Goal: Task Accomplishment & Management: Complete application form

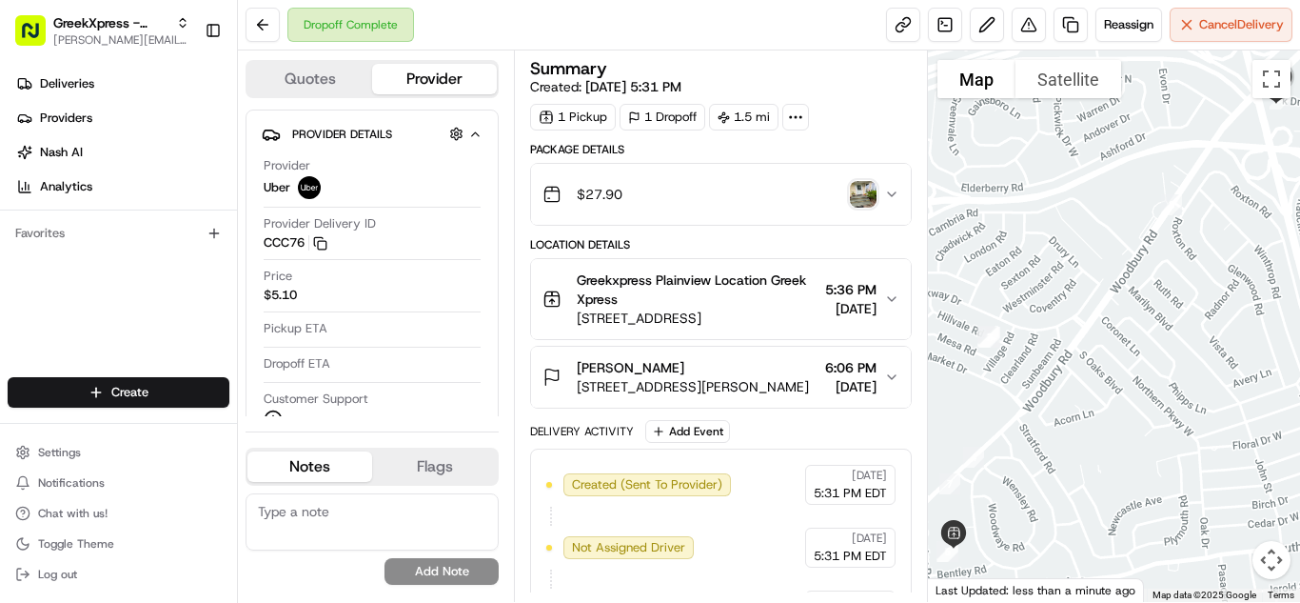
click at [119, 290] on div "Deliveries Providers [PERSON_NAME] Analytics Favorites" at bounding box center [118, 224] width 237 height 327
click at [207, 391] on html "GreekXpress - Plainview [EMAIL_ADDRESS][DOMAIN_NAME] Toggle Sidebar Deliveries …" at bounding box center [650, 301] width 1300 height 603
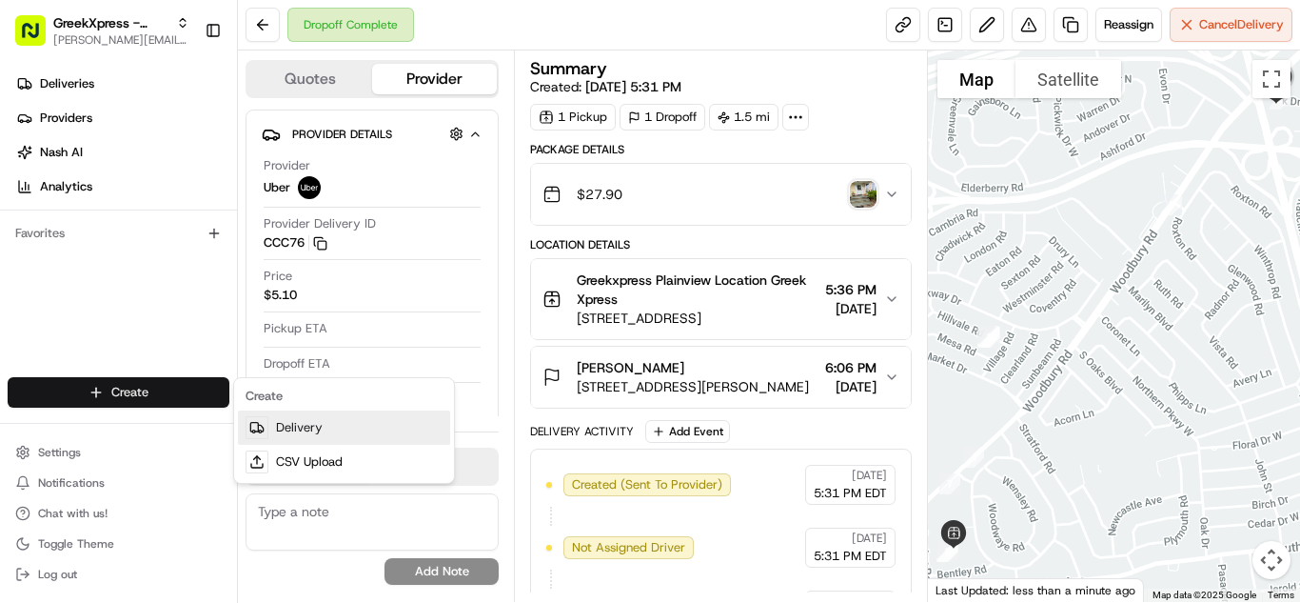
click at [422, 429] on link "Delivery" at bounding box center [344, 427] width 212 height 34
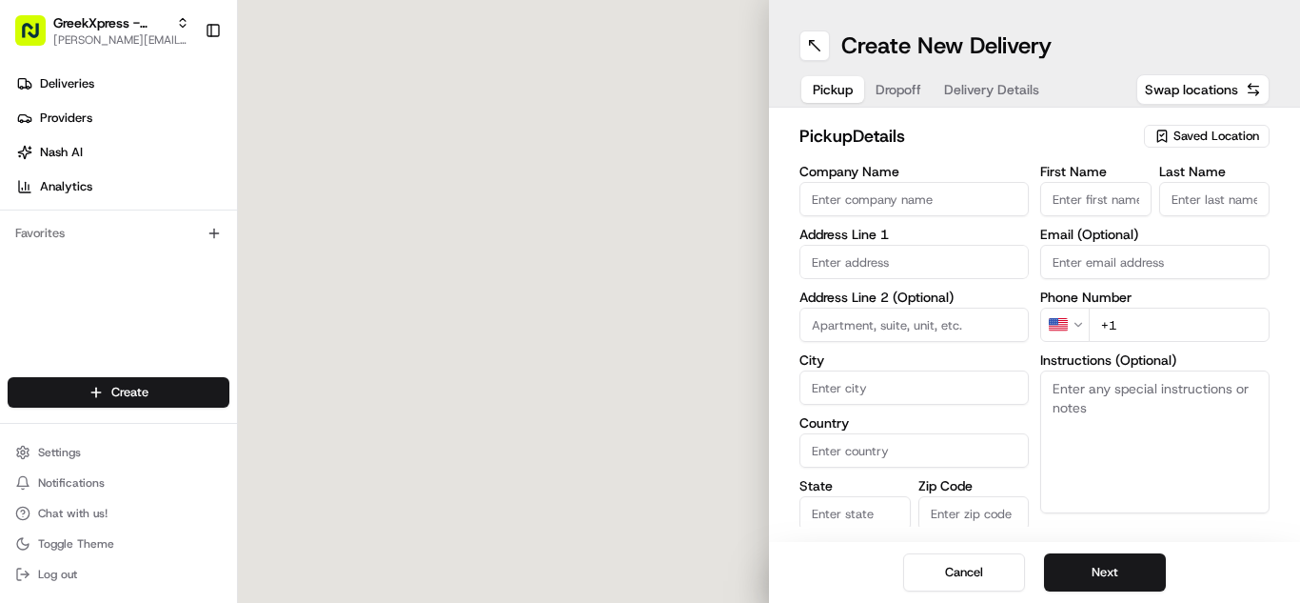
click at [1196, 142] on span "Saved Location" at bounding box center [1217, 136] width 86 height 17
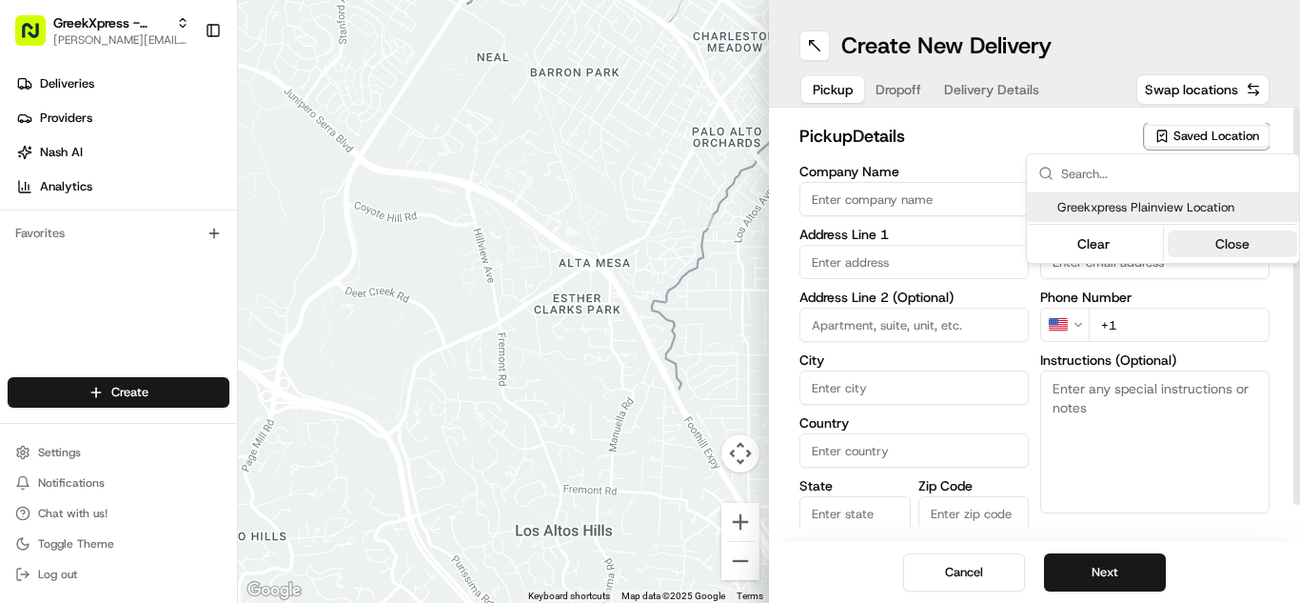
click at [1199, 208] on span "Greekxpress Plainview Location" at bounding box center [1175, 207] width 234 height 17
type input "Greekxpress Plainview Location"
type input "[STREET_ADDRESS]"
type input "Plainview"
type input "US"
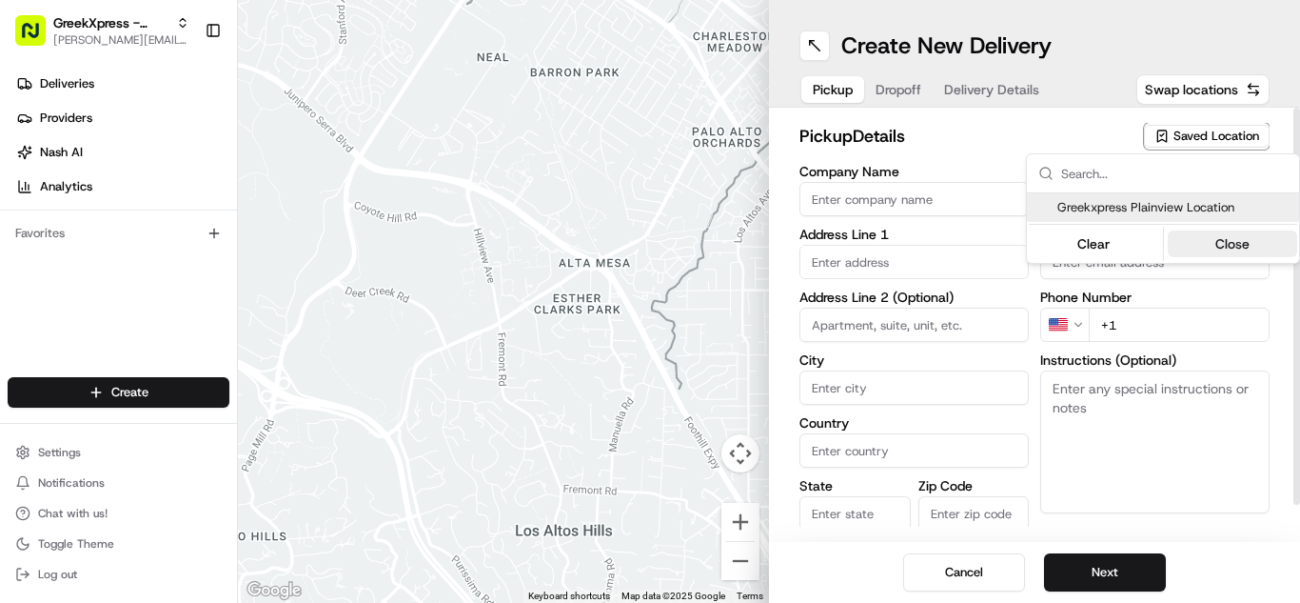
type input "NY"
type input "11803"
type input "Greek"
type input "Xpress"
type input "[PHONE_NUMBER]"
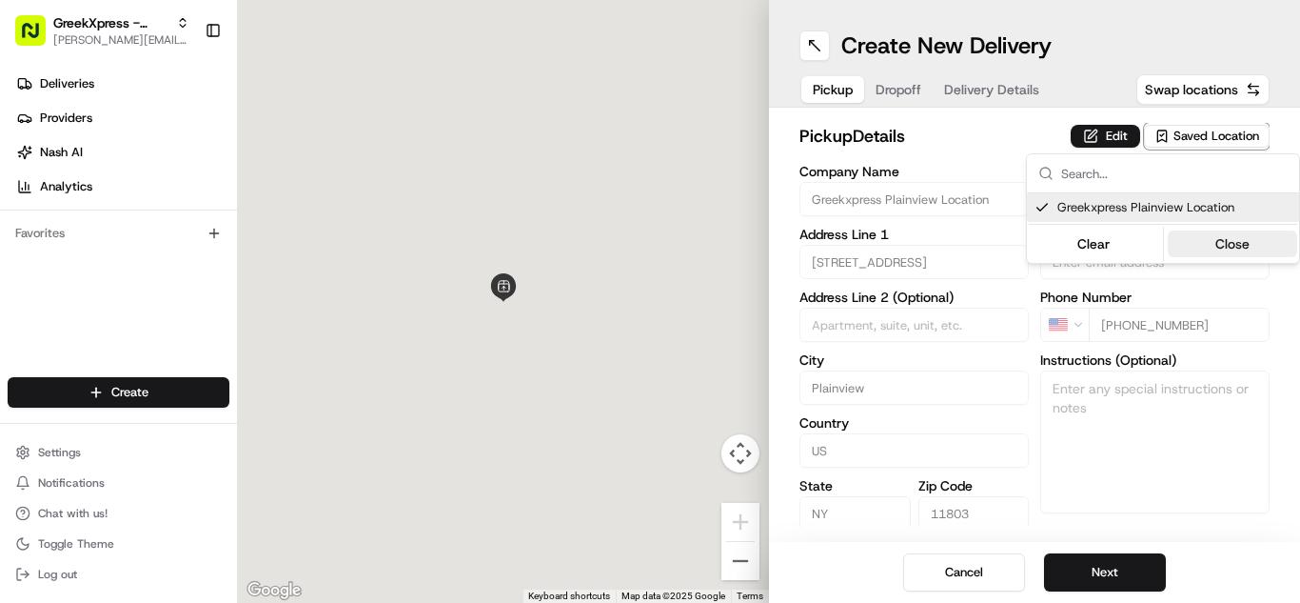
click at [1217, 237] on button "Close" at bounding box center [1233, 243] width 130 height 27
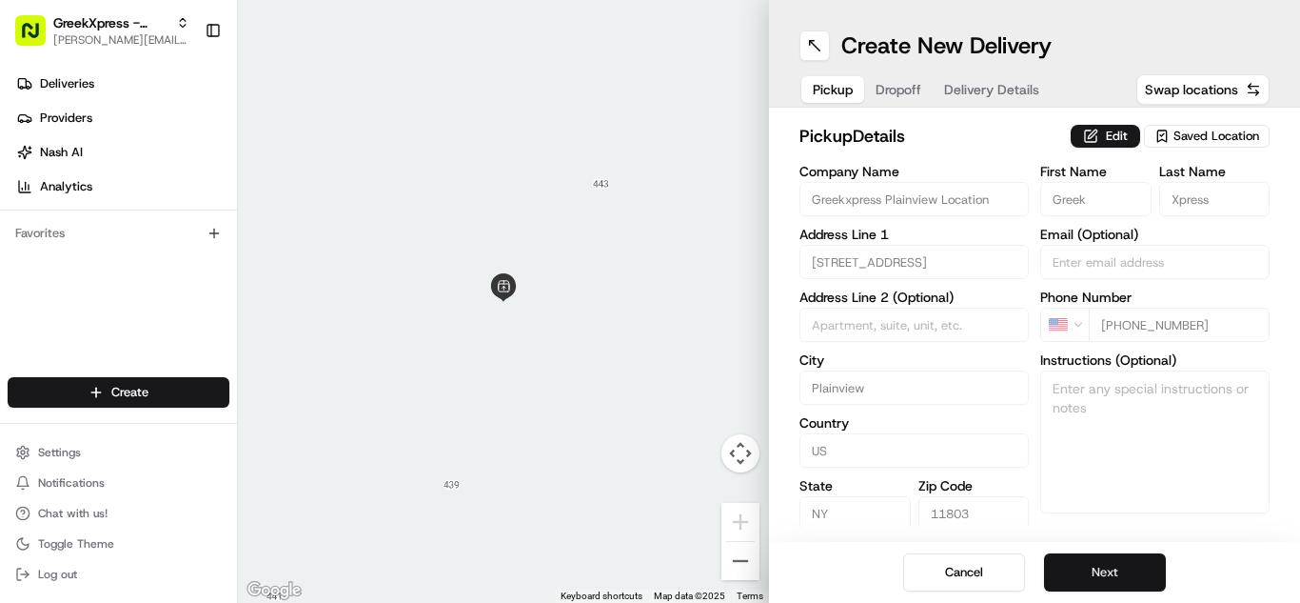
click at [1139, 561] on button "Next" at bounding box center [1105, 572] width 122 height 38
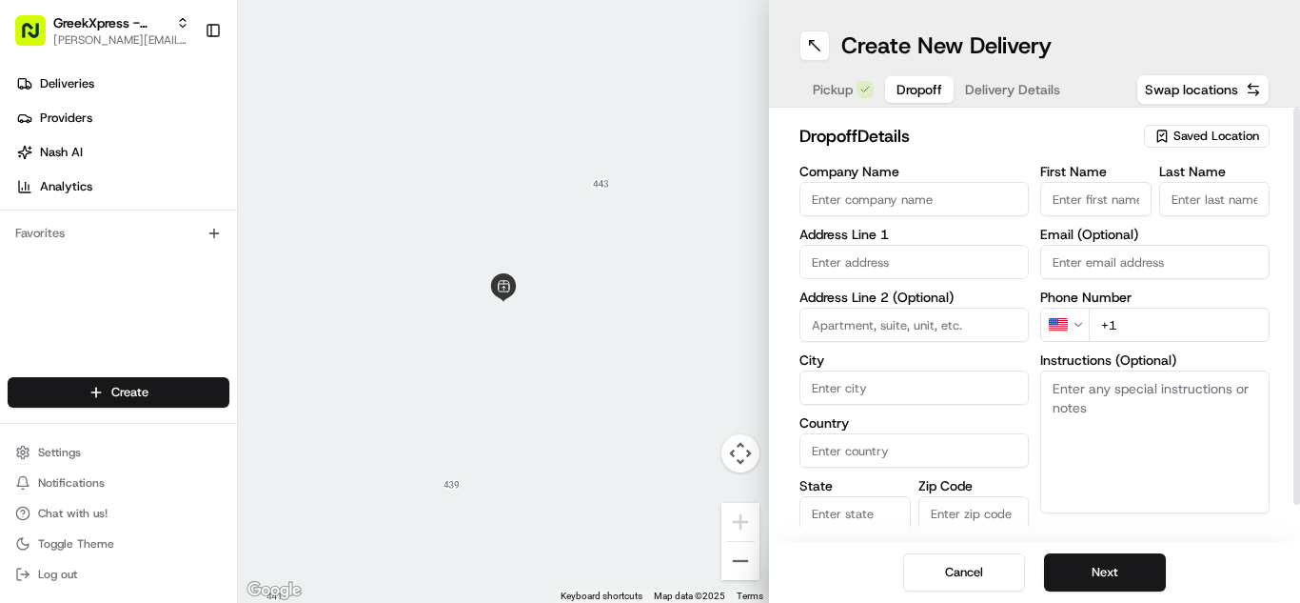
paste textarea "PLEASE HAND FOOD DIRECTLY TO CUSTOMER, DO NOT LEAVE IT OUTSIDE, THANK YOU!!"
type textarea "PLEASE HAND FOOD DIRECTLY TO CUSTOMER, DO NOT LEAVE IT OUTSIDE, THANK YOU!!"
click at [963, 263] on input "text" at bounding box center [914, 262] width 229 height 34
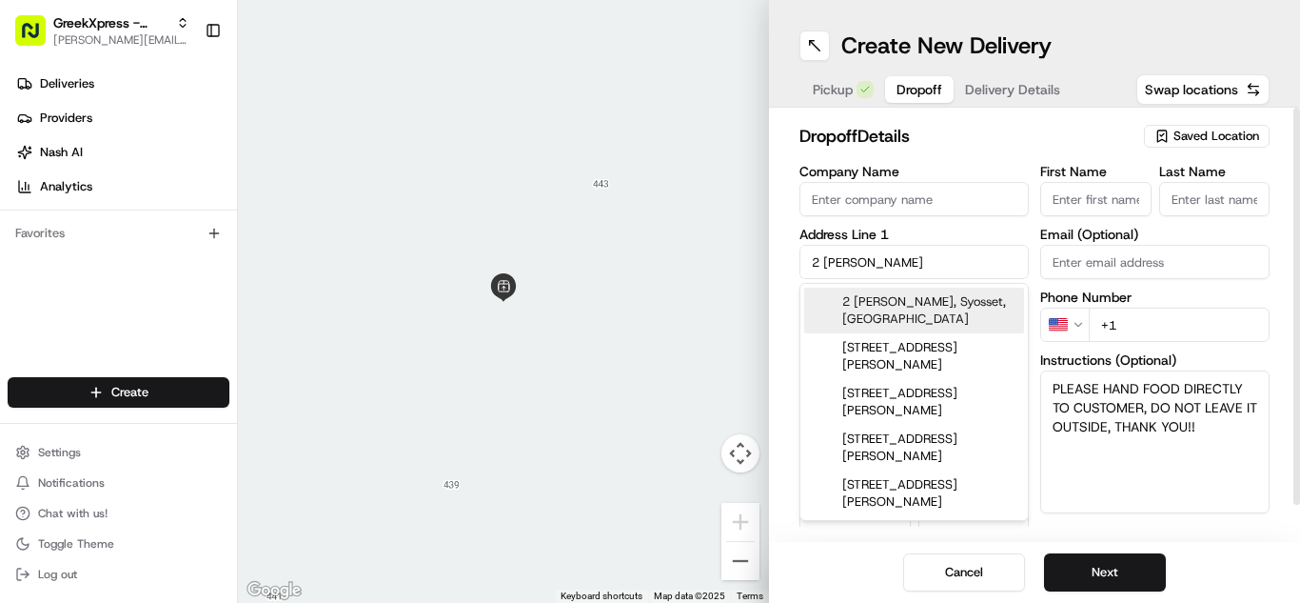
type input "2 [PERSON_NAME]"
type input "Plainview"
type input "[GEOGRAPHIC_DATA]"
type input "NY"
type input "11803"
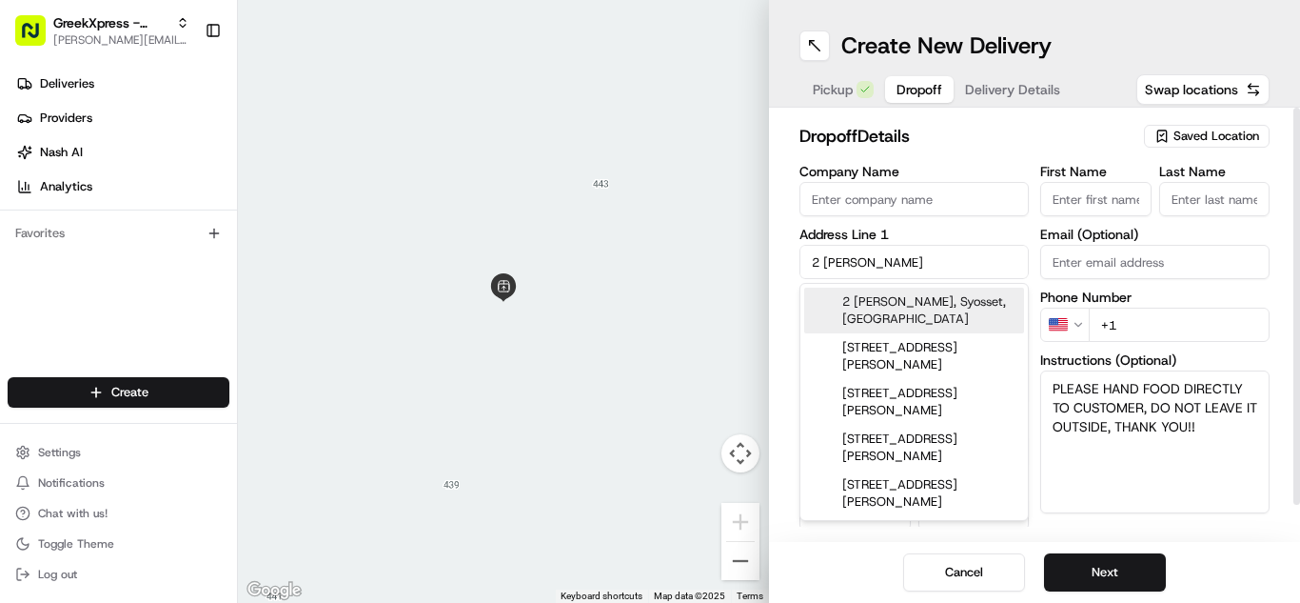
type input "[PERSON_NAME]"
type input "L."
type input "[PHONE_NUMBER]"
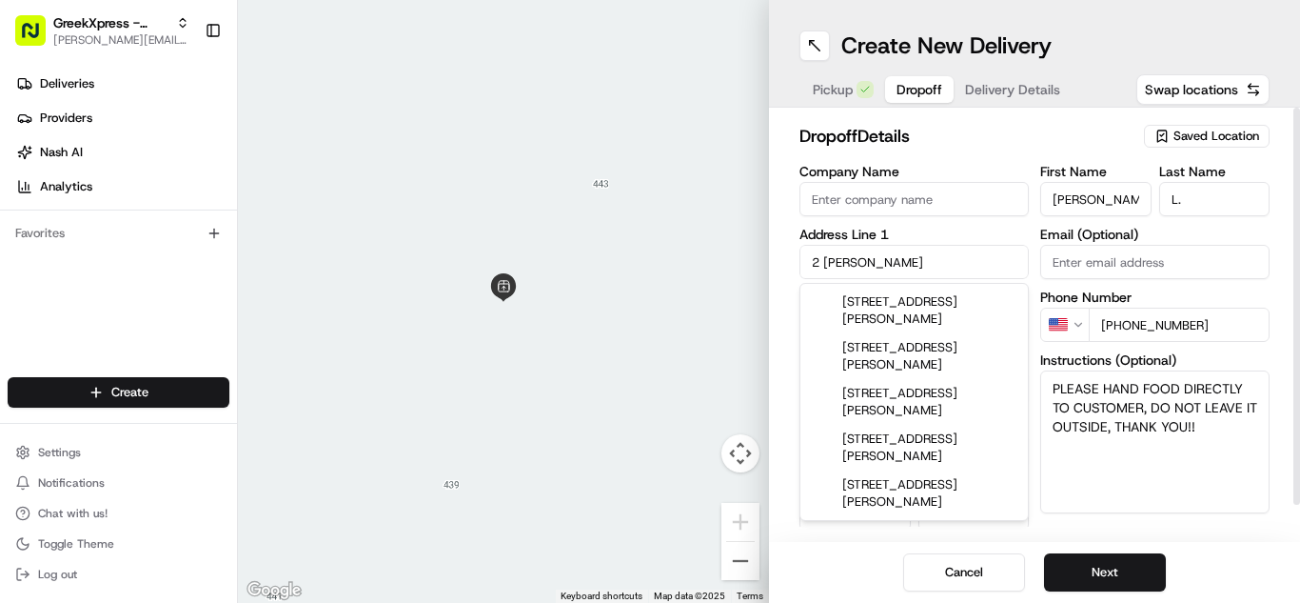
click at [1165, 522] on div "First Name [PERSON_NAME] Last Name L. Email (Optional) Phone Number US [PHONE_N…" at bounding box center [1154, 365] width 229 height 400
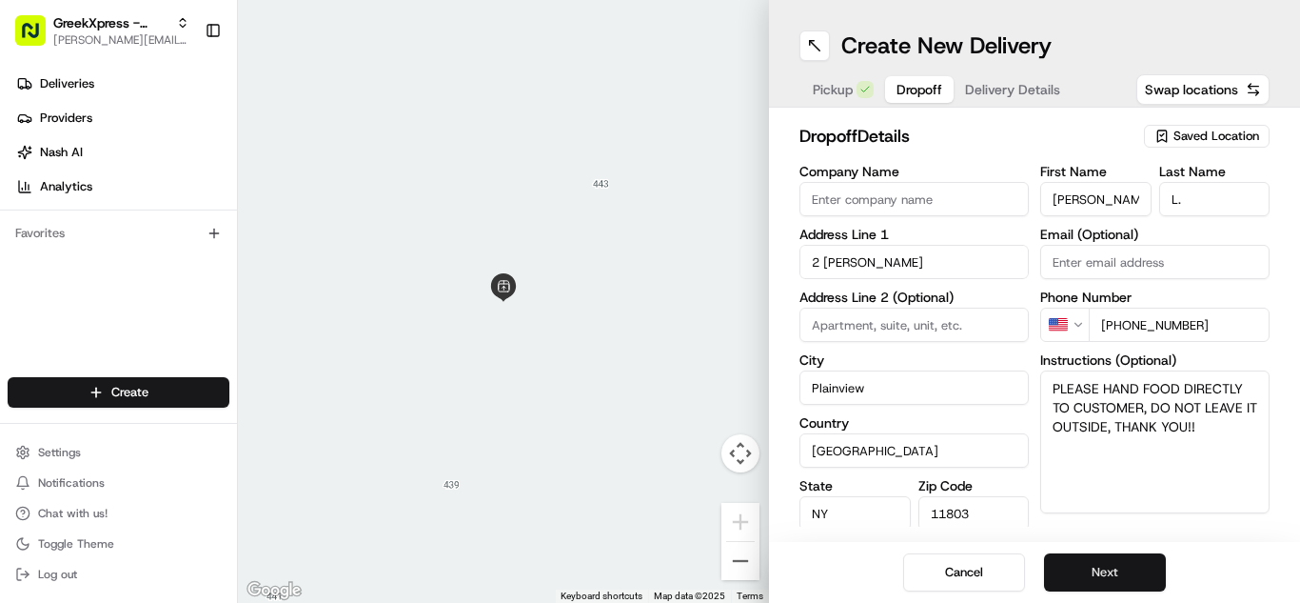
click at [1127, 576] on button "Next" at bounding box center [1105, 572] width 122 height 38
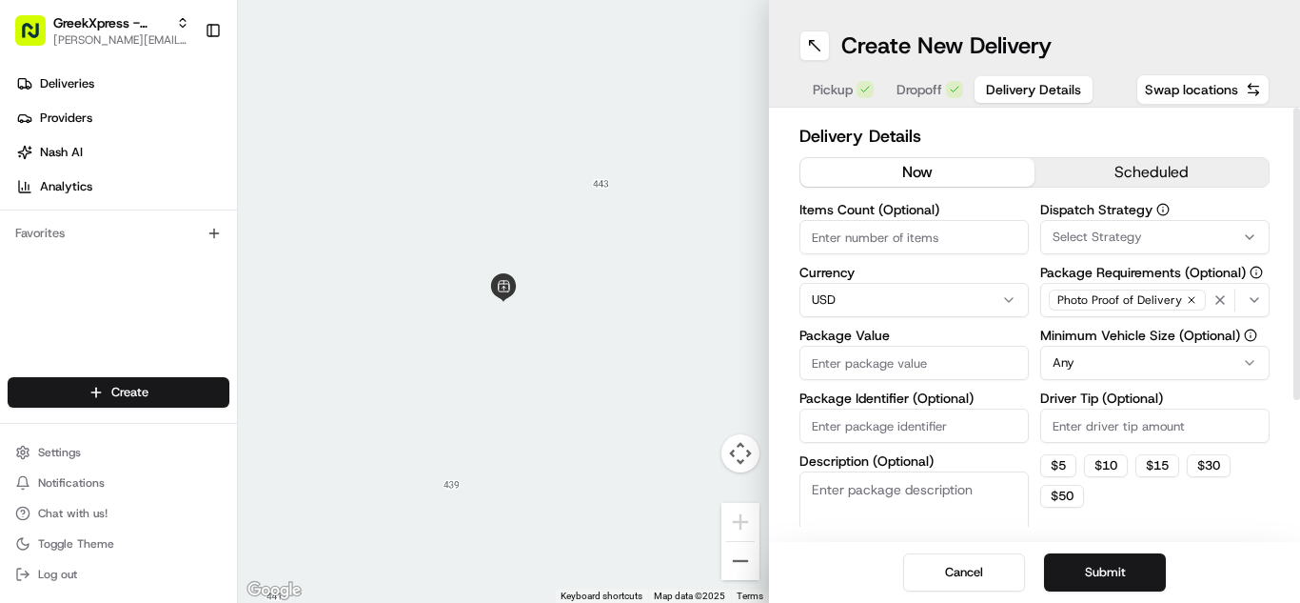
click at [928, 367] on input "Package Value" at bounding box center [914, 363] width 229 height 34
type input "54.20"
click at [1129, 371] on html "GreekXpress - Plainview [EMAIL_ADDRESS][DOMAIN_NAME] Toggle Sidebar Deliveries …" at bounding box center [650, 301] width 1300 height 603
click at [1127, 424] on input "Driver Tip (Optional)" at bounding box center [1154, 425] width 229 height 34
type input "5"
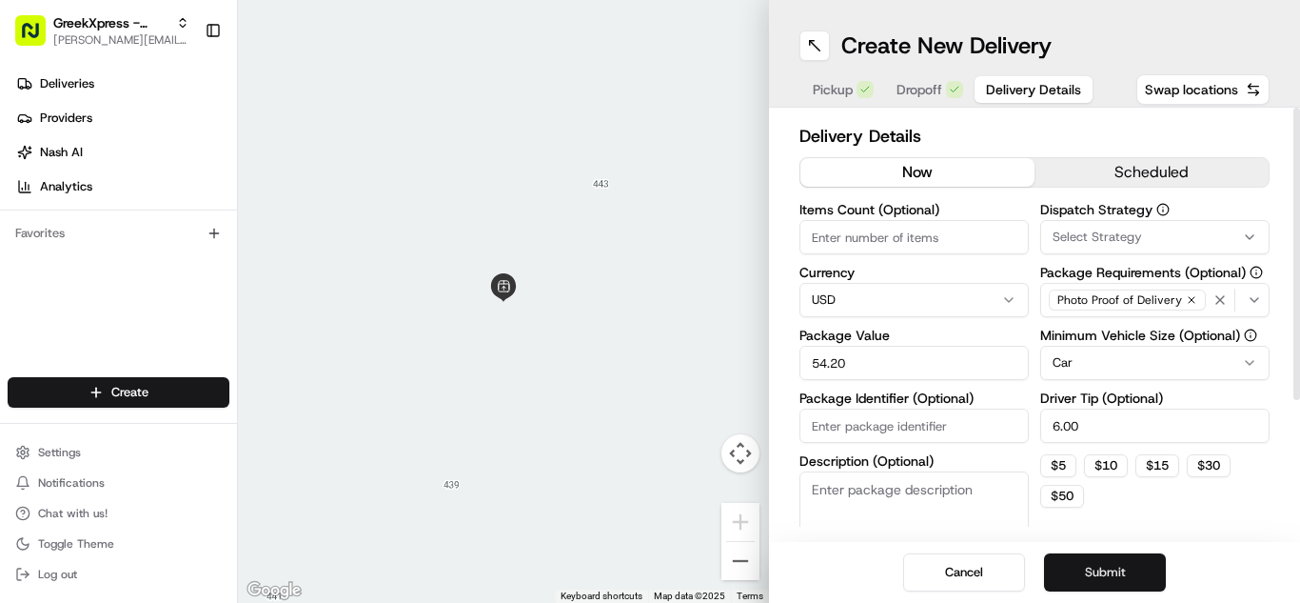
type input "6.00"
click at [1094, 557] on button "Submit" at bounding box center [1105, 572] width 122 height 38
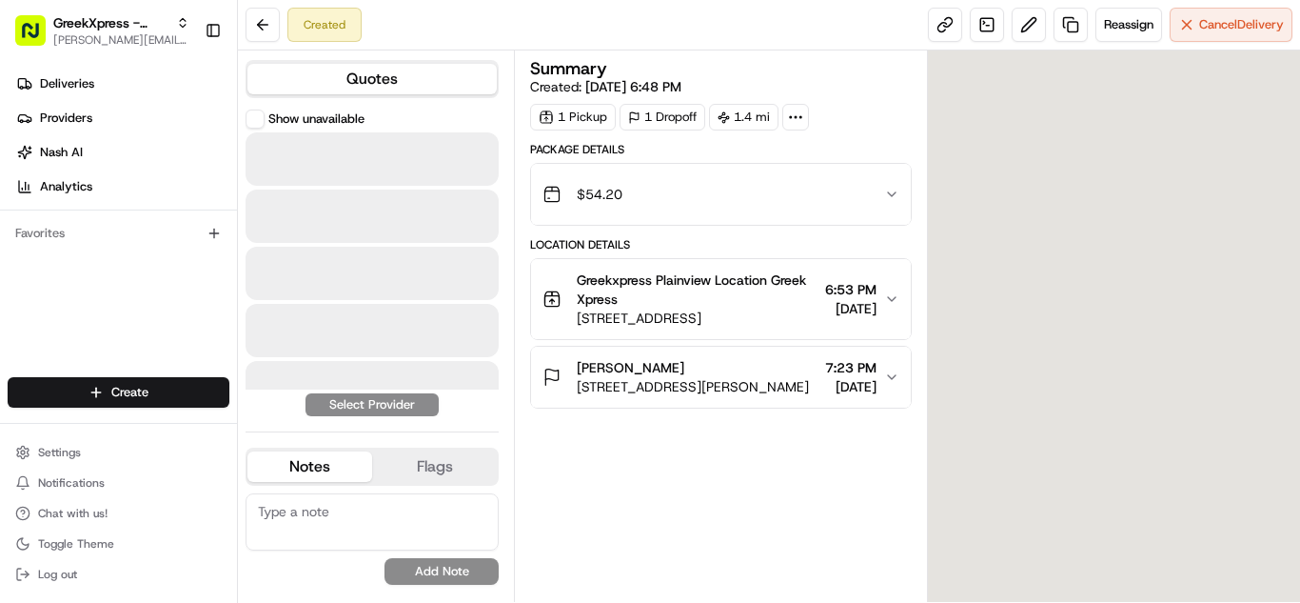
click at [388, 185] on div at bounding box center [372, 158] width 253 height 53
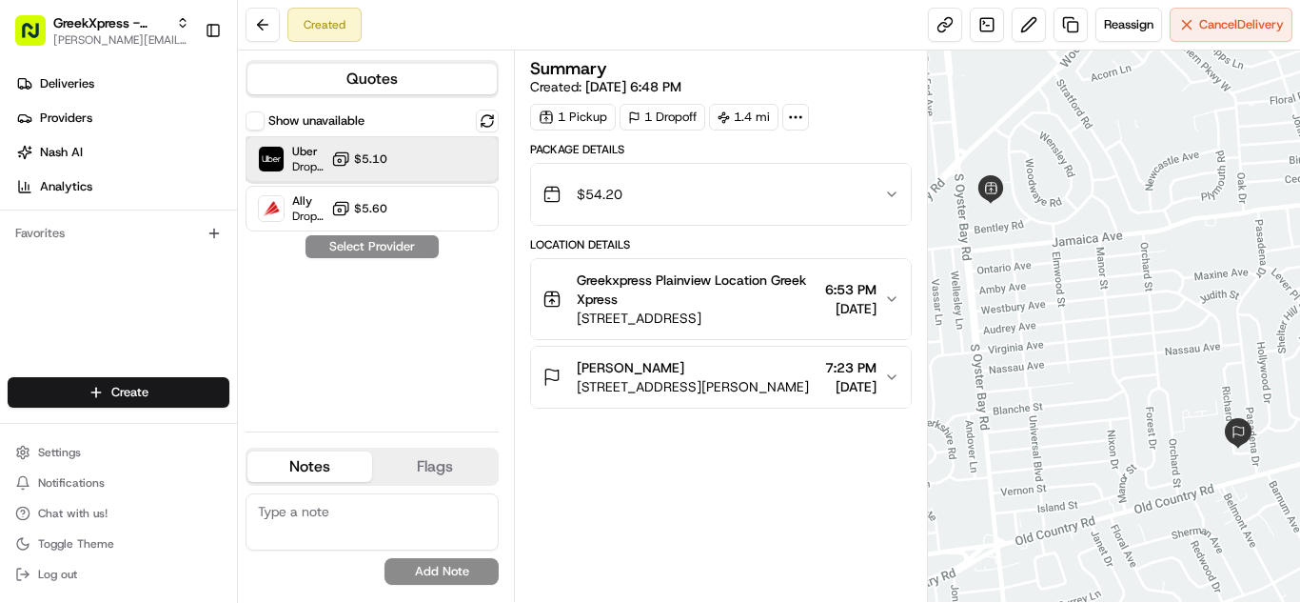
click at [386, 178] on div "Uber Dropoff ETA 16 minutes $5.10" at bounding box center [372, 159] width 253 height 46
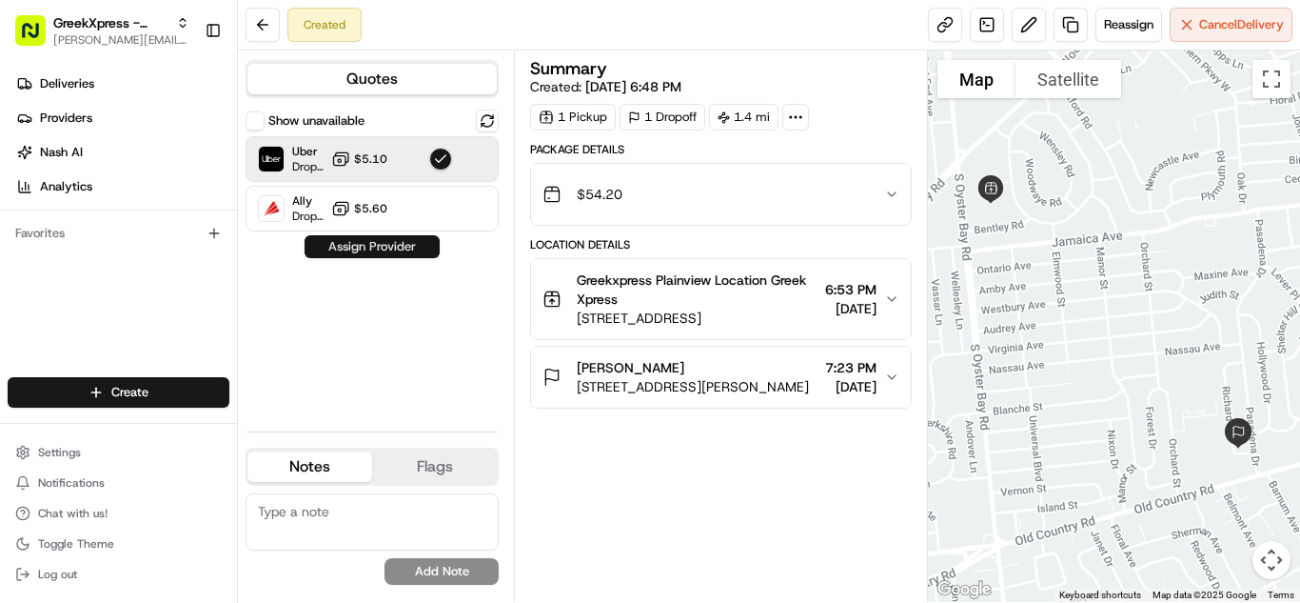
click at [392, 245] on button "Assign Provider" at bounding box center [372, 246] width 135 height 23
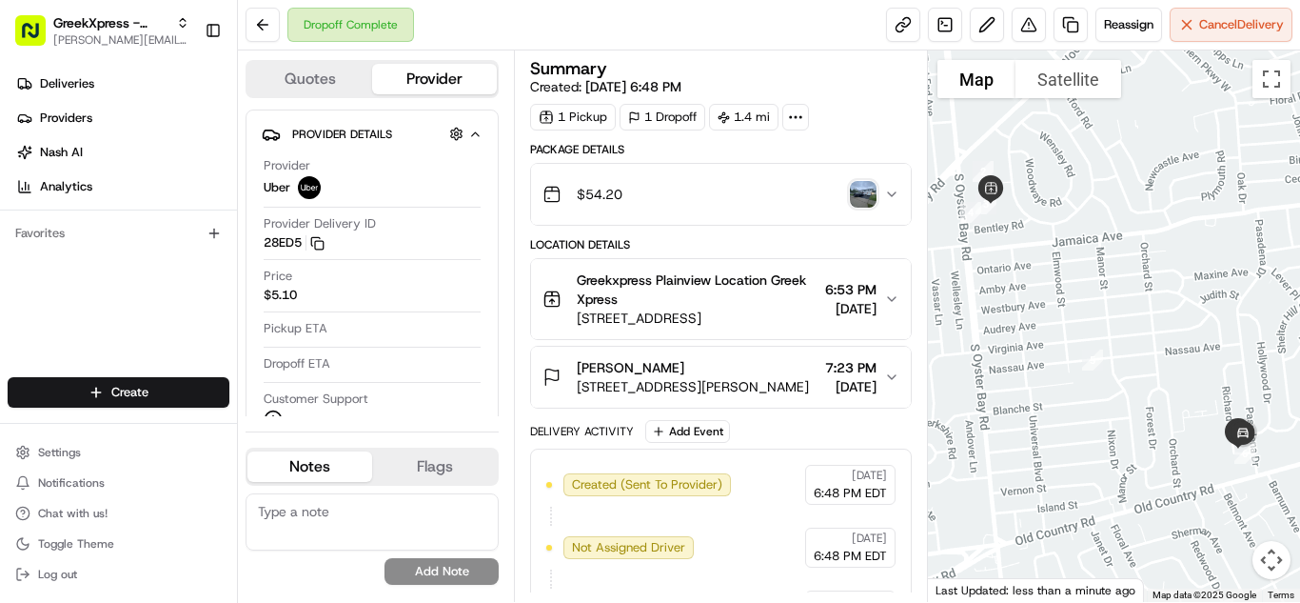
click at [176, 383] on html "GreekXpress - Plainview [EMAIL_ADDRESS][DOMAIN_NAME] Toggle Sidebar Deliveries …" at bounding box center [650, 301] width 1300 height 603
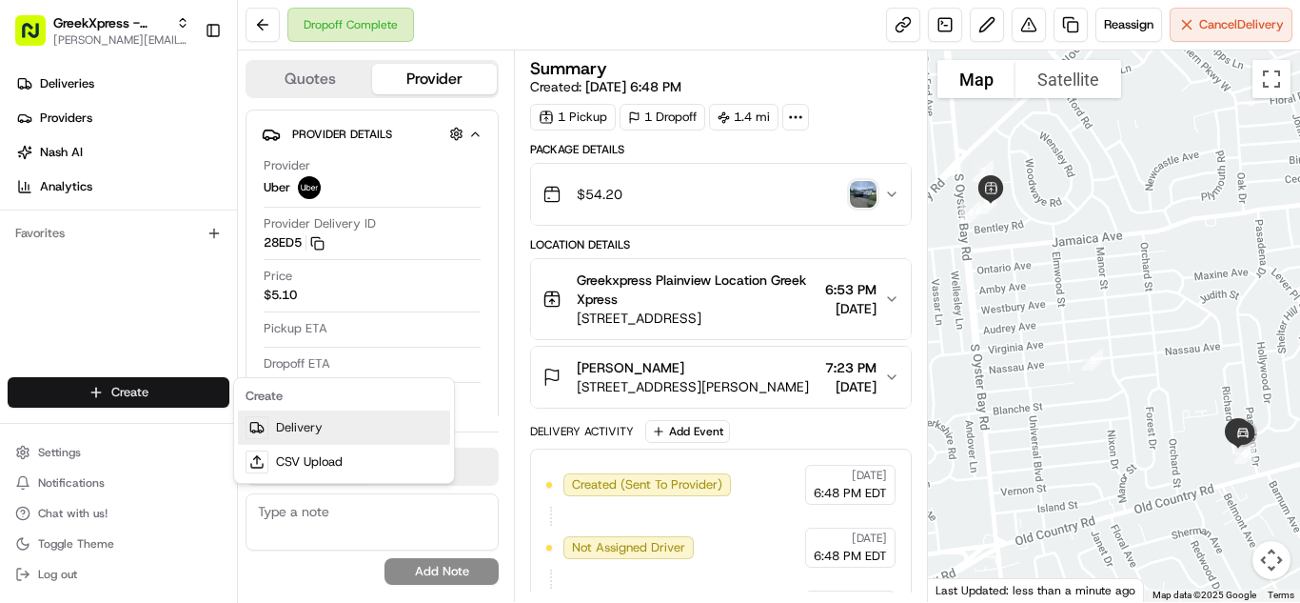
click at [339, 417] on link "Delivery" at bounding box center [344, 427] width 212 height 34
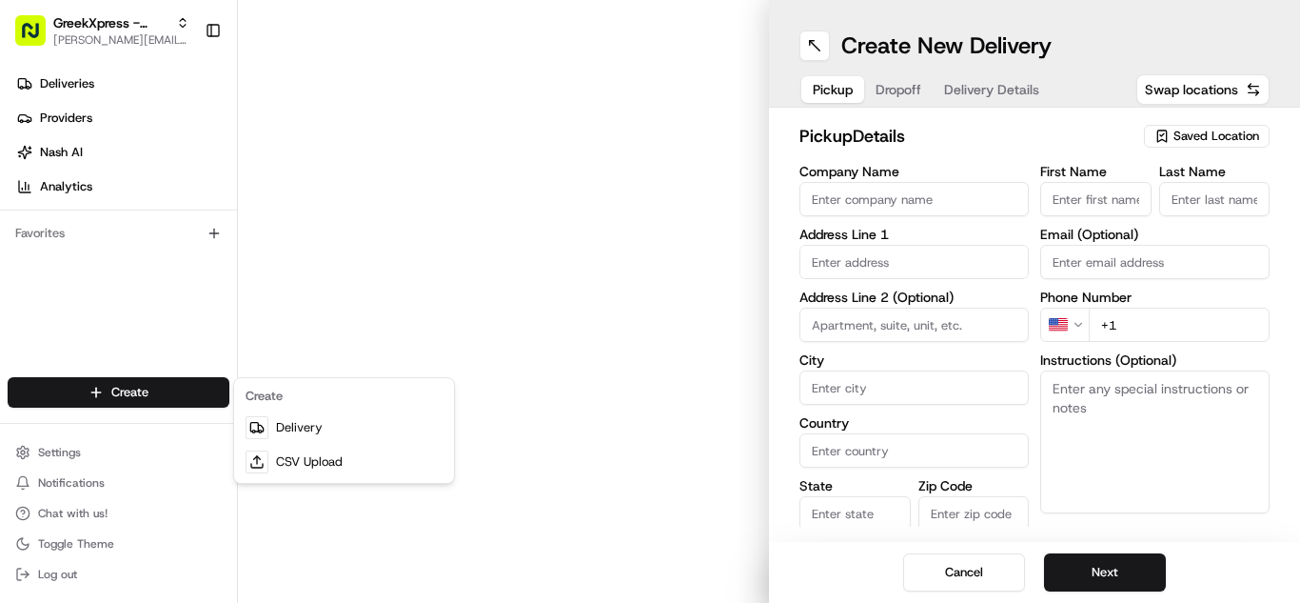
click at [1168, 138] on icon "button" at bounding box center [1162, 136] width 15 height 15
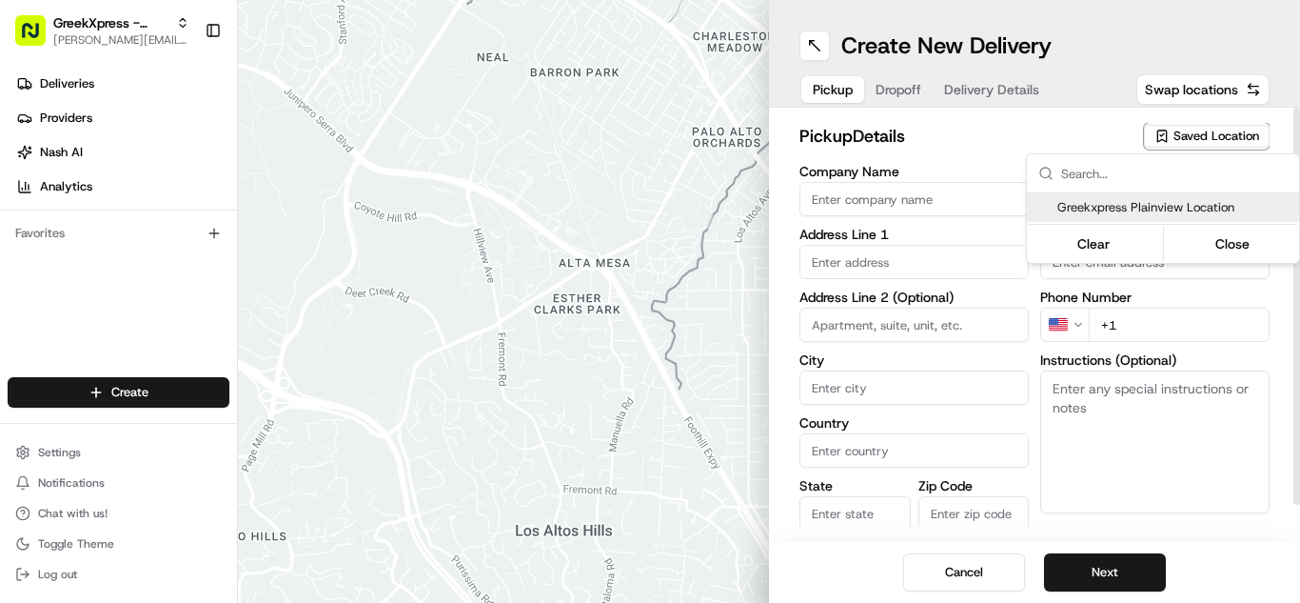
click at [1183, 209] on span "Greekxpress Plainview Location" at bounding box center [1175, 207] width 234 height 17
type input "Greekxpress Plainview Location"
type input "[STREET_ADDRESS]"
type input "Plainview"
type input "US"
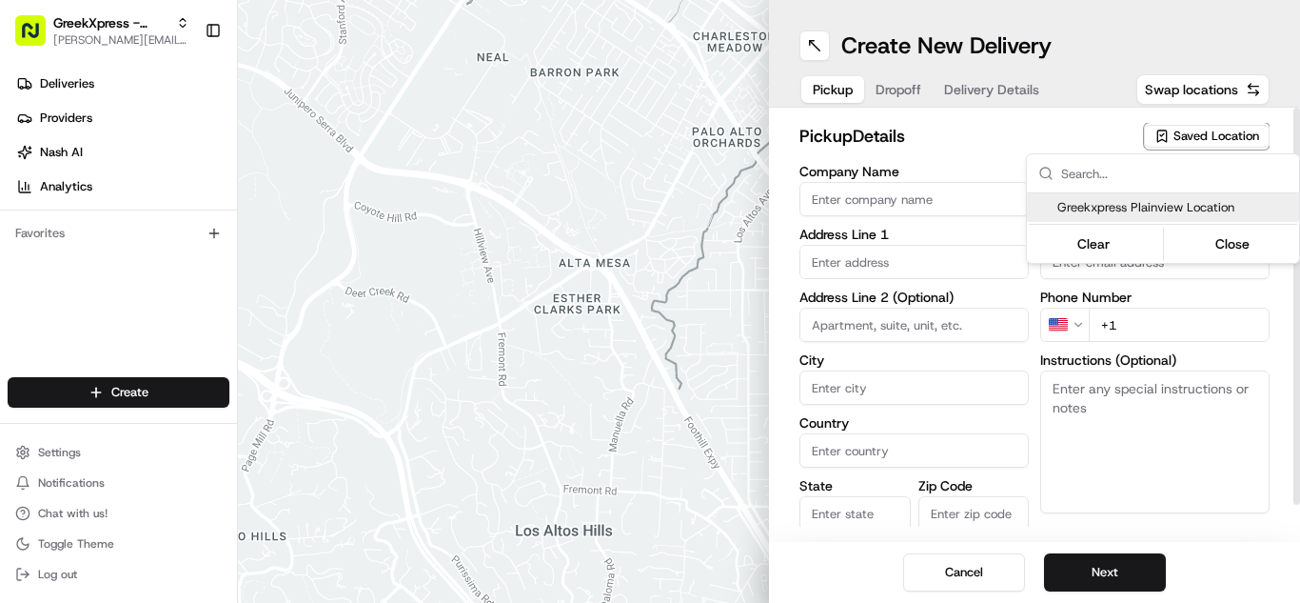
type input "NY"
type input "11803"
type input "Greek"
type input "Xpress"
type input "[PHONE_NUMBER]"
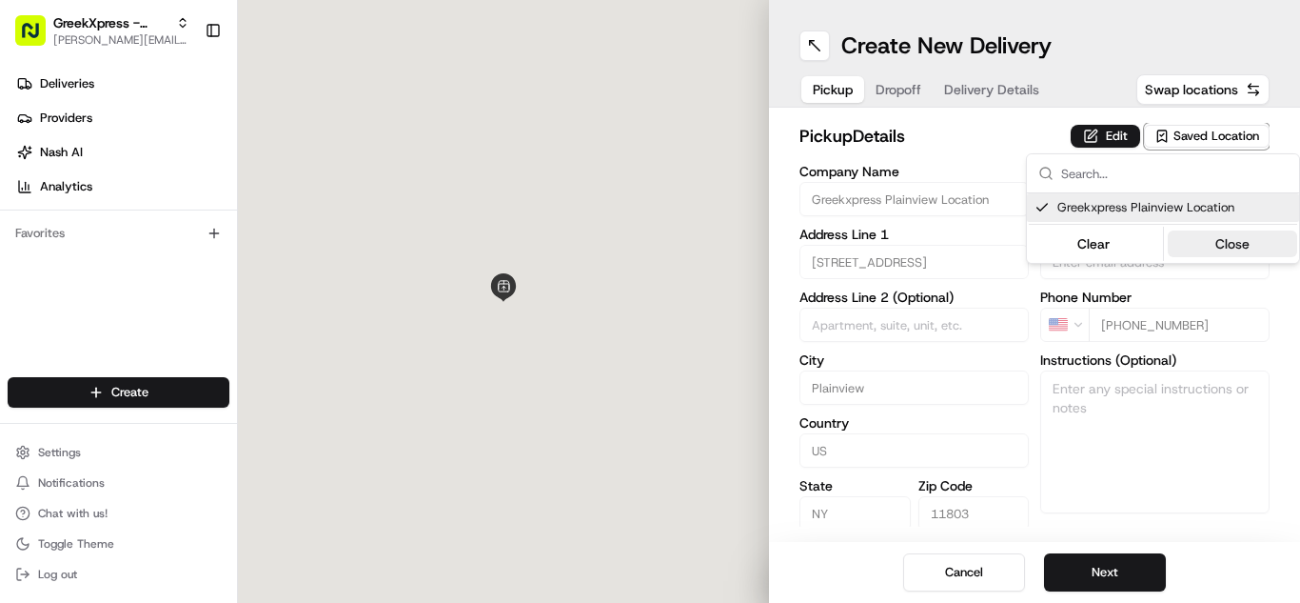
click at [1232, 228] on div "Clear Close" at bounding box center [1163, 244] width 268 height 34
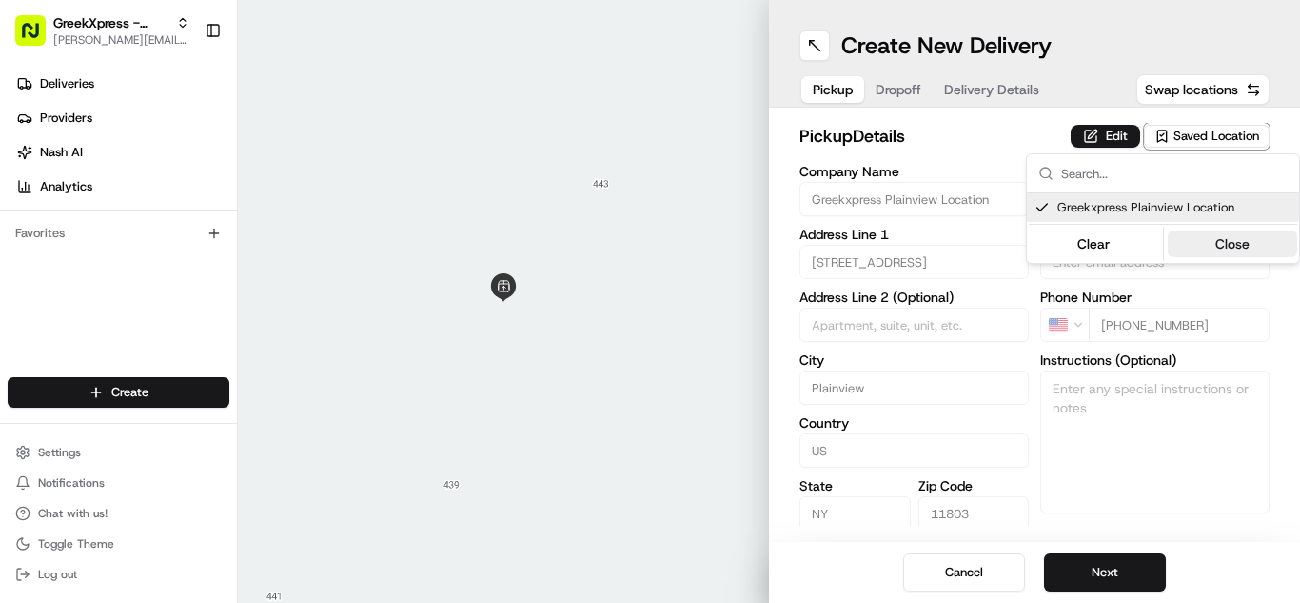
click at [1236, 233] on button "Close" at bounding box center [1233, 243] width 130 height 27
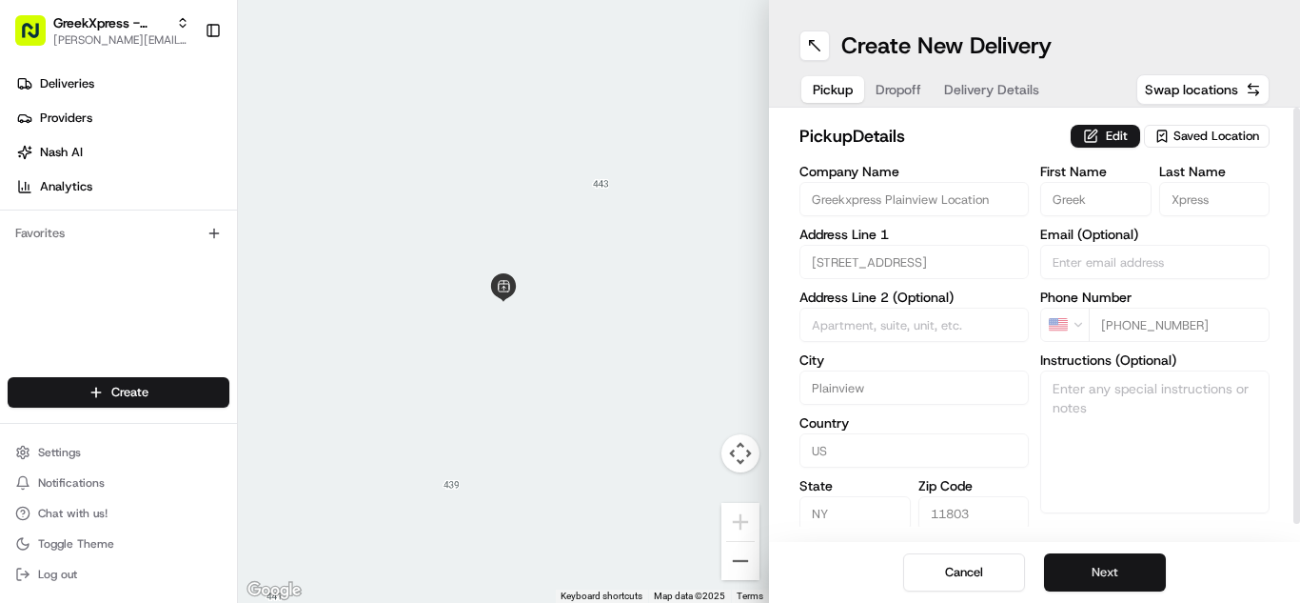
click at [1120, 565] on button "Next" at bounding box center [1105, 572] width 122 height 38
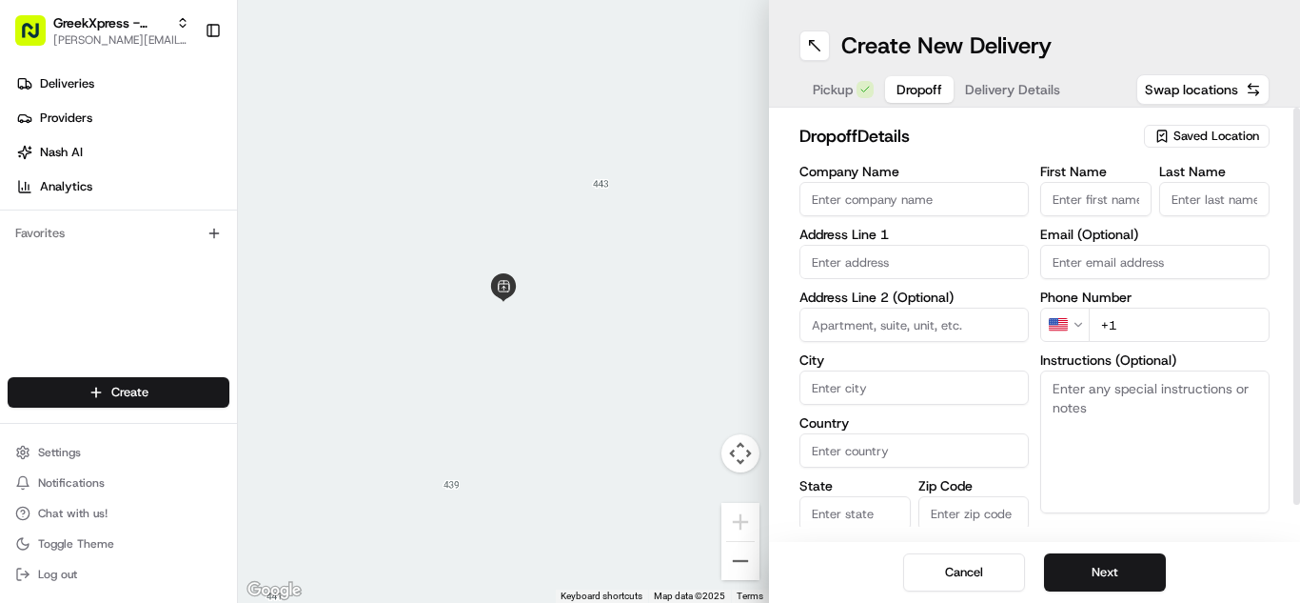
click at [1168, 421] on textarea "Instructions (Optional)" at bounding box center [1154, 441] width 229 height 143
paste textarea "PLEASE HAND FOOD DIRECTLY TO CUSTOMER, DO NOT LEAVE IT OUTSIDE, THANK YOU!!"
type textarea "PLEASE HAND FOOD DIRECTLY TO CUSTOMER, DO NOT LEAVE IT OUTSIDE, THANK YOU!!"
click at [968, 268] on input "text" at bounding box center [914, 262] width 229 height 34
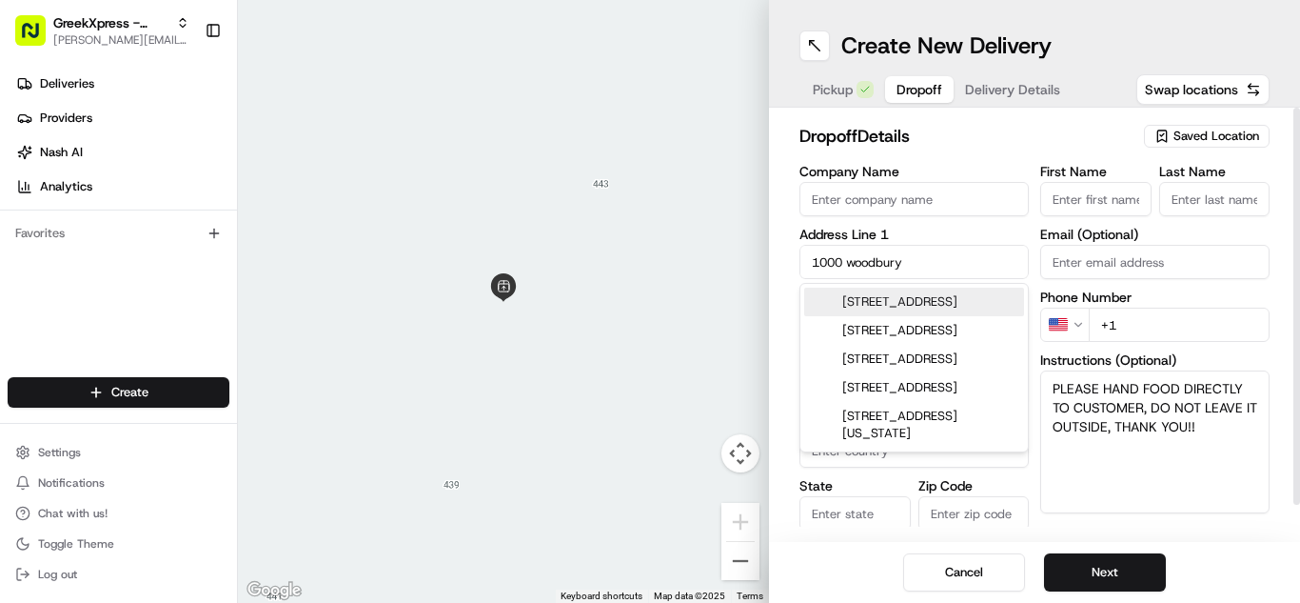
click at [991, 295] on div "[STREET_ADDRESS]" at bounding box center [914, 301] width 220 height 29
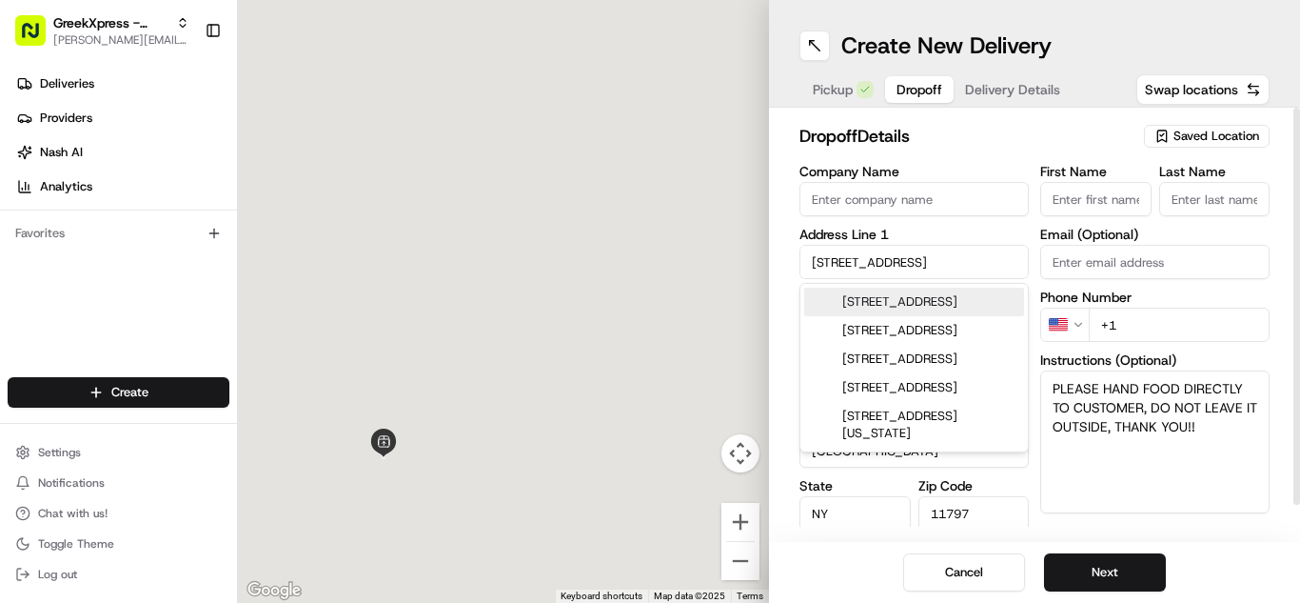
type input "[STREET_ADDRESS][PERSON_NAME][PERSON_NAME]"
type input "Woodbury"
type input "[GEOGRAPHIC_DATA]"
type input "NY"
type input "11797"
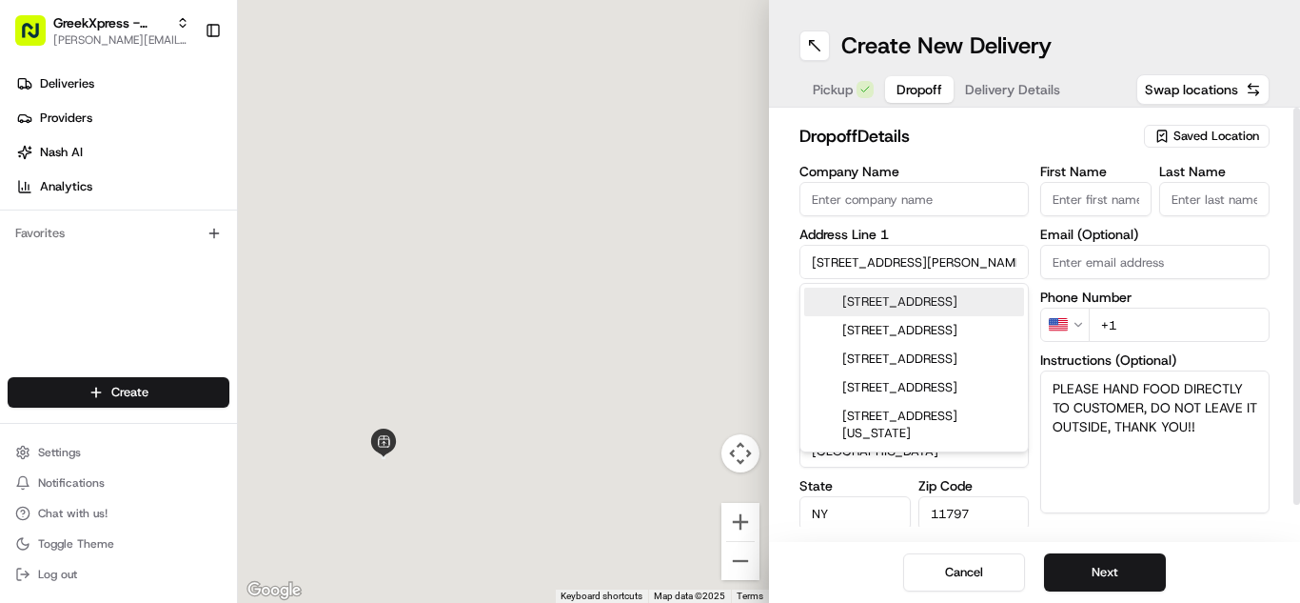
type input "[STREET_ADDRESS]"
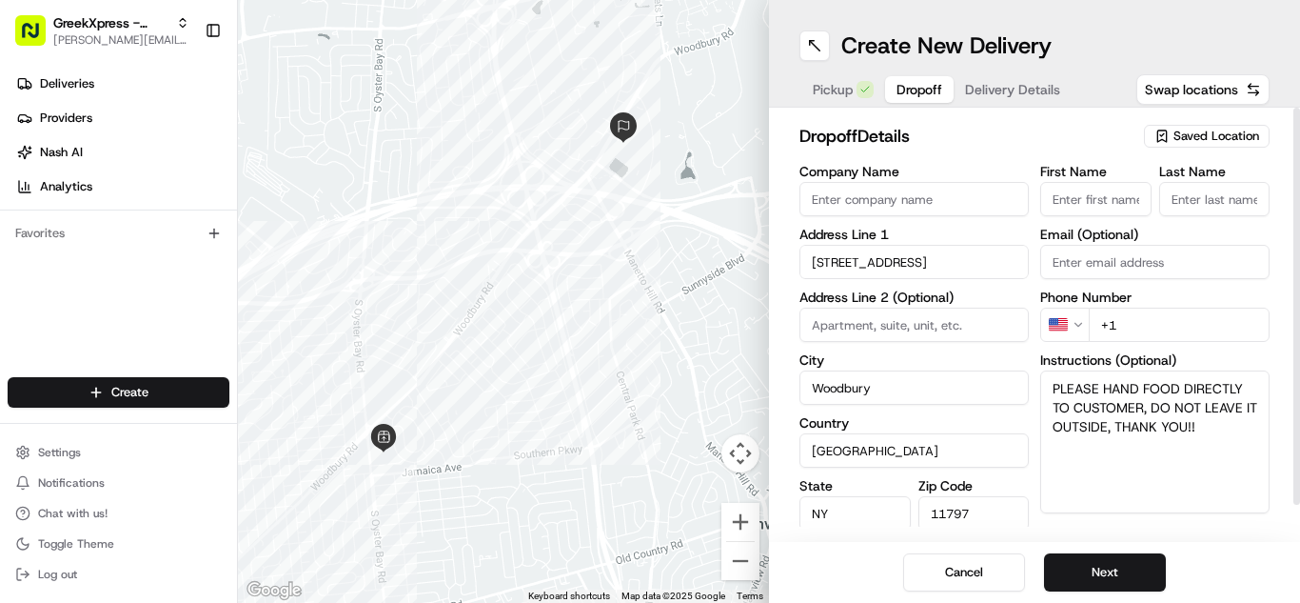
click at [1131, 208] on input "First Name" at bounding box center [1095, 199] width 111 height 34
click at [1200, 322] on div "First Name Last Name Email (Optional) Phone Number US +1 Instructions (Optional…" at bounding box center [1154, 365] width 229 height 400
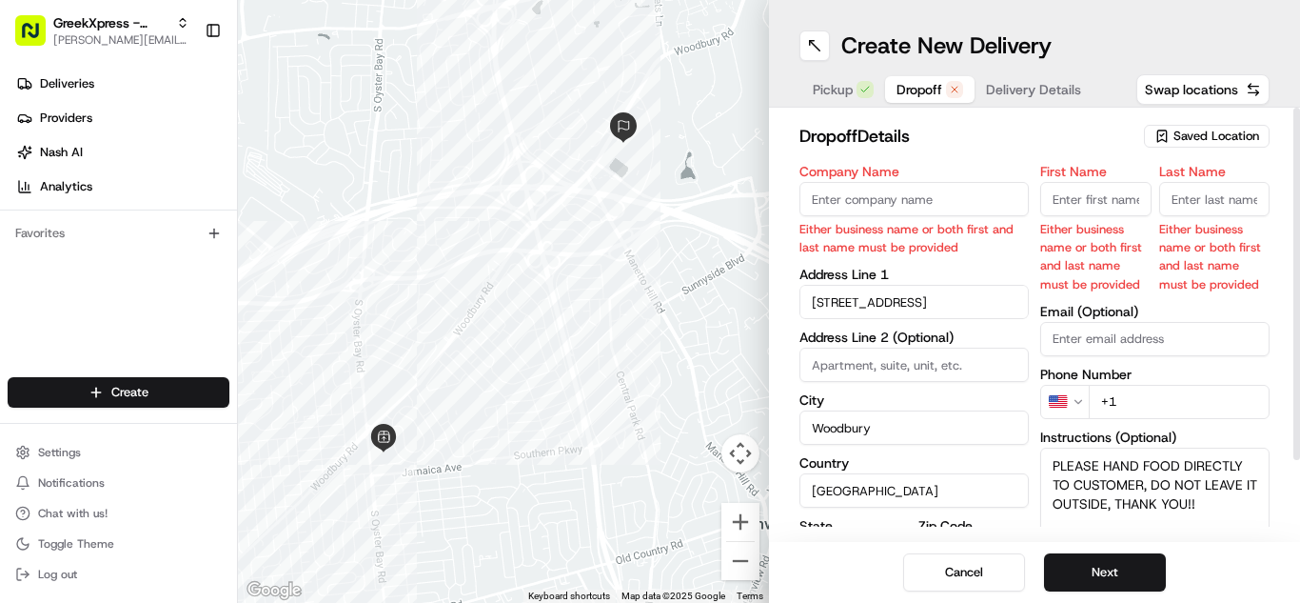
click at [1073, 207] on input "First Name" at bounding box center [1095, 199] width 111 height 34
type input "[PERSON_NAME]"
click at [1177, 188] on input "Last Name" at bounding box center [1214, 199] width 111 height 34
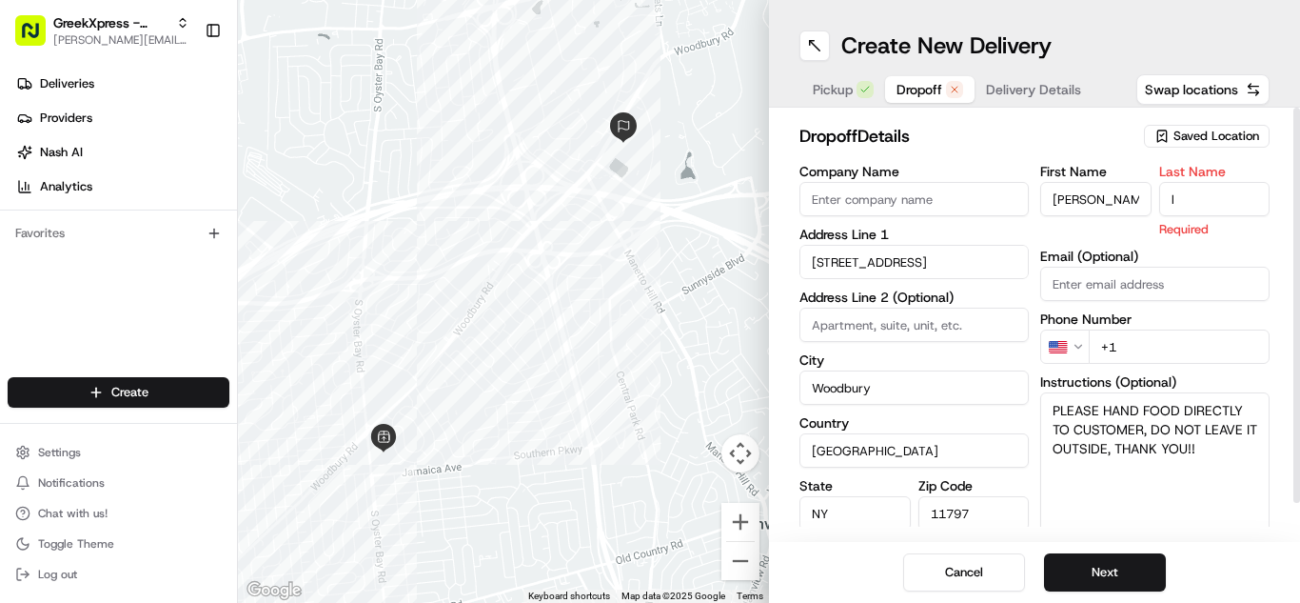
type input "l"
click at [1245, 285] on div "First Name [PERSON_NAME] Last Name l Required Email (Optional) Phone Number US …" at bounding box center [1154, 366] width 229 height 402
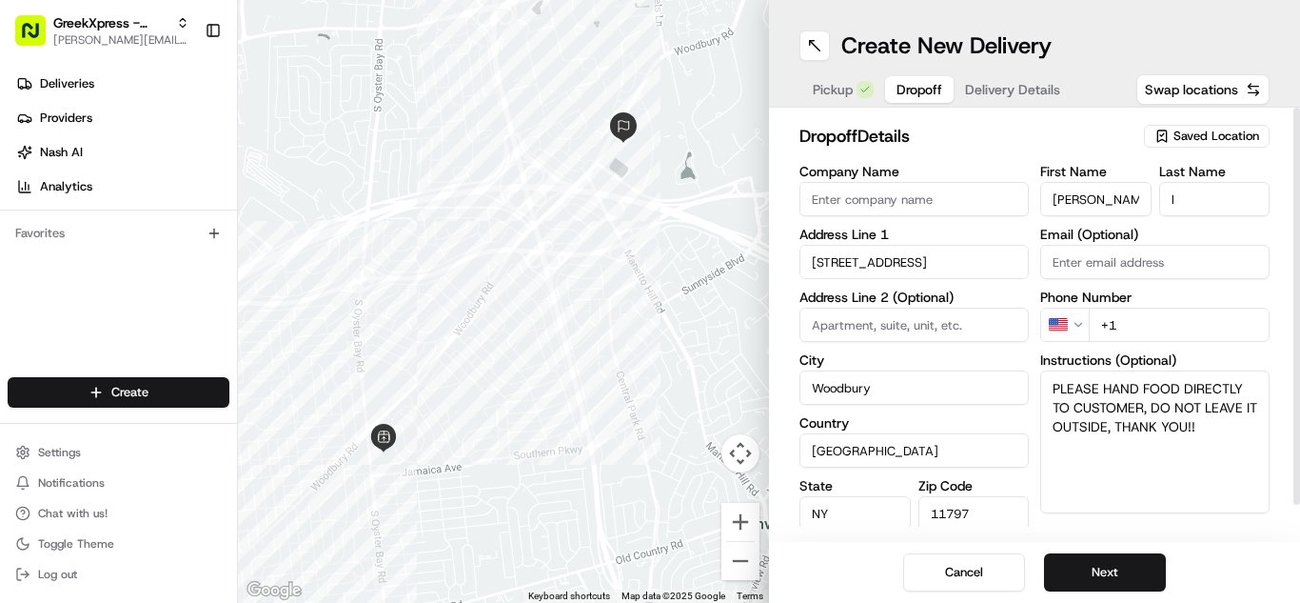
click at [1192, 328] on input "+1" at bounding box center [1179, 324] width 181 height 34
type input "[PHONE_NUMBER]"
drag, startPoint x: 850, startPoint y: 254, endPoint x: 855, endPoint y: 245, distance: 10.6
click at [850, 255] on input "[STREET_ADDRESS]" at bounding box center [914, 262] width 229 height 34
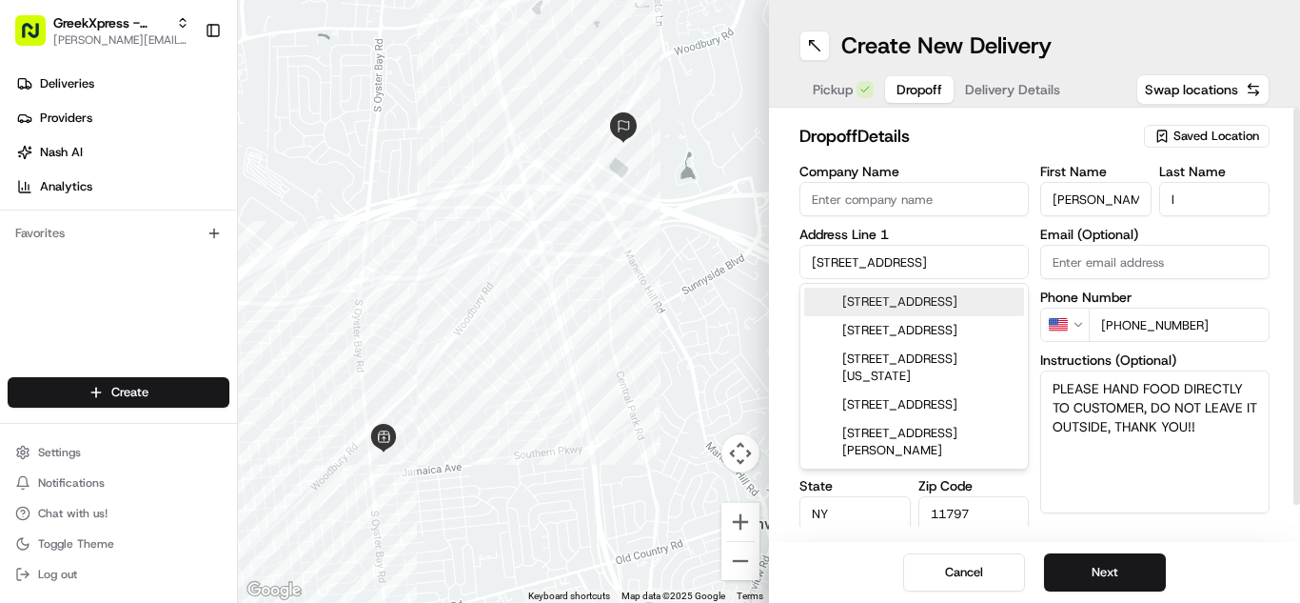
click at [979, 267] on input "[STREET_ADDRESS]" at bounding box center [914, 262] width 229 height 34
click at [970, 197] on input "Company Name" at bounding box center [914, 199] width 229 height 34
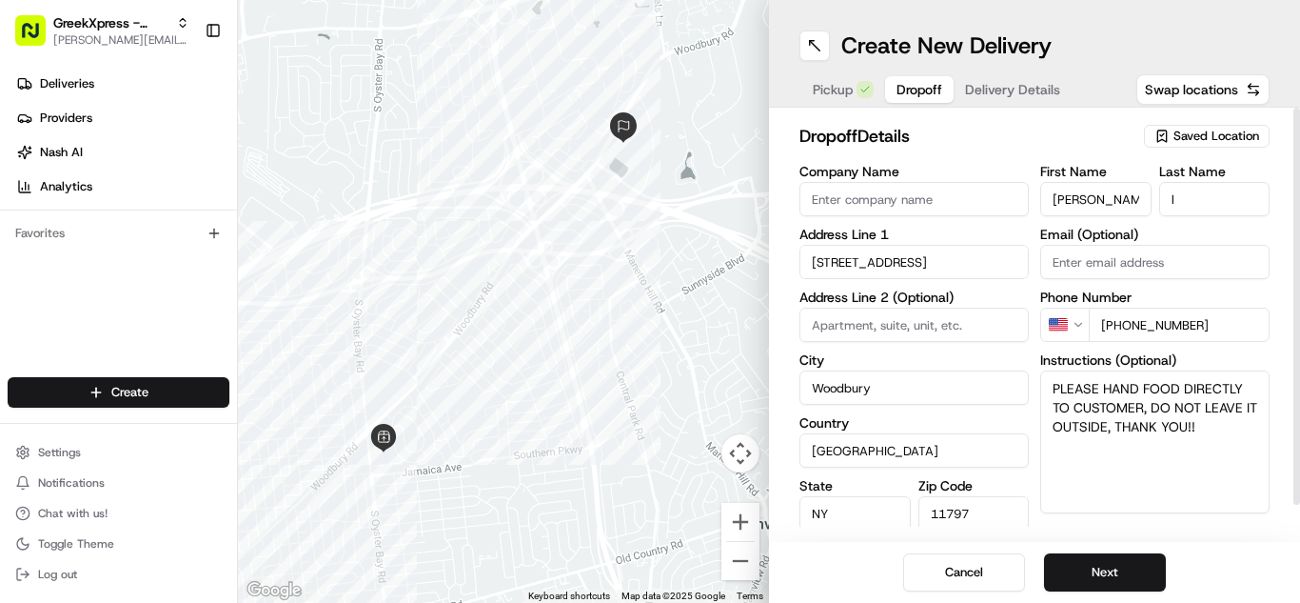
click at [842, 318] on input at bounding box center [914, 324] width 229 height 34
type input "suite 200"
click at [1113, 570] on button "Next" at bounding box center [1105, 572] width 122 height 38
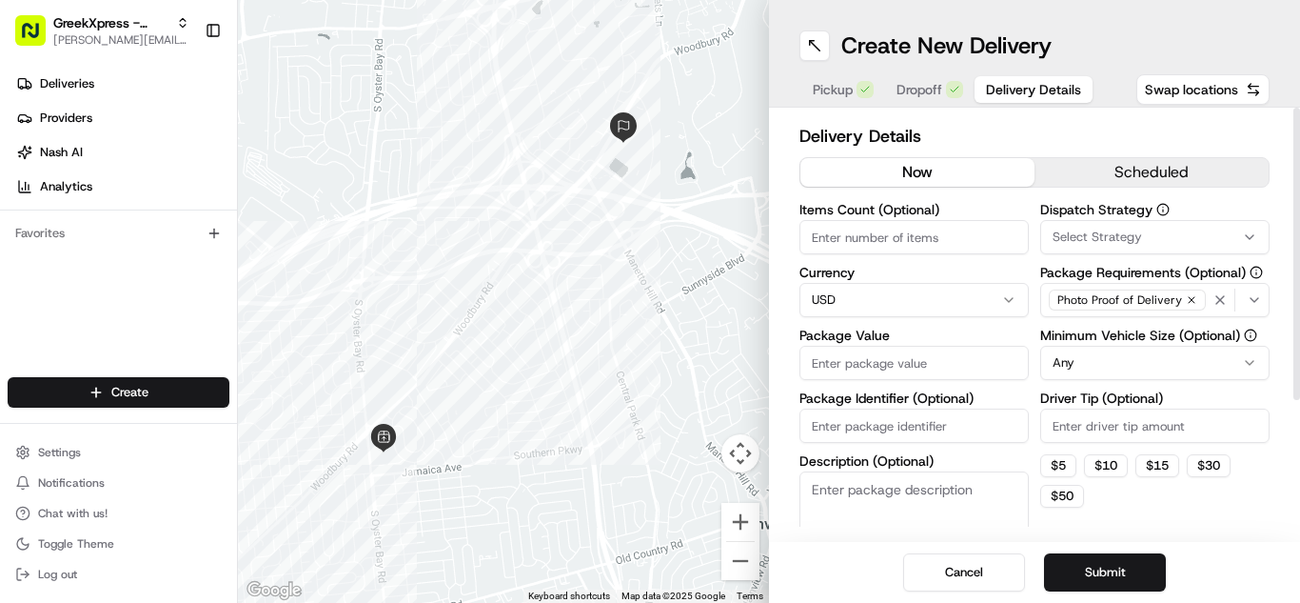
click at [856, 351] on input "Package Value" at bounding box center [914, 363] width 229 height 34
type input "39"
click at [1098, 424] on input "Driver Tip (Optional)" at bounding box center [1154, 425] width 229 height 34
type input "4"
click at [1127, 555] on button "Submit" at bounding box center [1105, 572] width 122 height 38
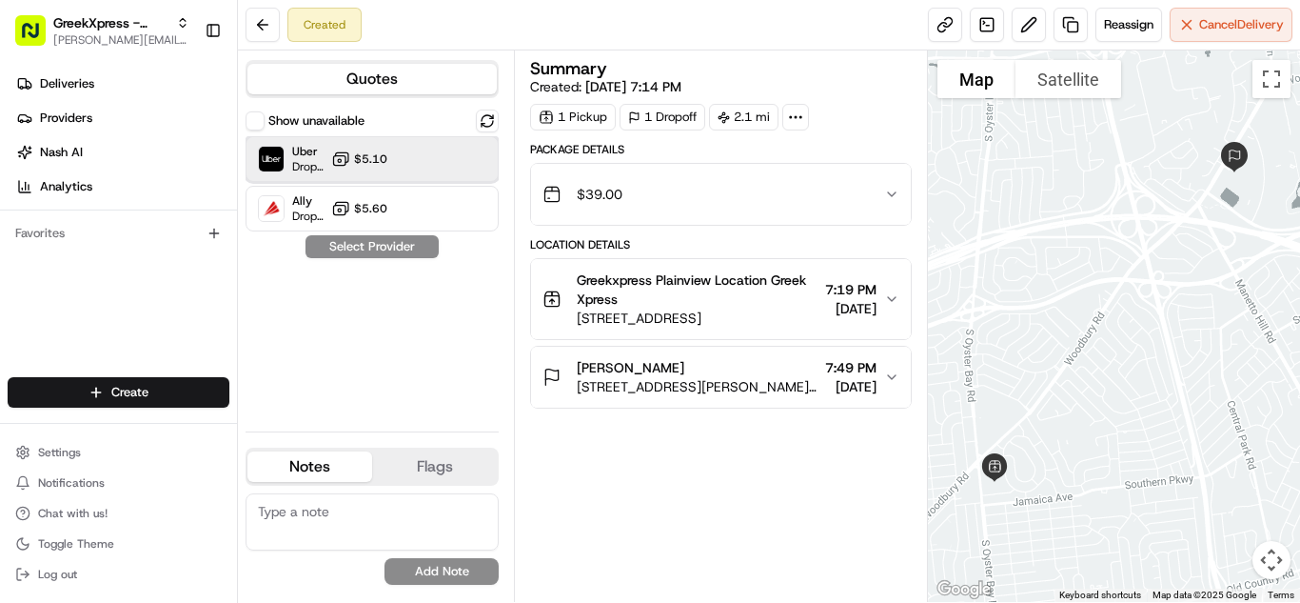
click at [407, 176] on div "Uber Dropoff ETA 19 minutes $5.10" at bounding box center [372, 159] width 253 height 46
click at [391, 242] on button "Assign Provider" at bounding box center [372, 246] width 135 height 23
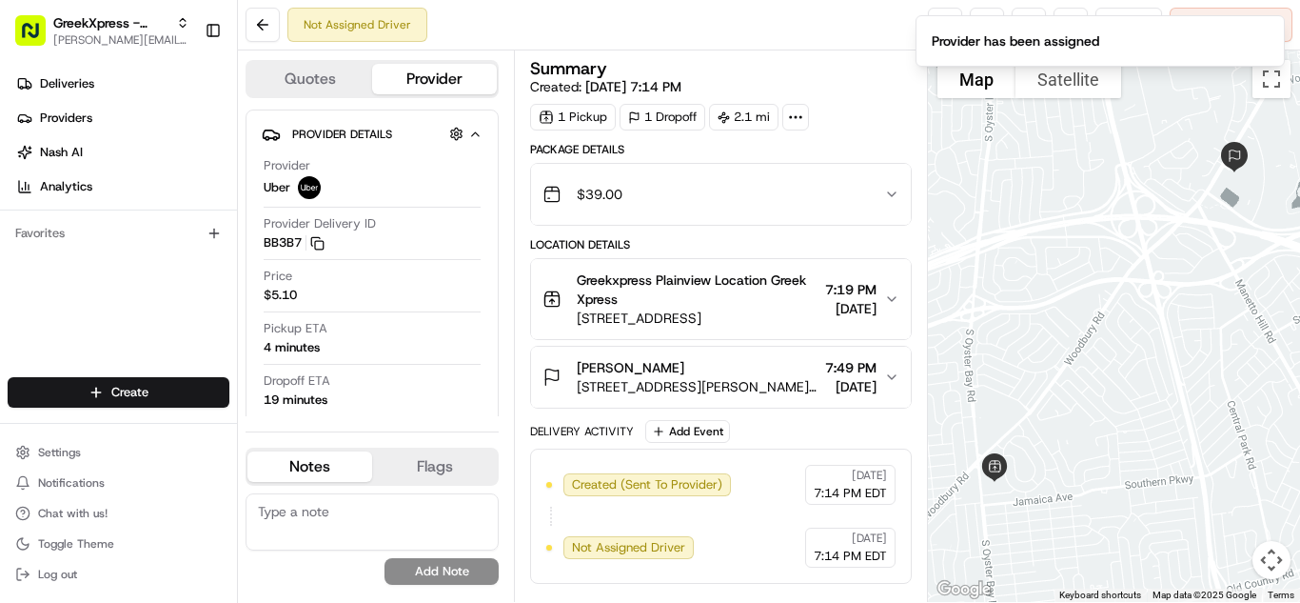
click at [742, 375] on div "[PERSON_NAME]" at bounding box center [697, 367] width 241 height 19
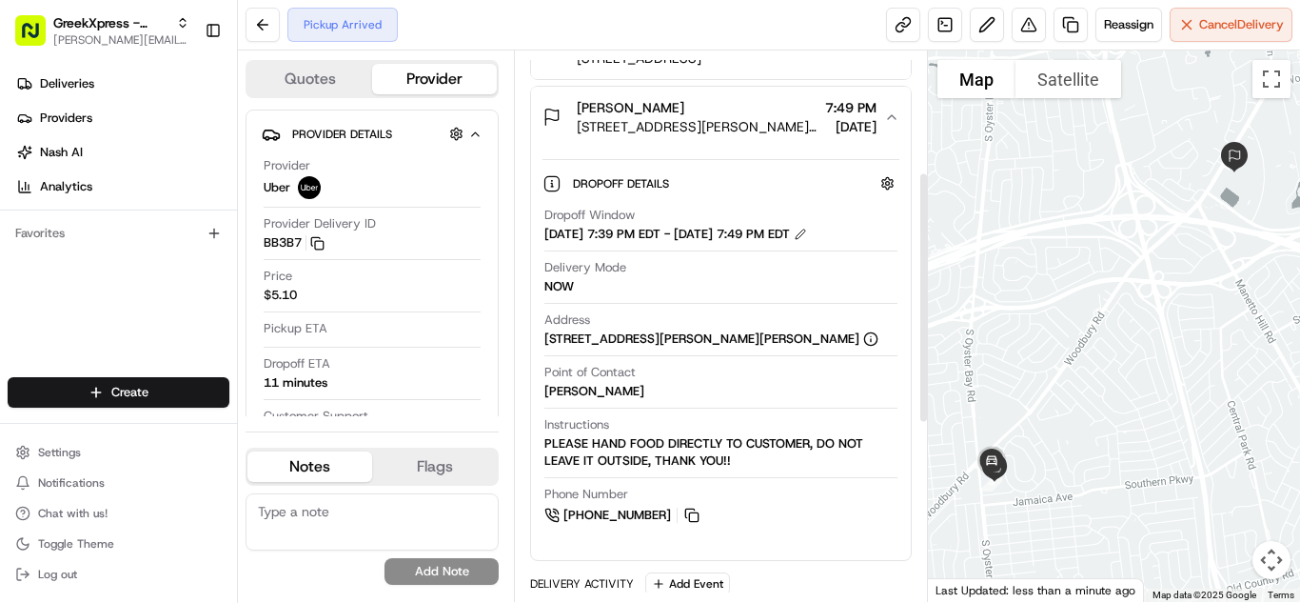
scroll to position [253, 0]
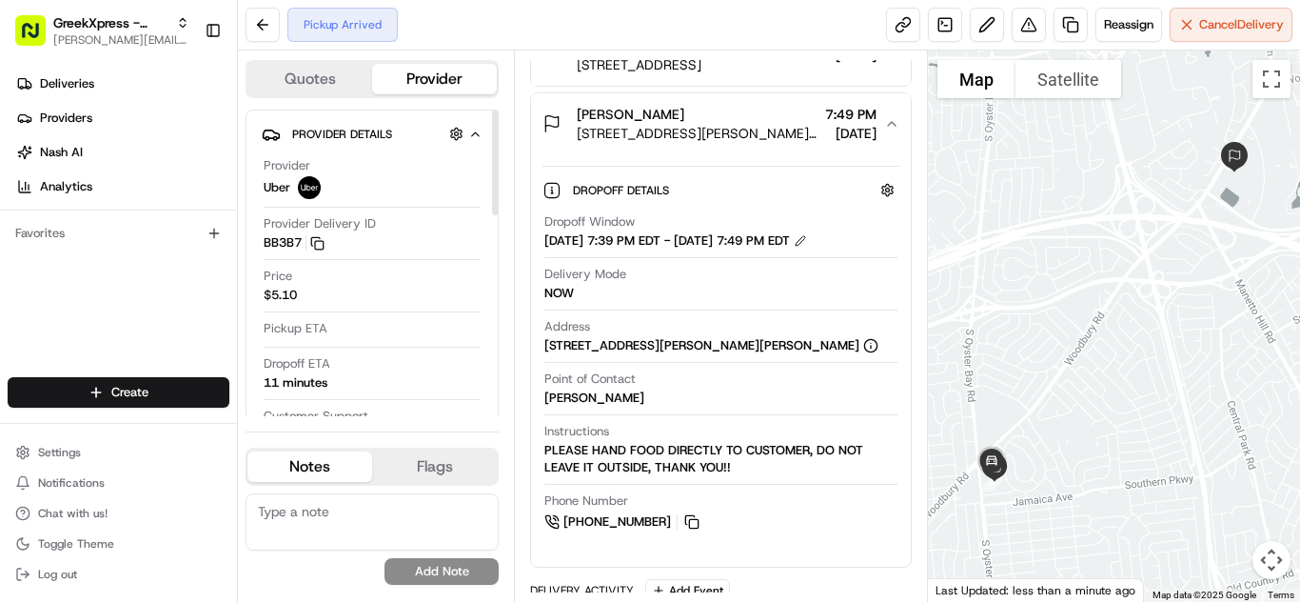
click at [175, 395] on html "GreekXpress - Plainview [EMAIL_ADDRESS][DOMAIN_NAME] Toggle Sidebar Deliveries …" at bounding box center [650, 301] width 1300 height 603
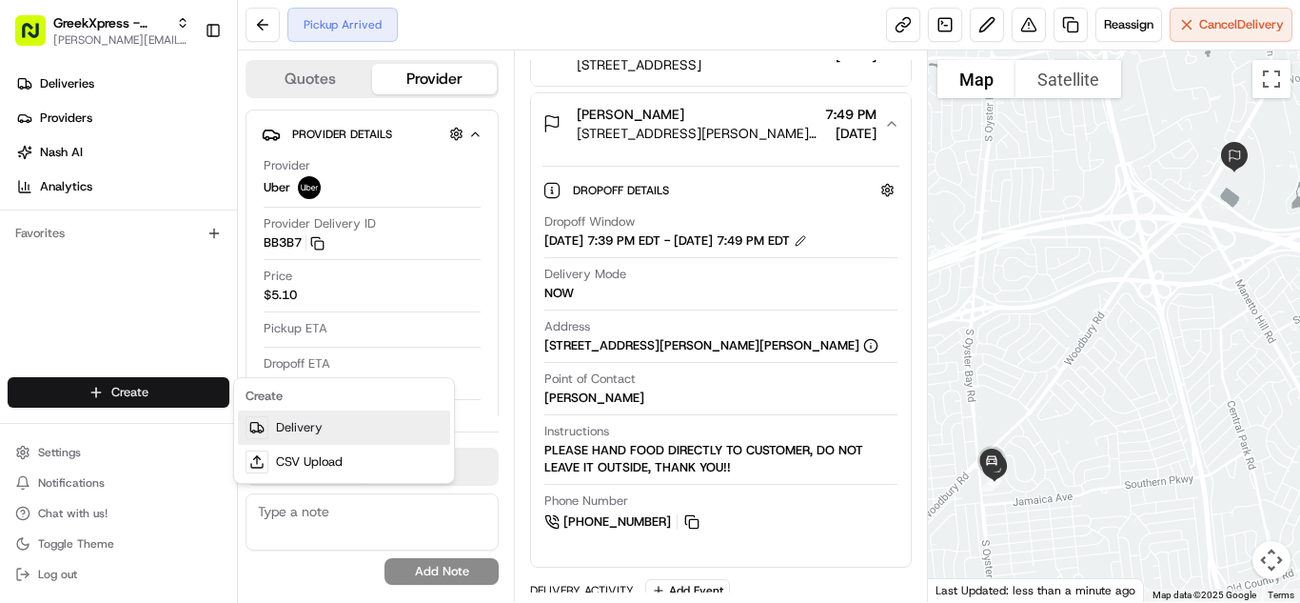
click at [318, 426] on link "Delivery" at bounding box center [344, 427] width 212 height 34
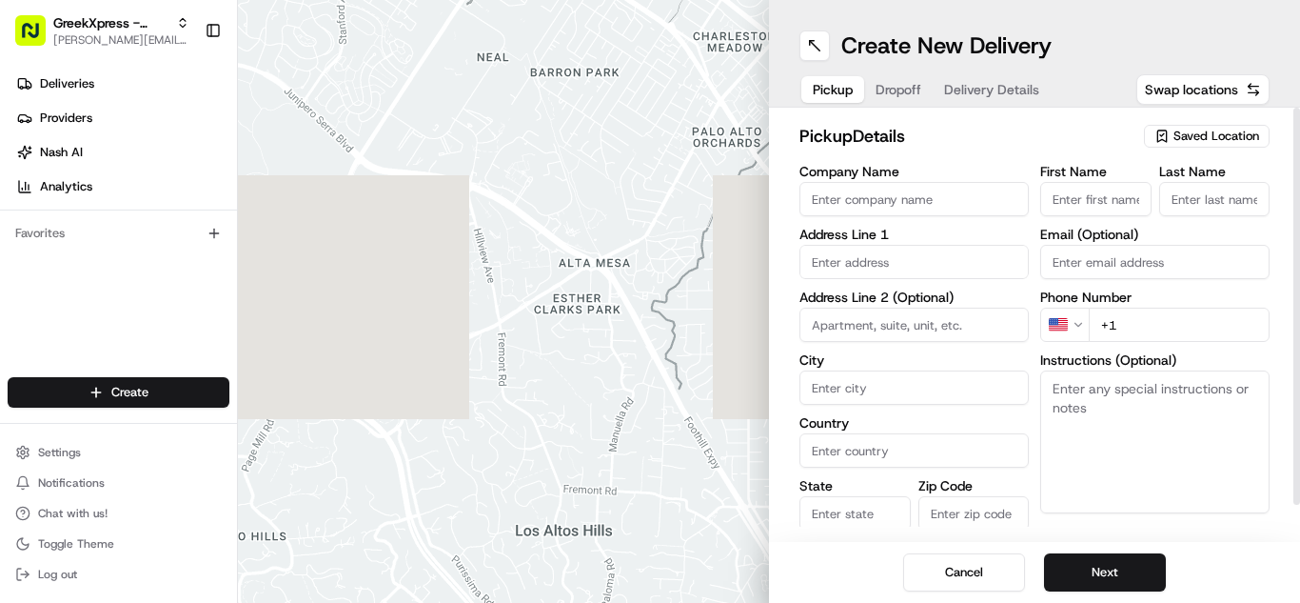
click at [1201, 136] on span "Saved Location" at bounding box center [1217, 136] width 86 height 17
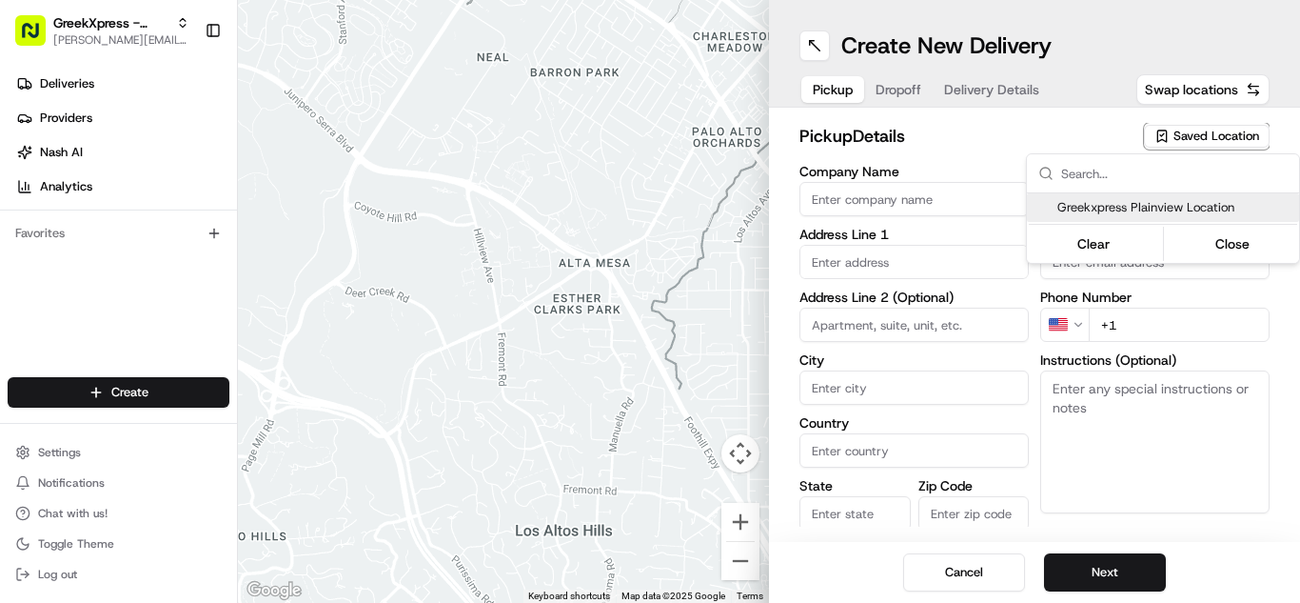
click at [1161, 202] on span "Greekxpress Plainview Location" at bounding box center [1175, 207] width 234 height 17
type input "Greekxpress Plainview Location"
type input "Plainview"
type input "US"
type input "NY"
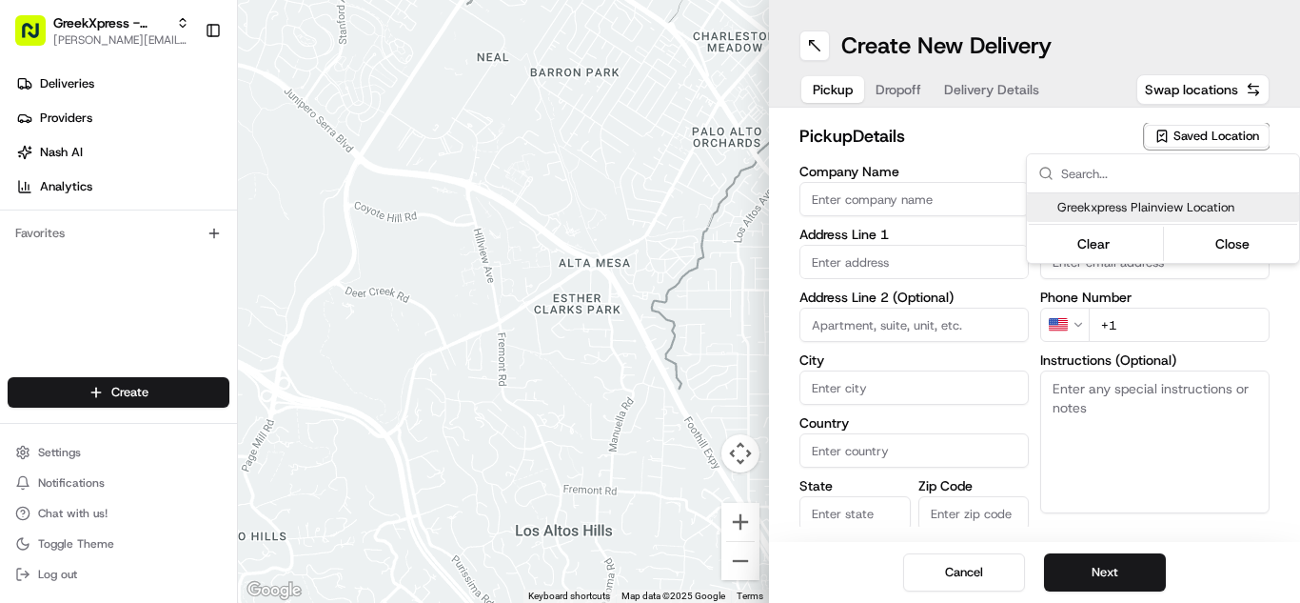
type input "11803"
type input "Greek"
type input "Xpress"
type input "[PHONE_NUMBER]"
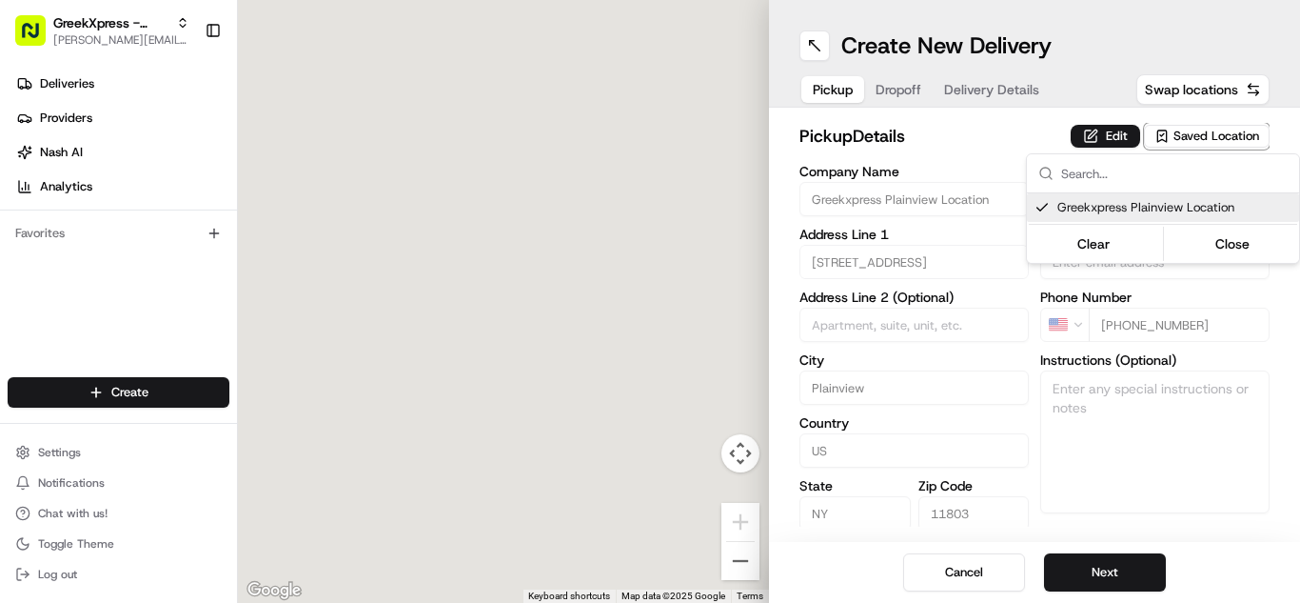
type input "[STREET_ADDRESS]"
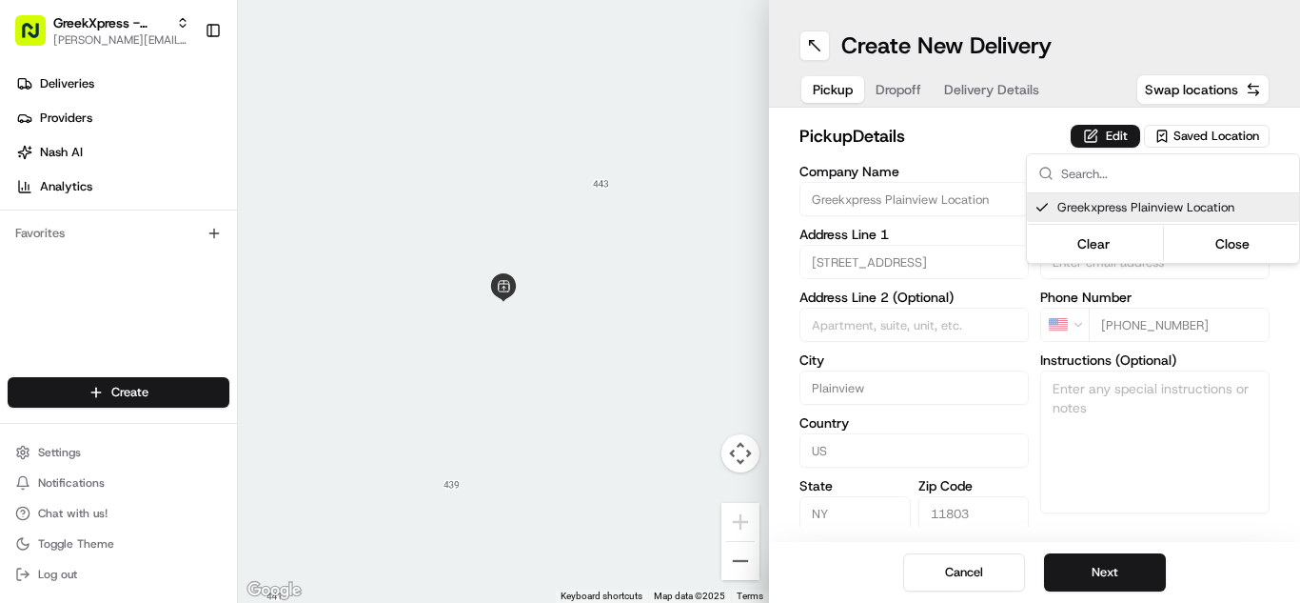
click at [1116, 565] on html "GreekXpress - Plainview [EMAIL_ADDRESS][DOMAIN_NAME] Toggle Sidebar Deliveries …" at bounding box center [650, 301] width 1300 height 603
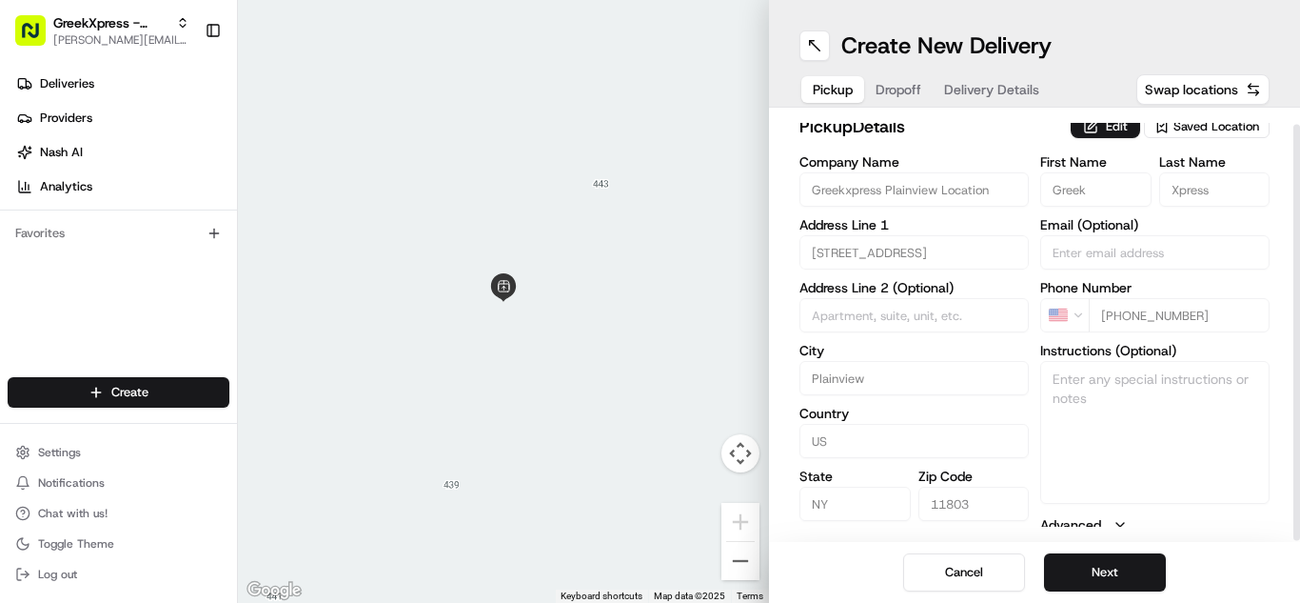
scroll to position [17, 0]
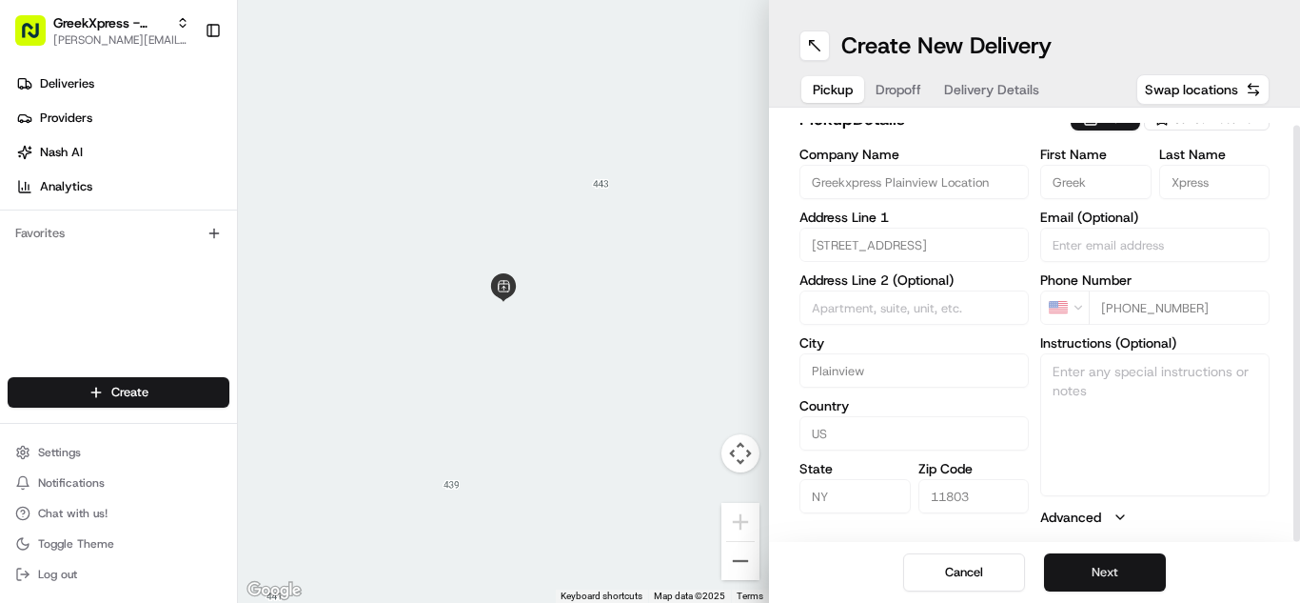
click at [1087, 571] on button "Next" at bounding box center [1105, 572] width 122 height 38
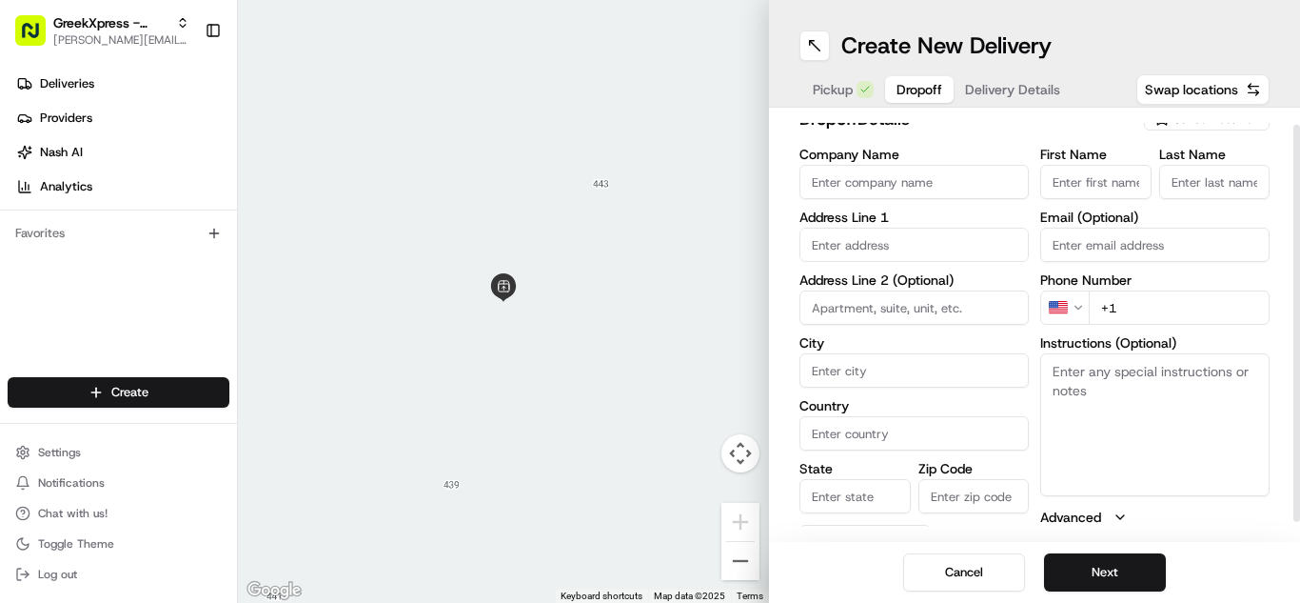
click at [1129, 174] on input "First Name" at bounding box center [1095, 182] width 111 height 34
type input "a"
type input "[PERSON_NAME]"
click at [1258, 175] on input "Last Name" at bounding box center [1214, 182] width 111 height 34
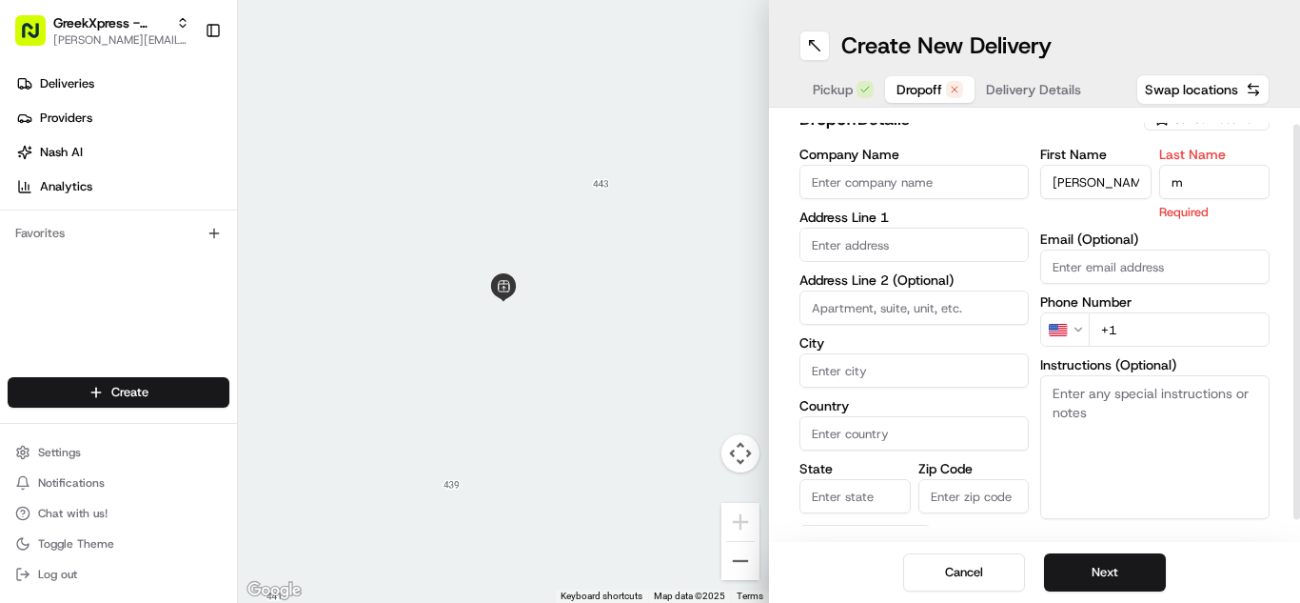
type input "m"
click at [1251, 329] on div "First Name [PERSON_NAME] Last Name m Required Email (Optional) Phone Number US …" at bounding box center [1154, 349] width 229 height 402
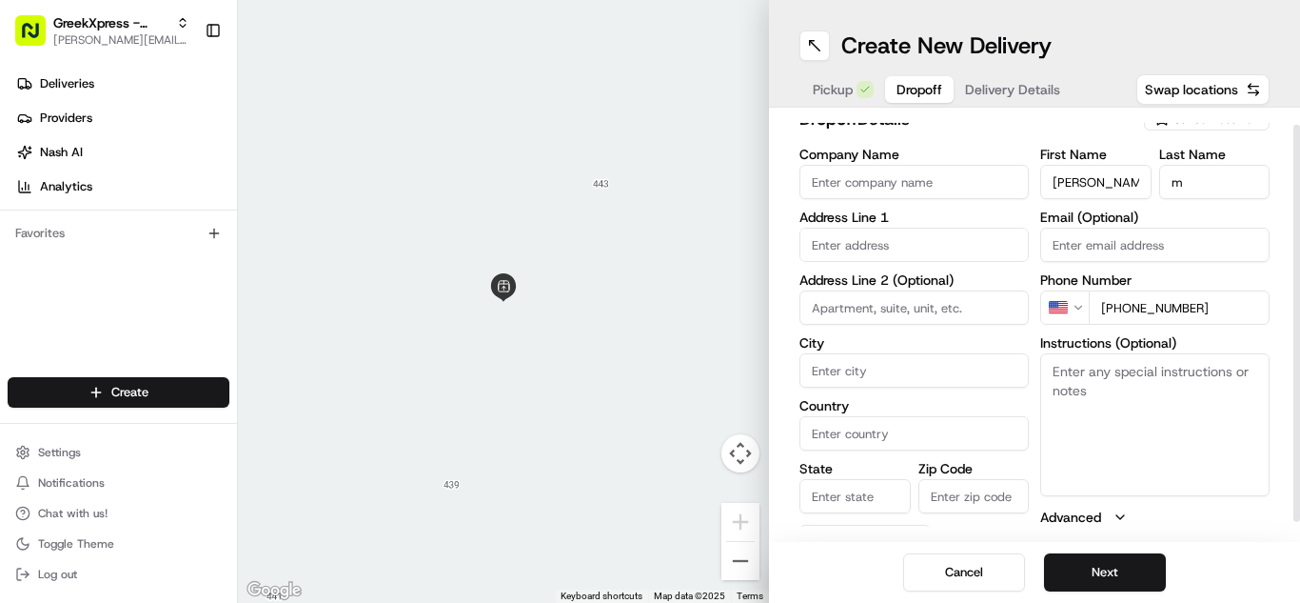
type input "[PHONE_NUMBER]"
click at [1167, 398] on textarea "Instructions (Optional)" at bounding box center [1154, 424] width 229 height 143
paste textarea "PLEASE HAND FOOD DIRECTLY TO CUSTOMER, DO NOT LEAVE IT OUTSIDE, THANK YOU!!"
type textarea "PLEASE HAND FOOD DIRECTLY TO CUSTOMER, DO NOT LEAVE IT OUTSIDE, THANK YOU!!"
click at [933, 249] on input "text" at bounding box center [914, 245] width 229 height 34
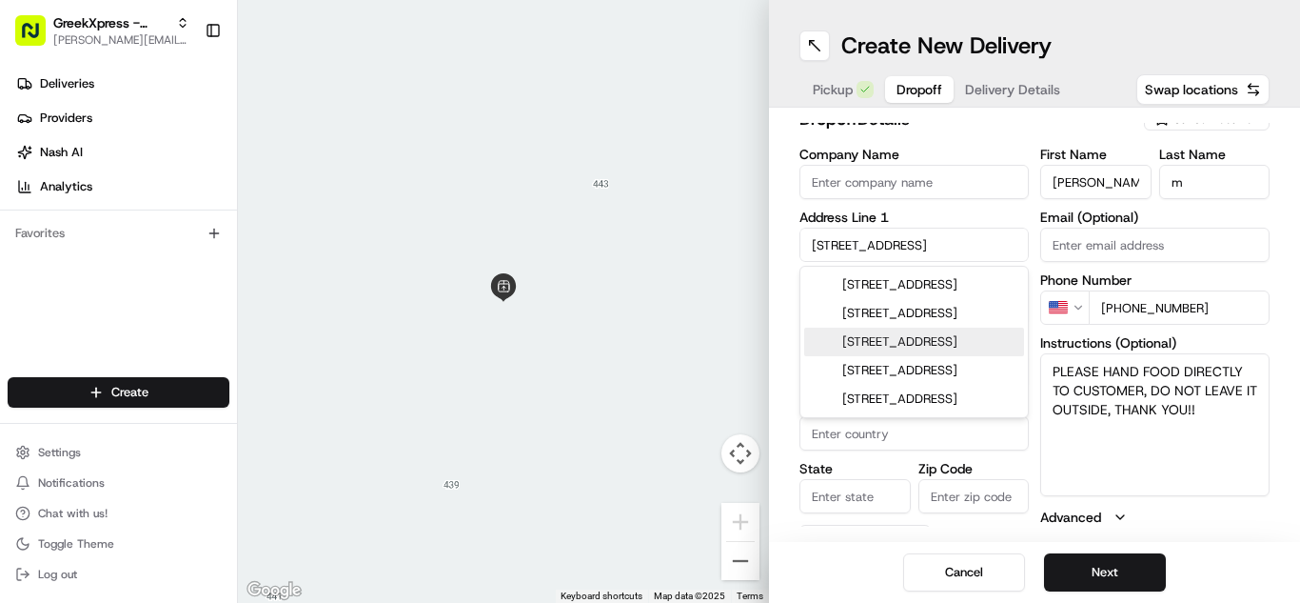
click at [975, 356] on div "[STREET_ADDRESS]" at bounding box center [914, 341] width 220 height 29
type input "[STREET_ADDRESS]"
type input "Syosset"
type input "[GEOGRAPHIC_DATA]"
type input "NY"
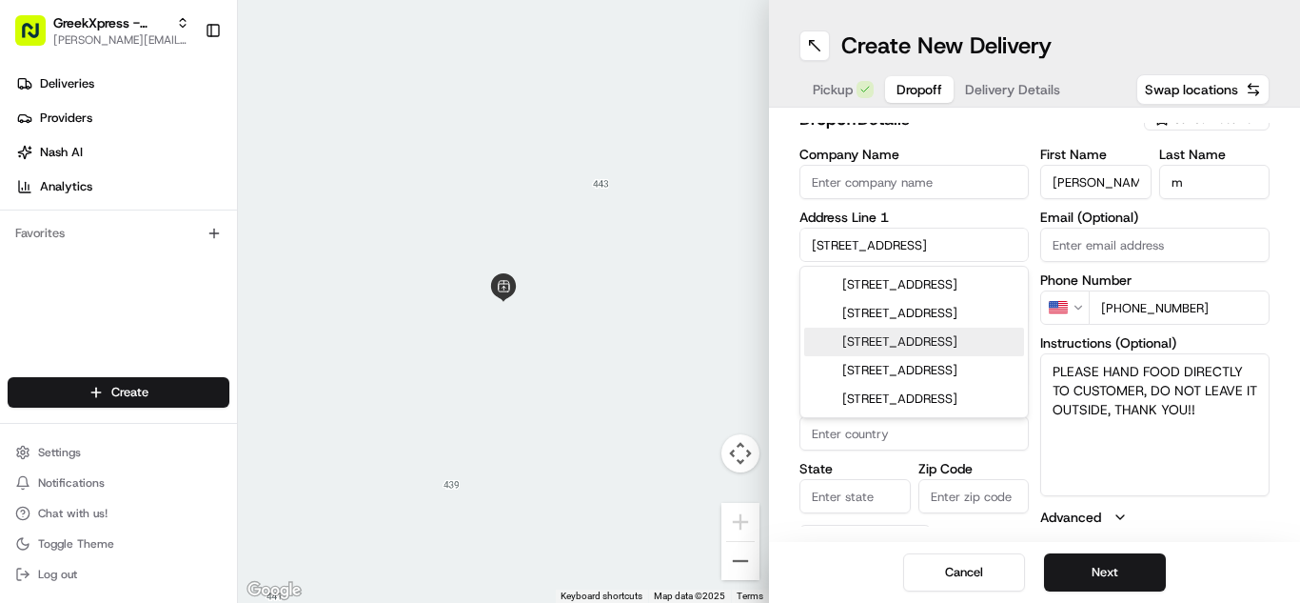
type input "11791"
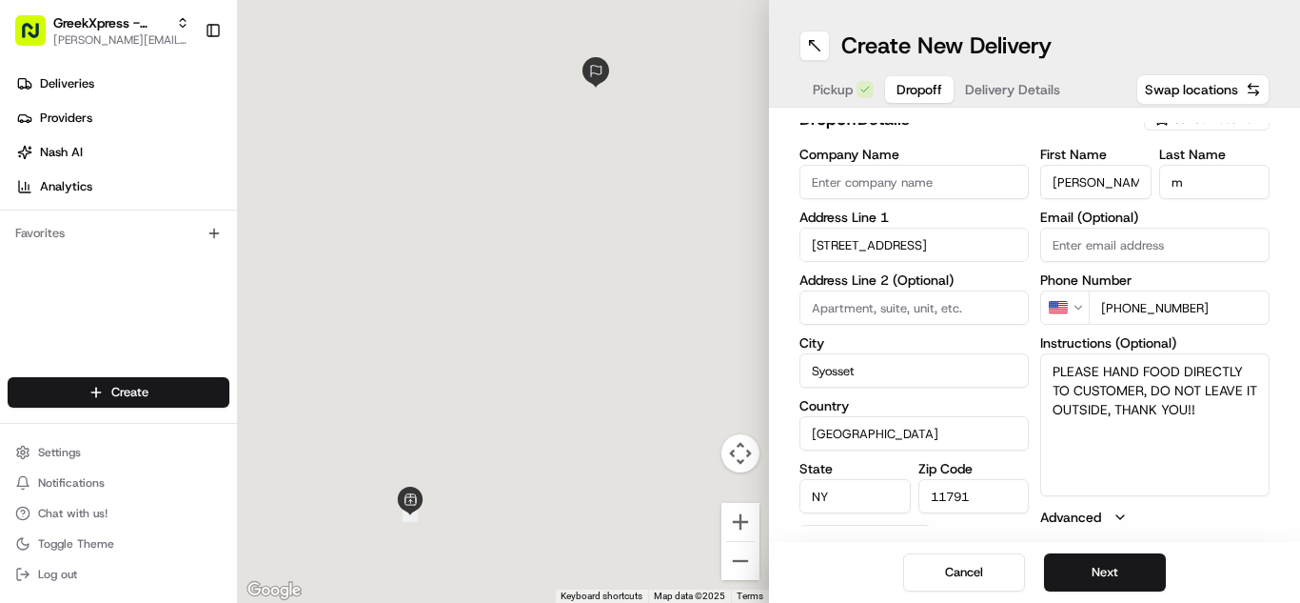
type input "[STREET_ADDRESS]"
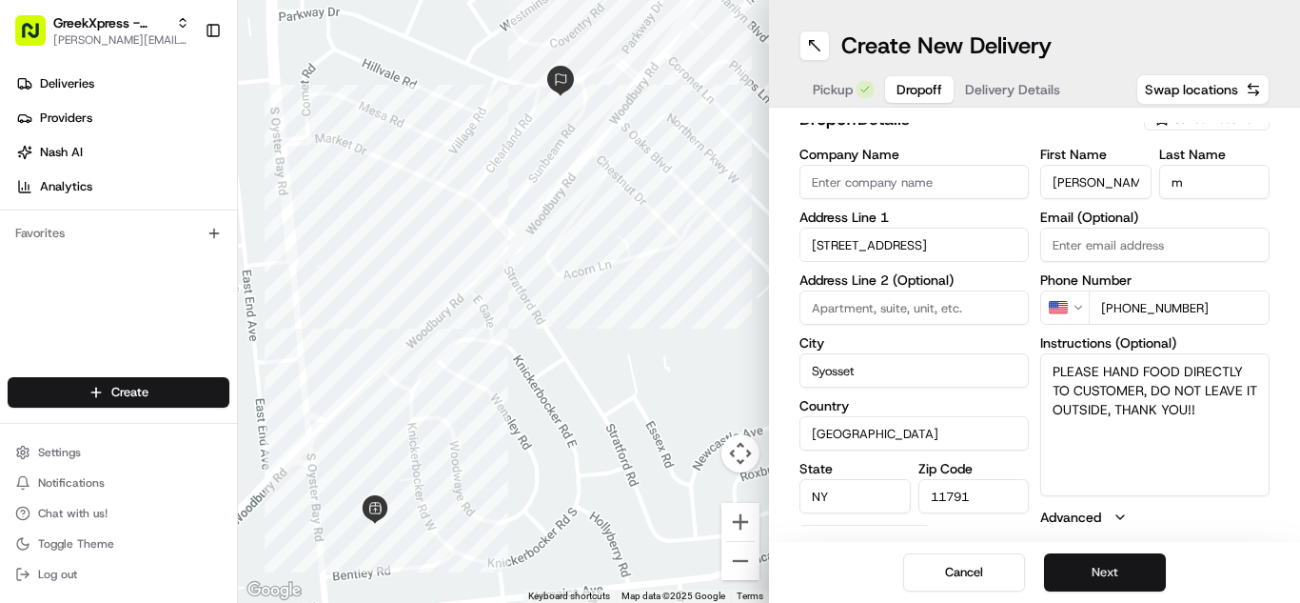
click at [1087, 571] on button "Next" at bounding box center [1105, 572] width 122 height 38
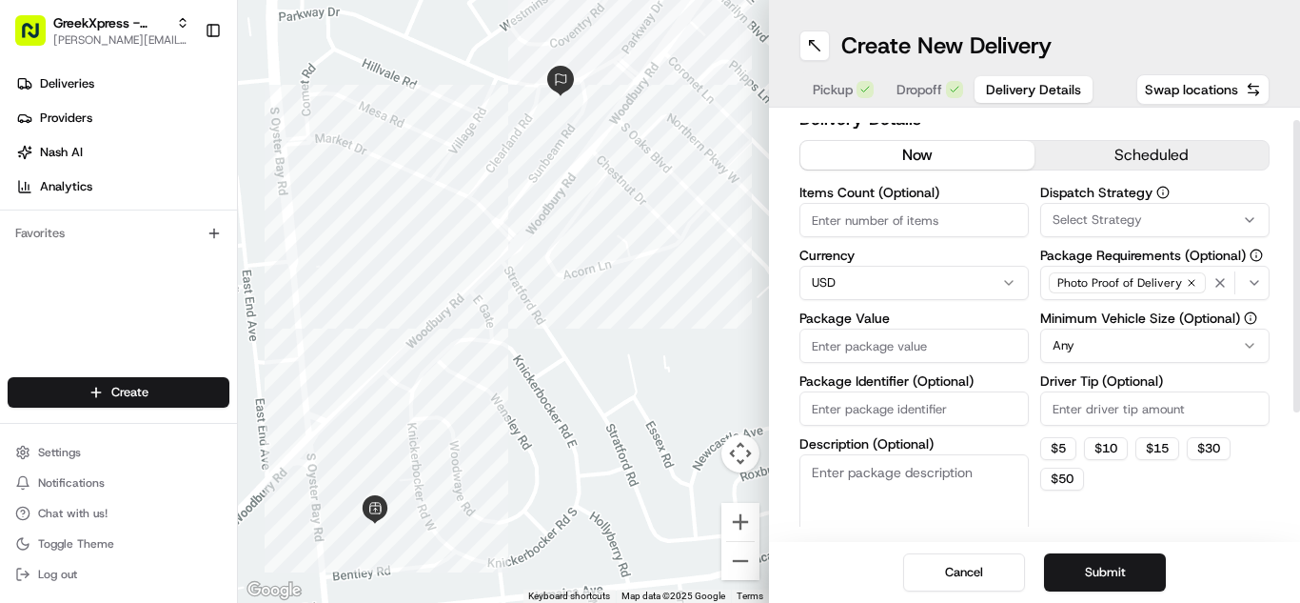
click at [892, 338] on input "Package Value" at bounding box center [914, 345] width 229 height 34
type input "2"
type input "39"
click at [1056, 446] on button "$ 5" at bounding box center [1058, 448] width 36 height 23
type input "5"
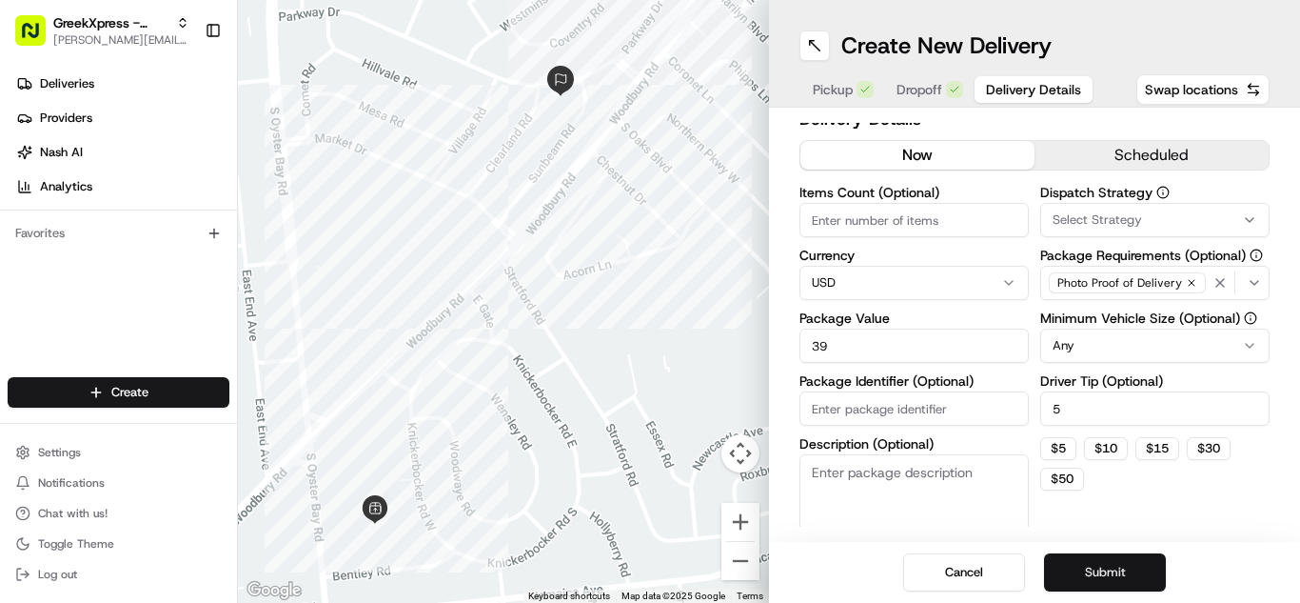
click at [1063, 564] on button "Submit" at bounding box center [1105, 572] width 122 height 38
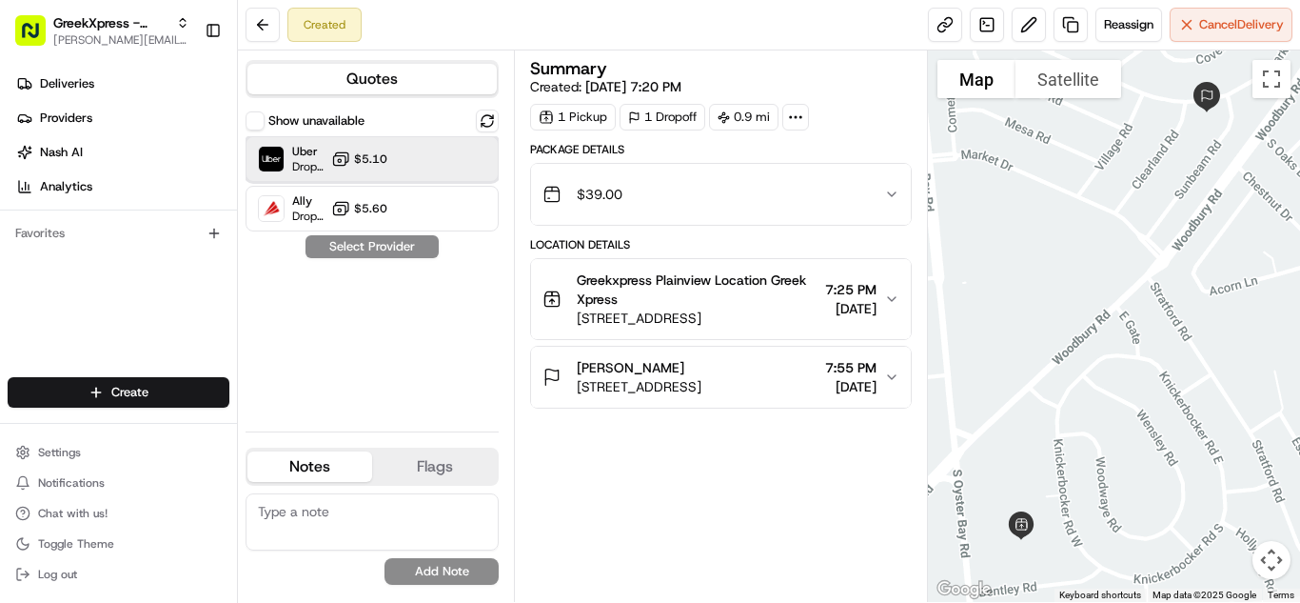
click at [388, 144] on div "Uber Dropoff ETA 15 minutes $5.10" at bounding box center [372, 159] width 253 height 46
click at [392, 254] on button "Assign Provider" at bounding box center [372, 246] width 135 height 23
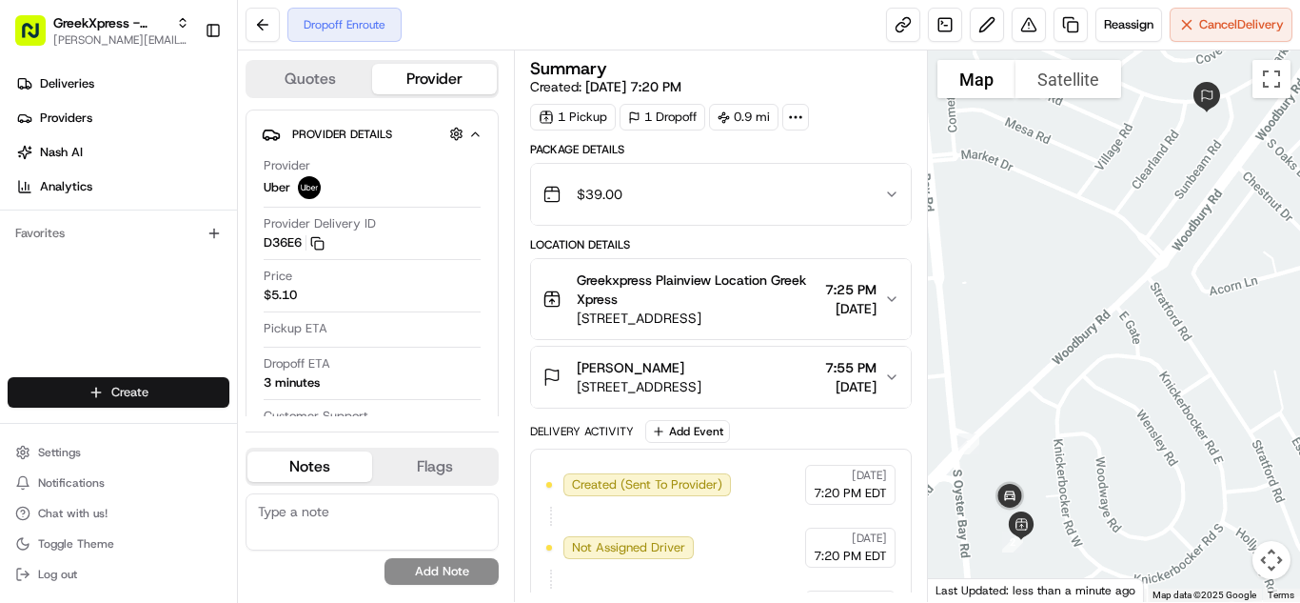
click at [188, 383] on html "GreekXpress - Plainview [EMAIL_ADDRESS][DOMAIN_NAME] Toggle Sidebar Deliveries …" at bounding box center [650, 301] width 1300 height 603
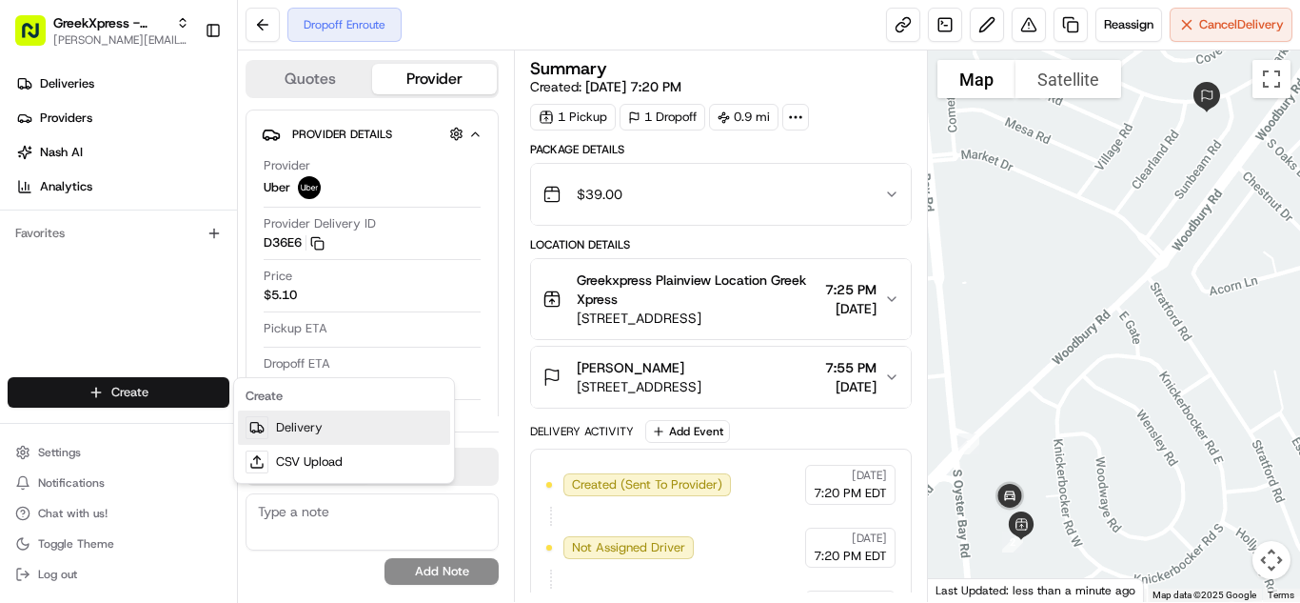
click at [365, 417] on link "Delivery" at bounding box center [344, 427] width 212 height 34
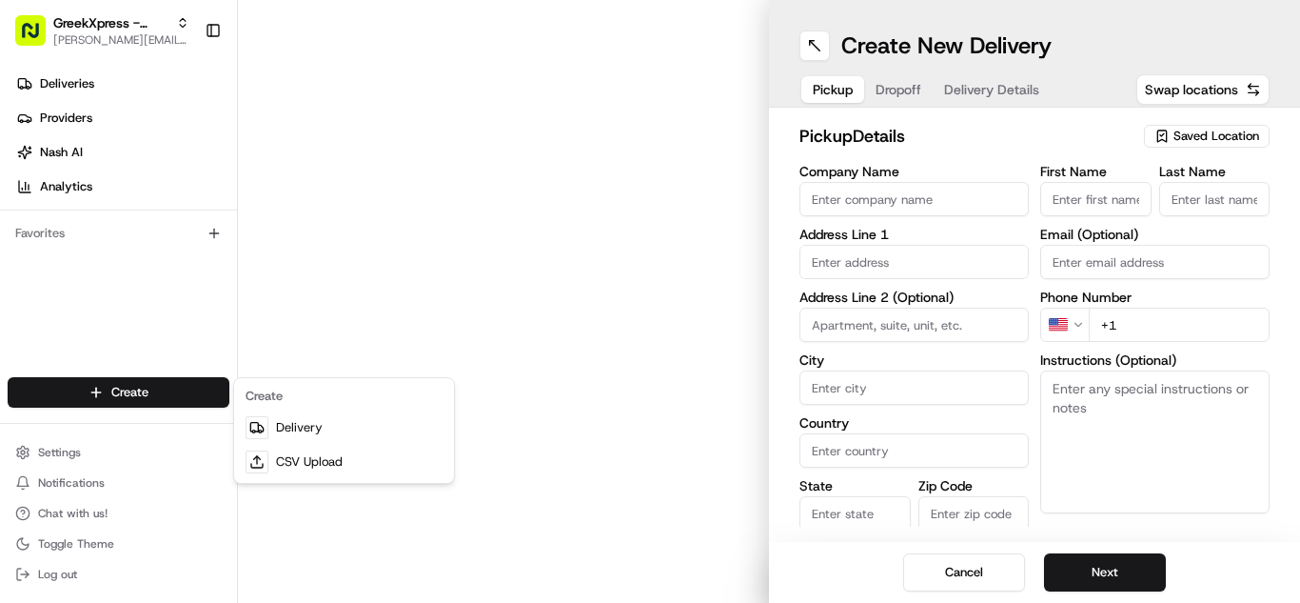
click at [1213, 146] on div "Saved Location" at bounding box center [1207, 136] width 126 height 23
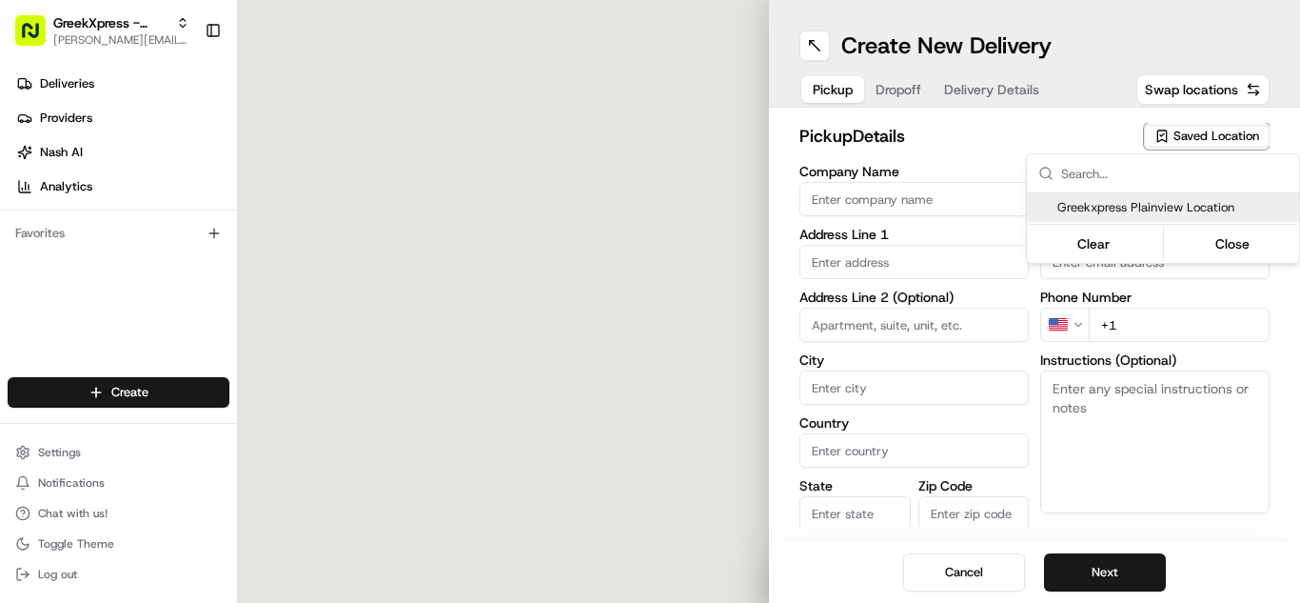
click at [1198, 210] on span "Greekxpress Plainview Location" at bounding box center [1175, 207] width 234 height 17
type input "Greekxpress Plainview Location"
type input "[STREET_ADDRESS]"
type input "Plainview"
type input "US"
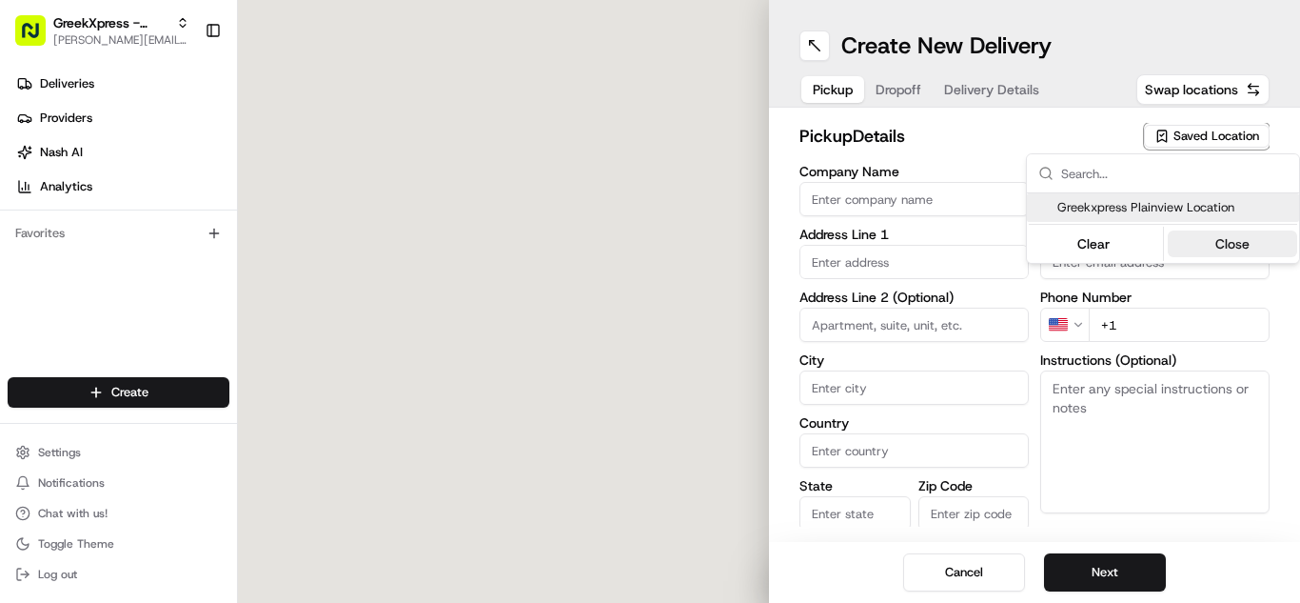
type input "NY"
type input "11803"
type input "Greek"
type input "Xpress"
type input "[PHONE_NUMBER]"
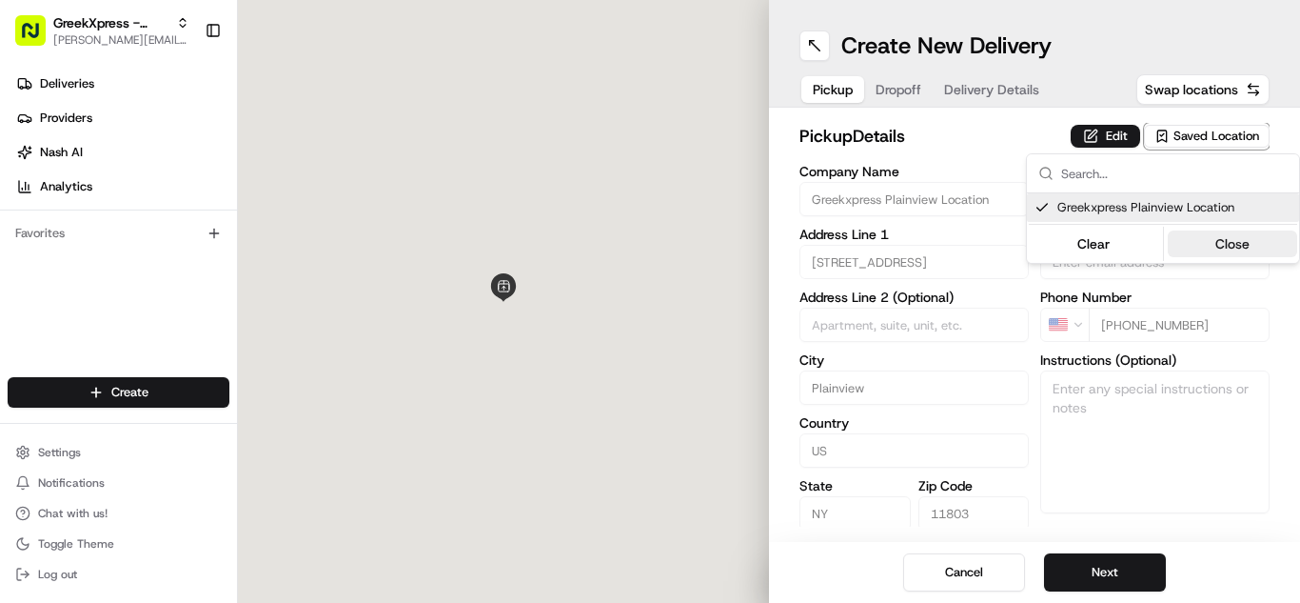
click at [1215, 253] on button "Close" at bounding box center [1233, 243] width 130 height 27
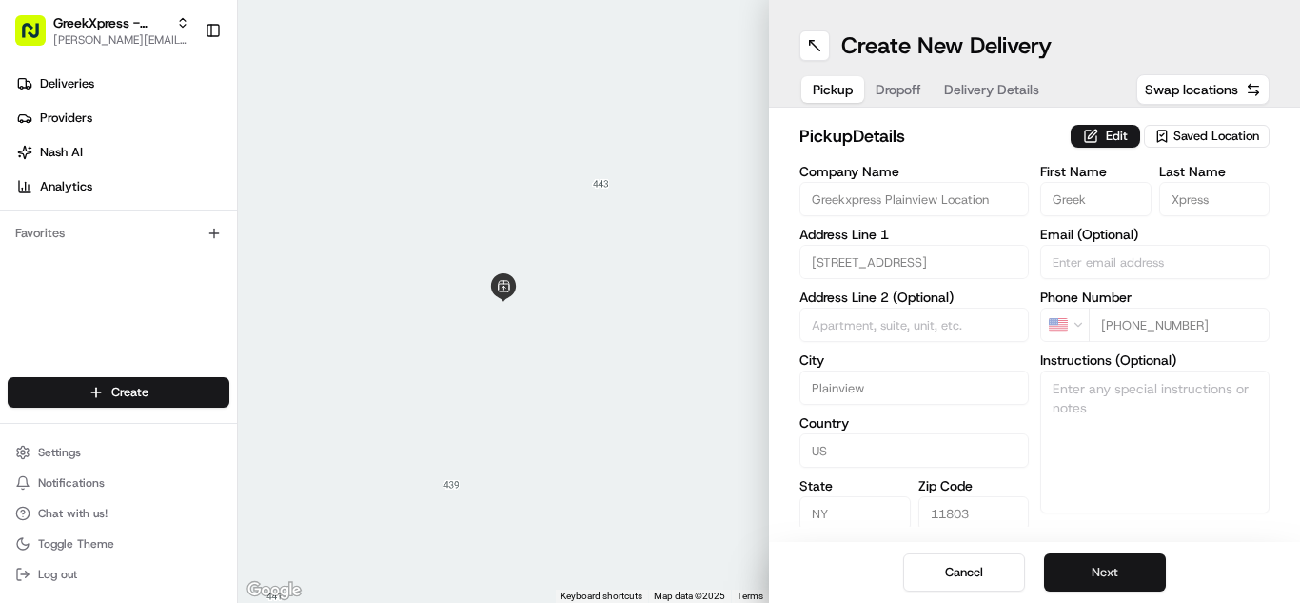
click at [1100, 573] on button "Next" at bounding box center [1105, 572] width 122 height 38
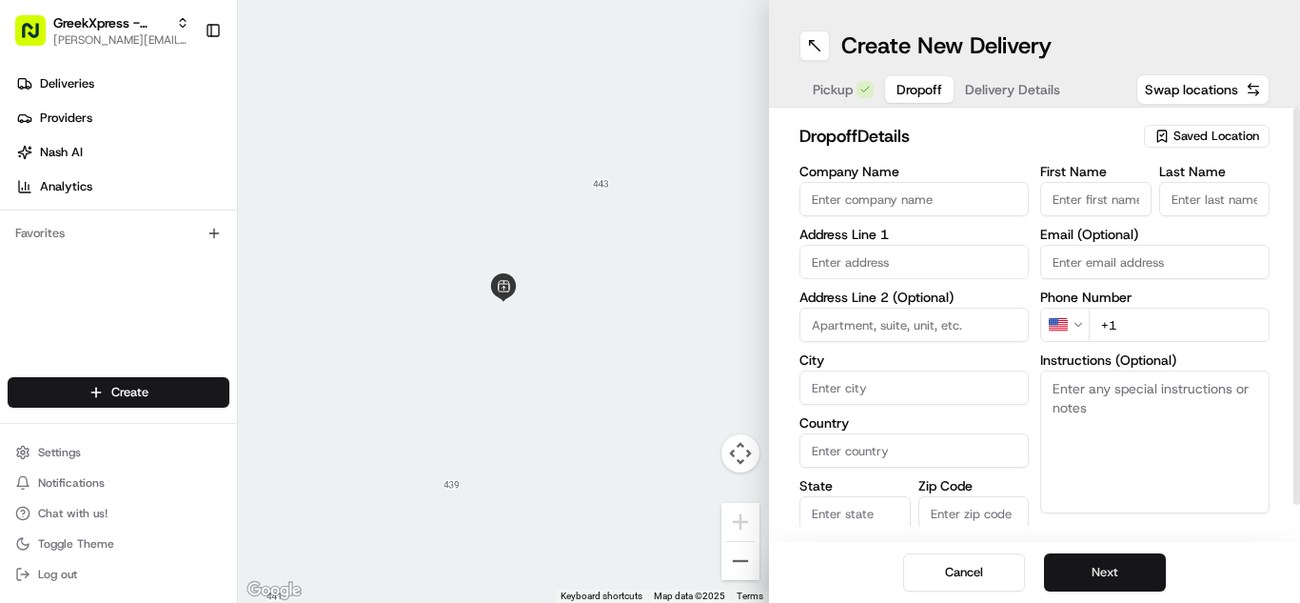
click at [1264, 392] on div "Instructions (Optional)" at bounding box center [1154, 433] width 229 height 160
paste textarea "PLEASE HAND FOOD DIRECTLY TO CUSTOMER, DO NOT LEAVE IT OUTSIDE, THANK YOU!!"
type textarea "PLEASE HAND FOOD DIRECTLY TO CUSTOMER, DO NOT LEAVE IT OUTSIDE, THANK YOU!!"
click at [954, 267] on input "text" at bounding box center [914, 262] width 229 height 34
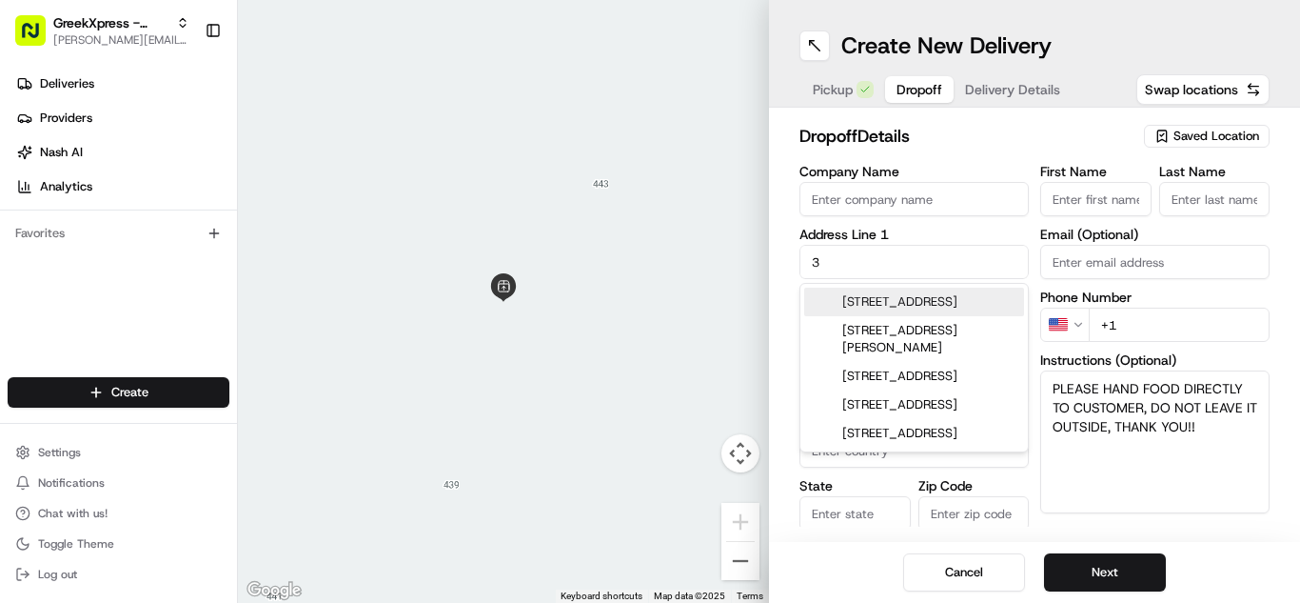
type input "[STREET_ADDRESS]"
type input "Plainview"
type input "[GEOGRAPHIC_DATA]"
type input "NY"
type input "11803"
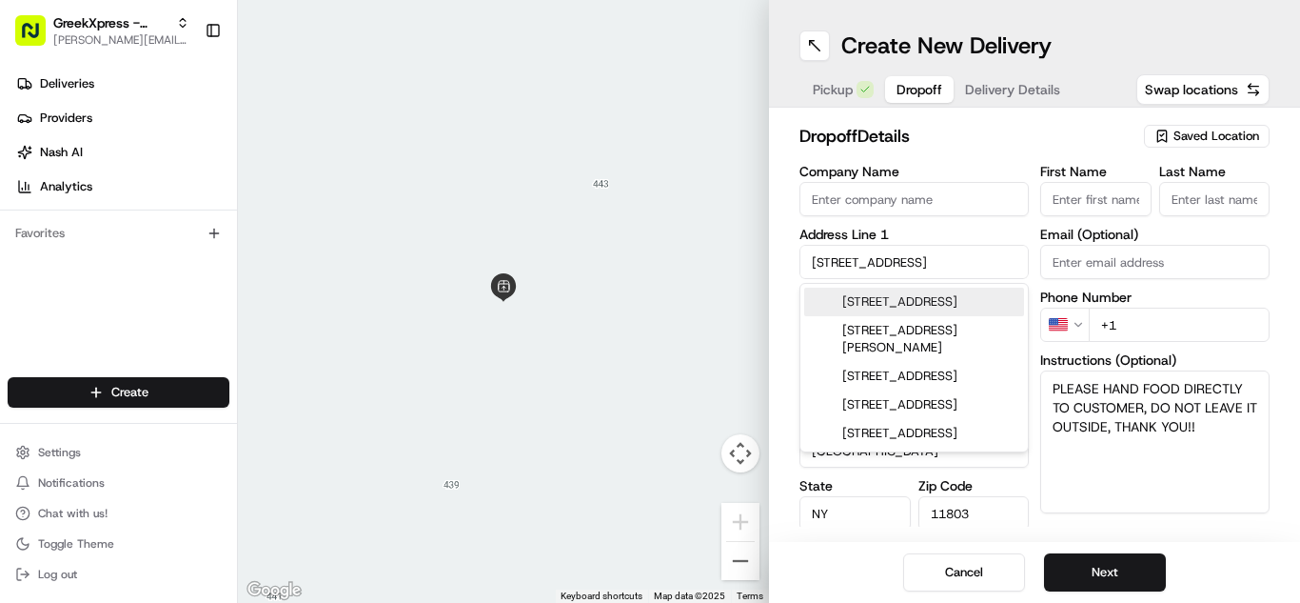
type input "[PERSON_NAME]"
type input "[PHONE_NUMBER]"
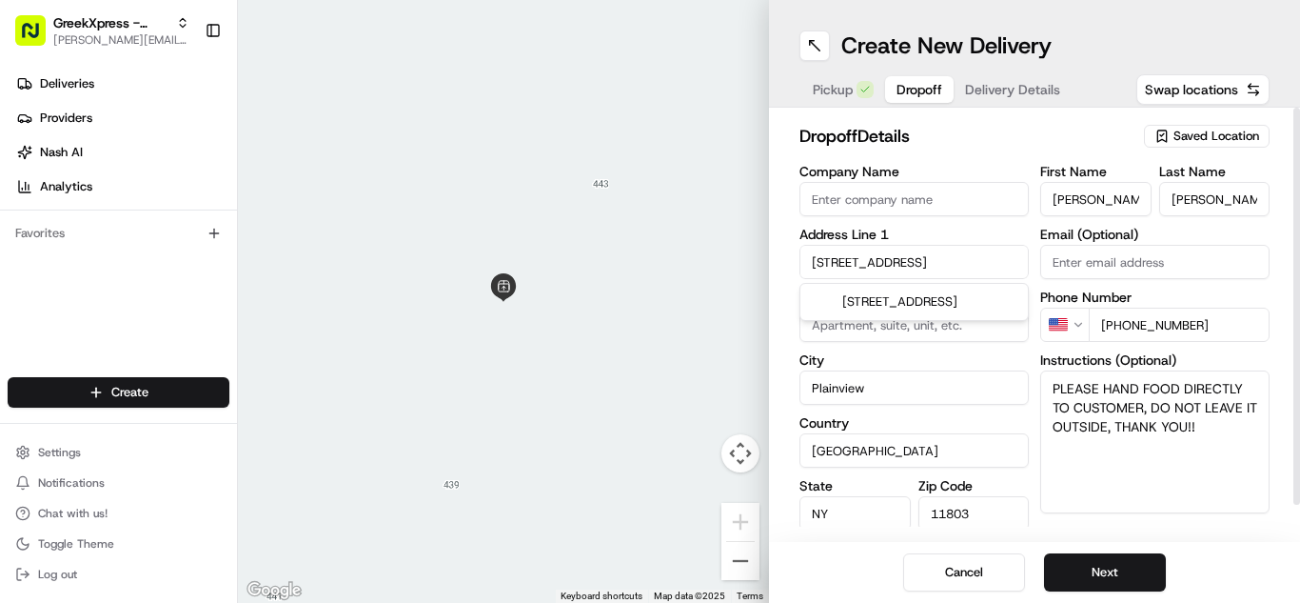
click at [1070, 130] on h2 "dropoff Details" at bounding box center [966, 136] width 333 height 27
drag, startPoint x: 1151, startPoint y: 559, endPoint x: 1131, endPoint y: 539, distance: 28.3
click at [1150, 560] on button "Next" at bounding box center [1105, 572] width 122 height 38
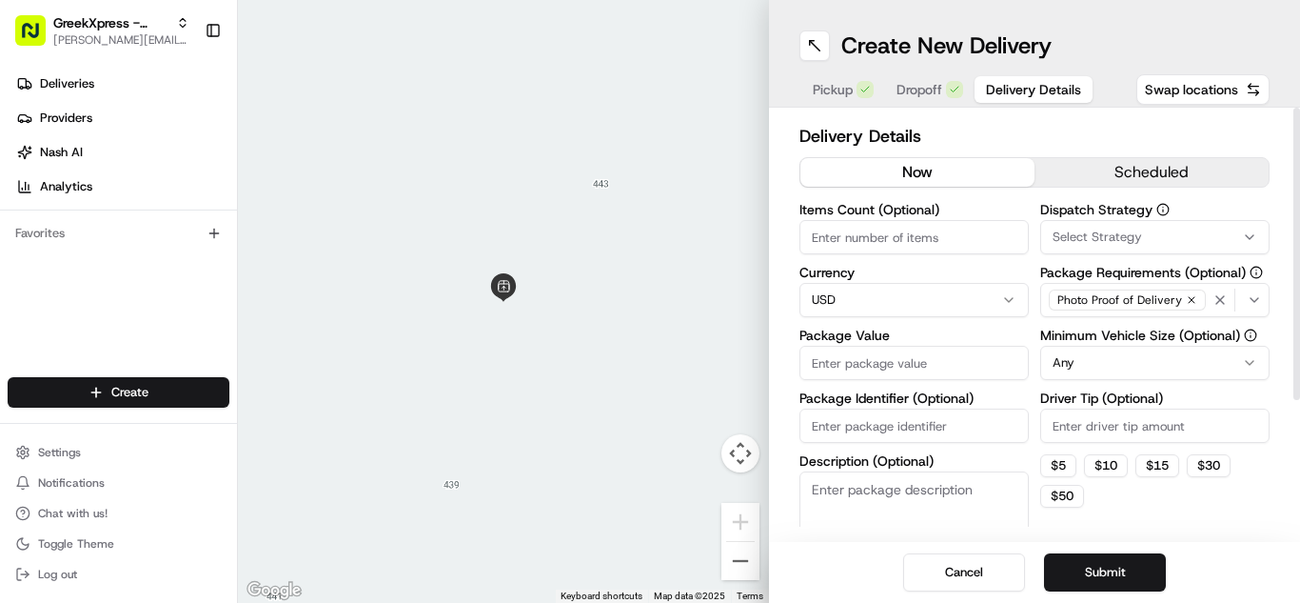
click at [955, 348] on input "Package Value" at bounding box center [914, 363] width 229 height 34
type input "25.85"
click at [1066, 365] on html "GreekXpress - Plainview [EMAIL_ADDRESS][DOMAIN_NAME] Toggle Sidebar Deliveries …" at bounding box center [650, 301] width 1300 height 603
click at [1177, 411] on input "Driver Tip (Optional)" at bounding box center [1154, 425] width 229 height 34
type input "4.21"
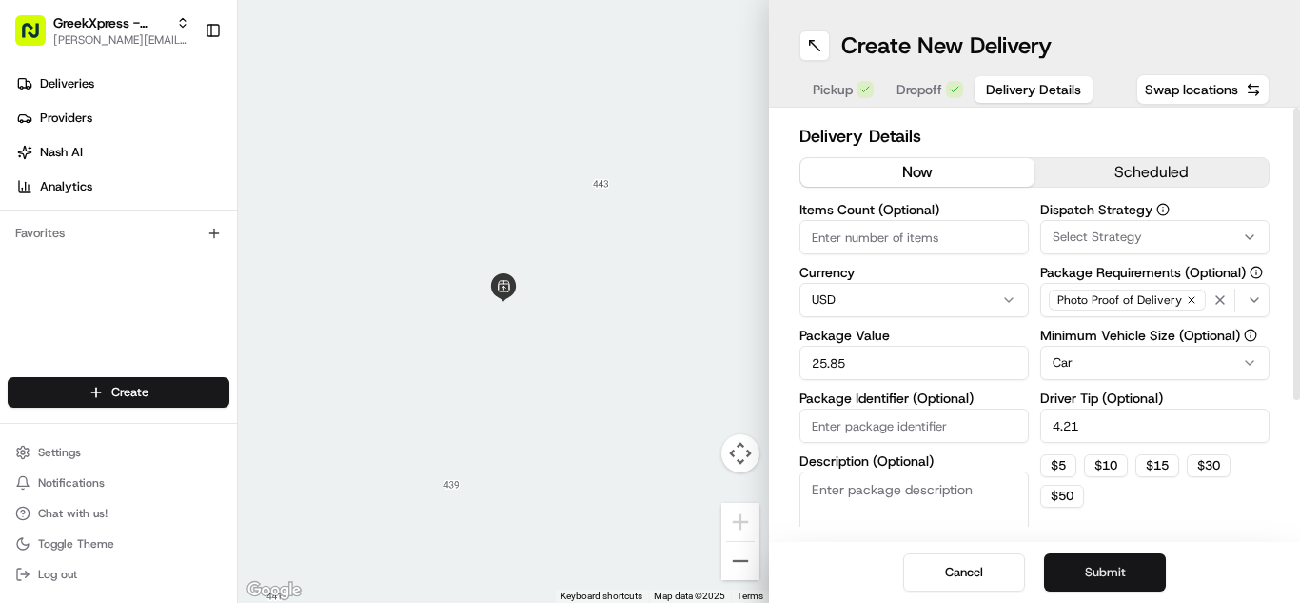
click at [1116, 554] on button "Submit" at bounding box center [1105, 572] width 122 height 38
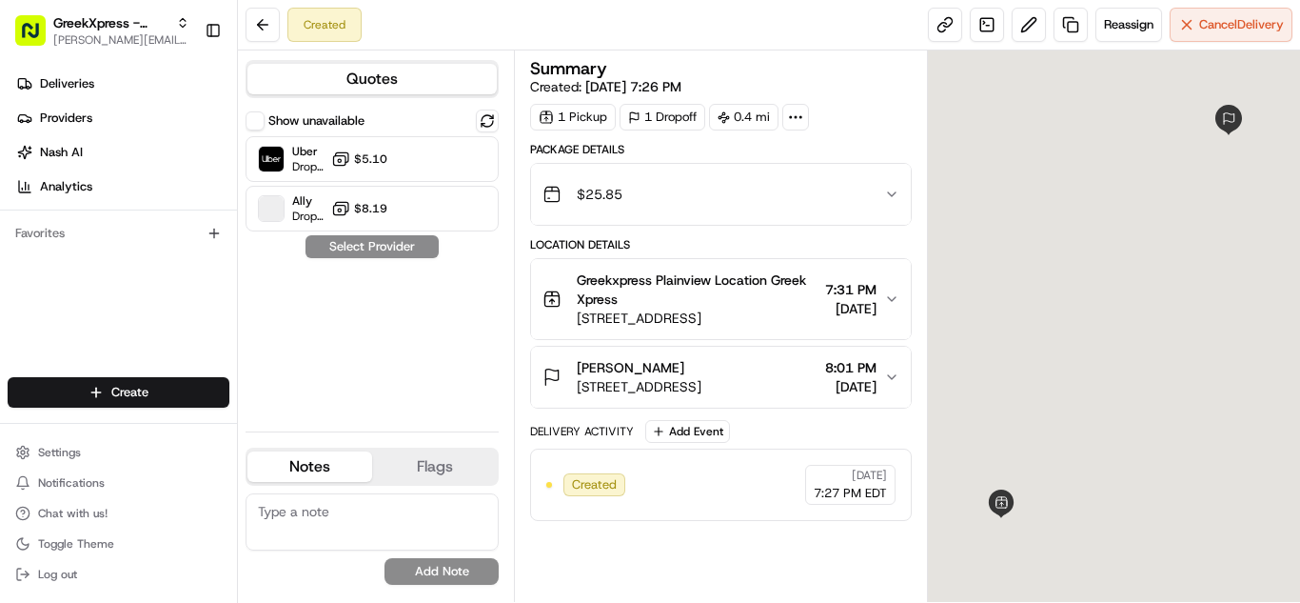
click at [339, 163] on icon at bounding box center [340, 158] width 19 height 19
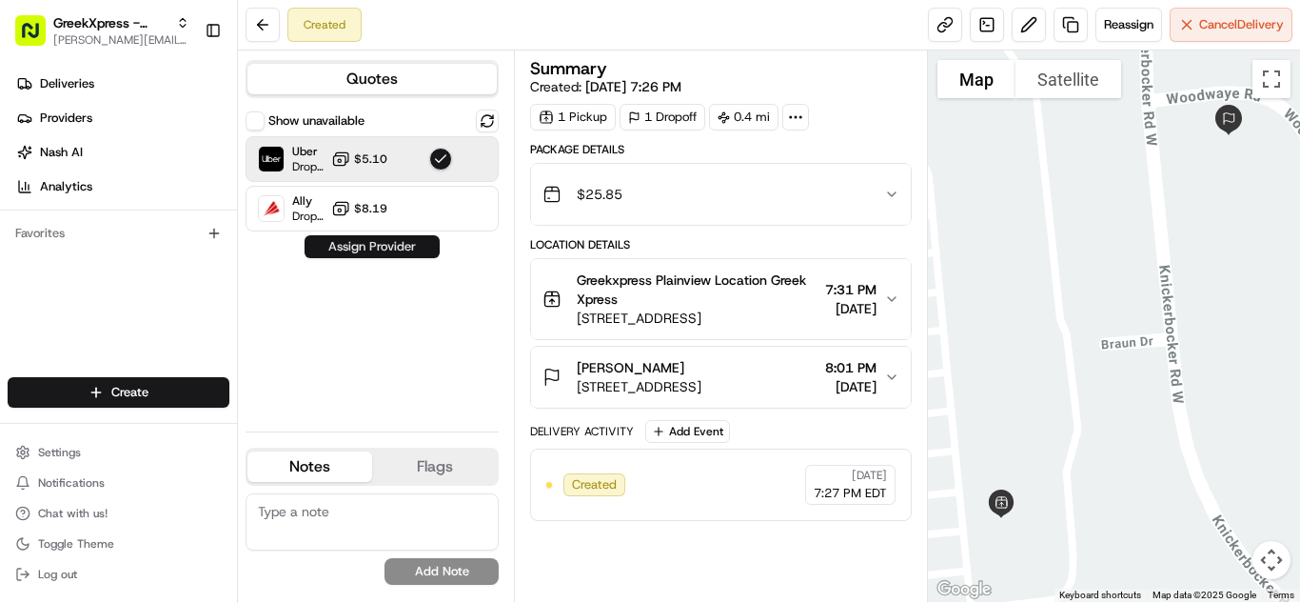
click at [375, 252] on button "Assign Provider" at bounding box center [372, 246] width 135 height 23
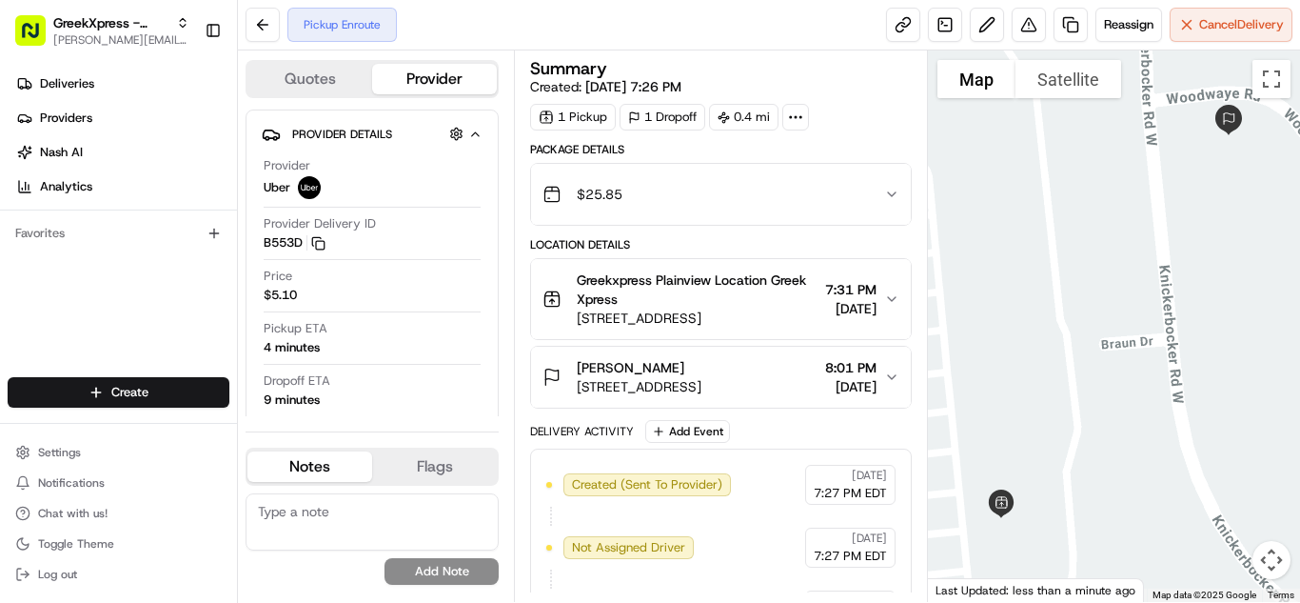
click at [205, 409] on div "Create" at bounding box center [118, 392] width 237 height 46
click at [199, 386] on html "GreekXpress - Plainview [EMAIL_ADDRESS][DOMAIN_NAME] Toggle Sidebar Deliveries …" at bounding box center [650, 301] width 1300 height 603
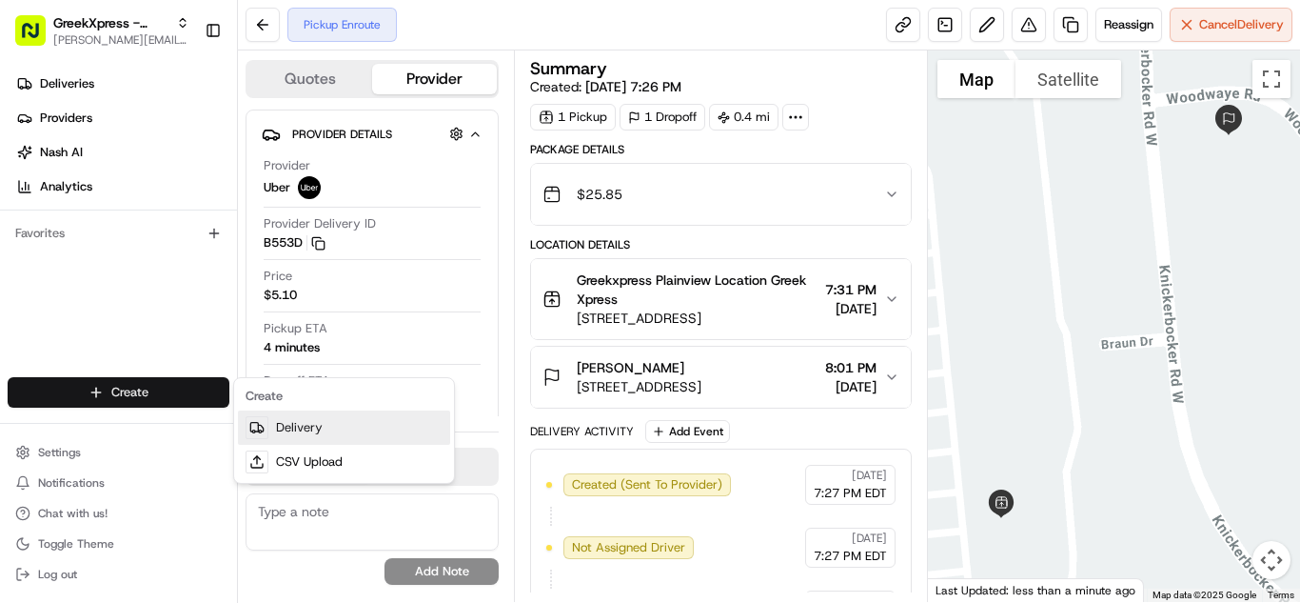
click at [280, 417] on link "Delivery" at bounding box center [344, 427] width 212 height 34
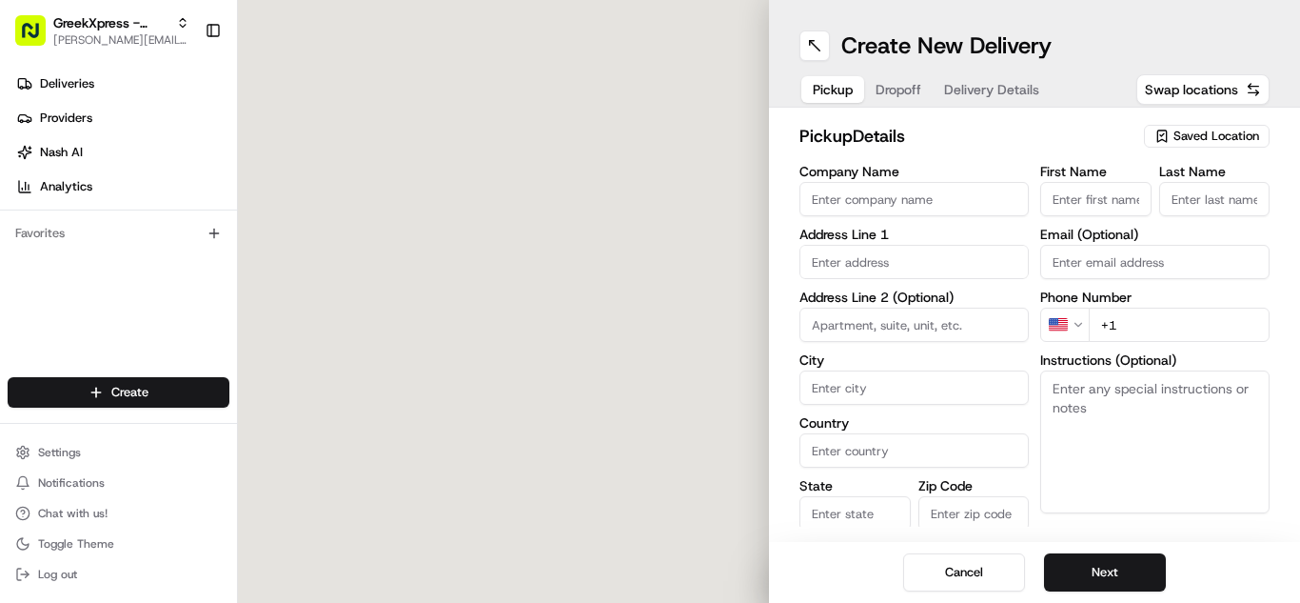
click at [1210, 133] on span "Saved Location" at bounding box center [1217, 136] width 86 height 17
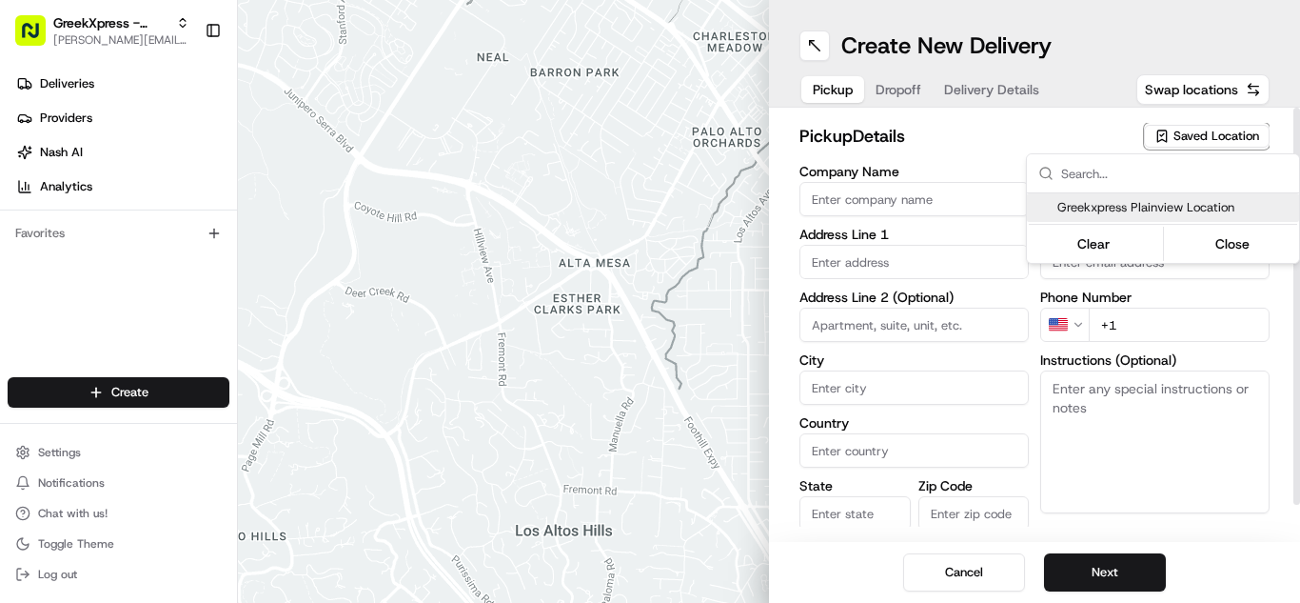
click at [1214, 211] on span "Greekxpress Plainview Location" at bounding box center [1175, 207] width 234 height 17
type input "Greekxpress Plainview Location"
type input "[STREET_ADDRESS]"
type input "Plainview"
type input "US"
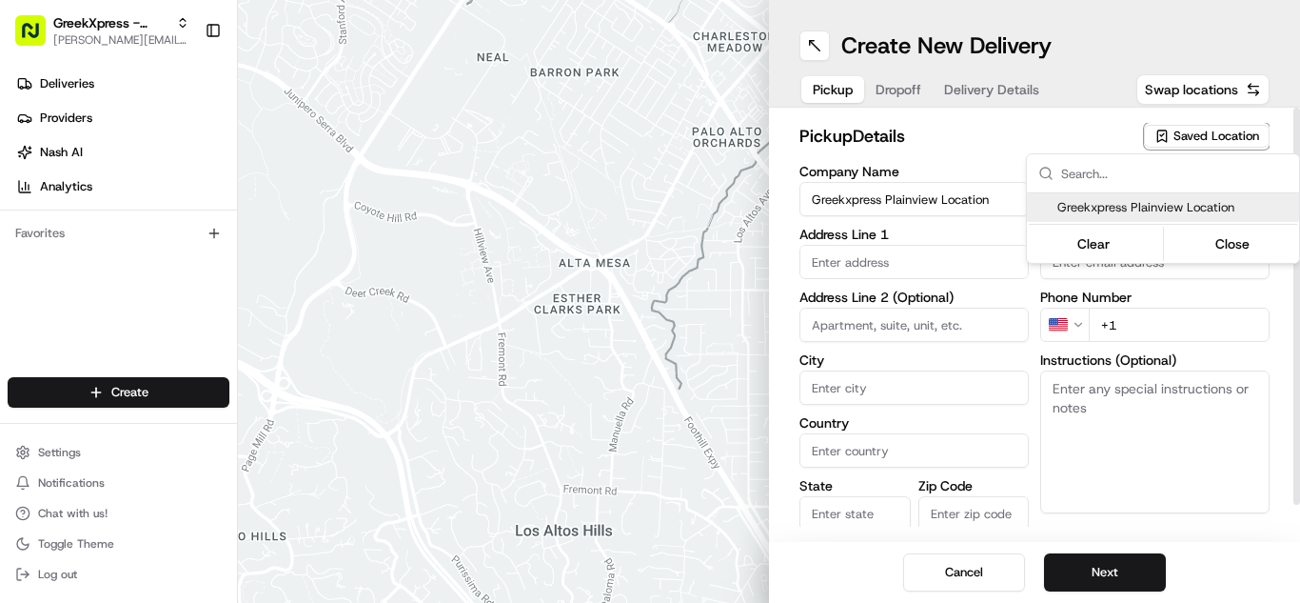
type input "NY"
type input "11803"
type input "Greek"
type input "Xpress"
type input "[PHONE_NUMBER]"
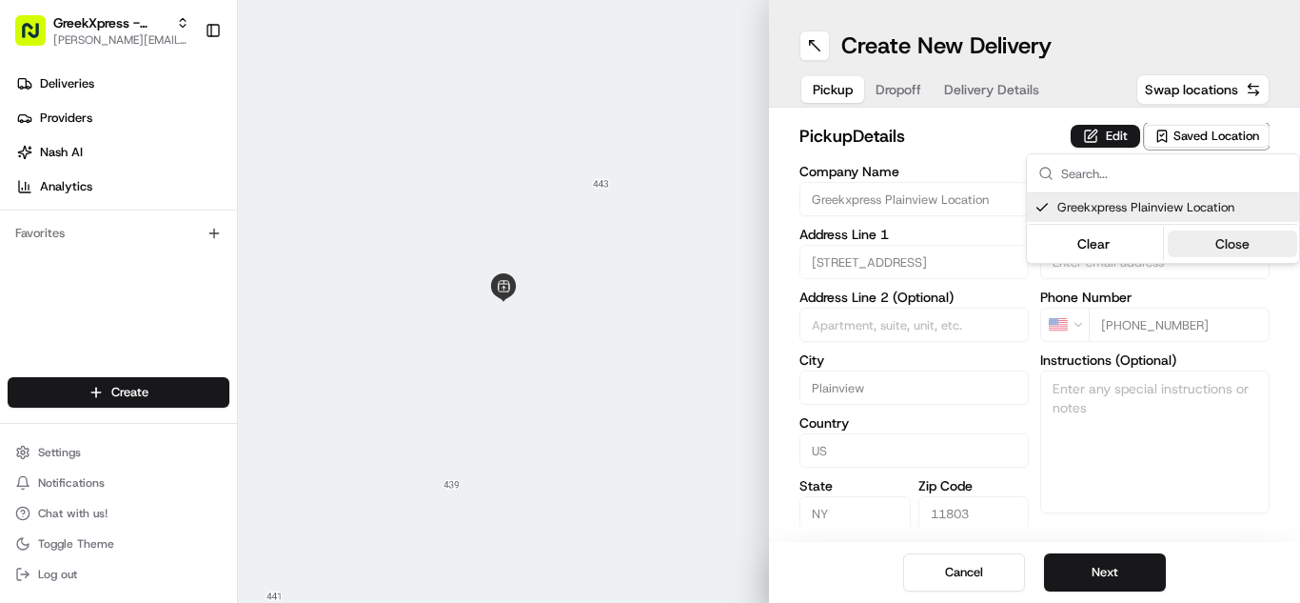
click at [1237, 230] on button "Close" at bounding box center [1233, 243] width 130 height 27
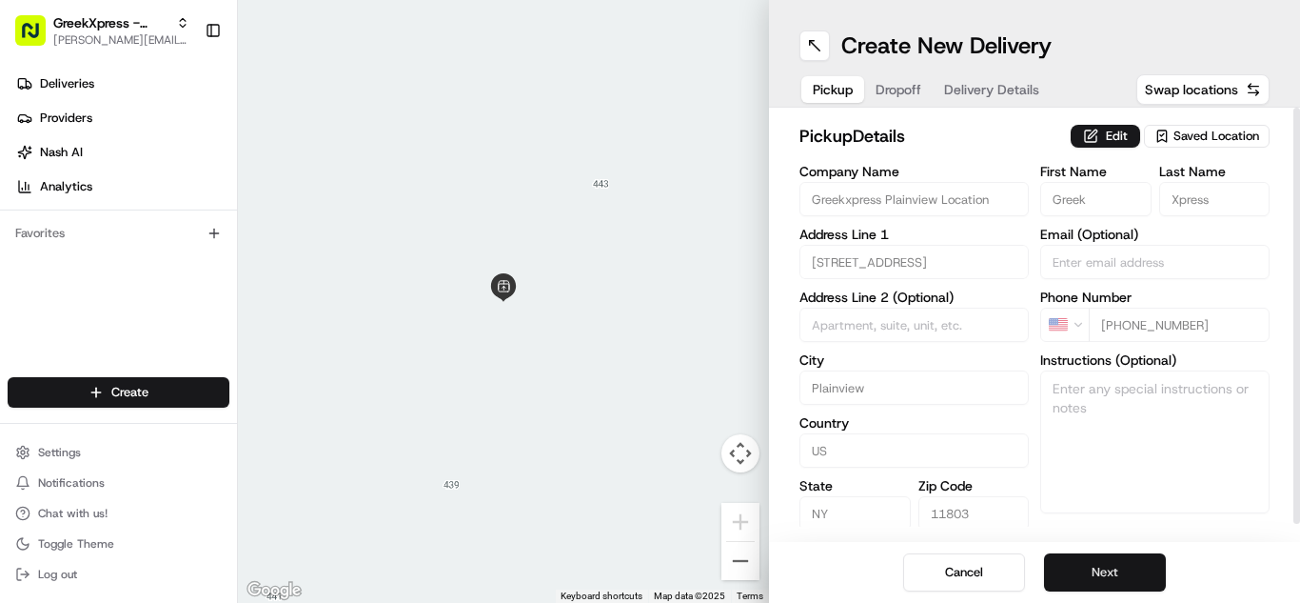
click at [1117, 553] on button "Next" at bounding box center [1105, 572] width 122 height 38
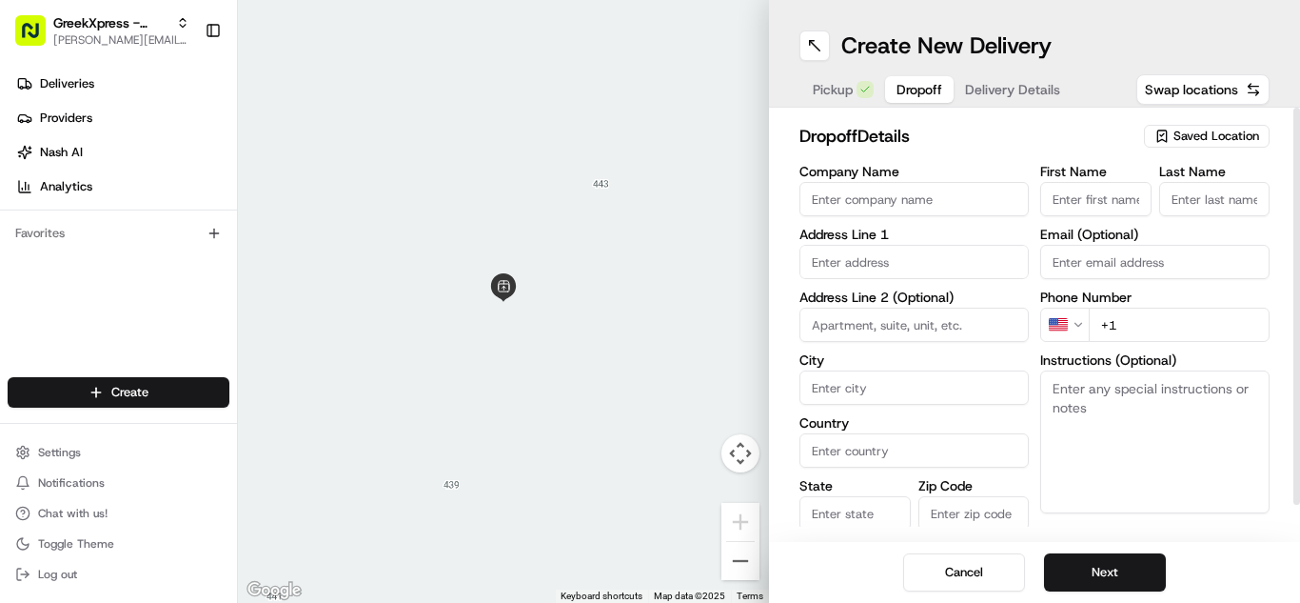
paste textarea "PLEASE HAND FOOD DIRECTLY TO CUSTOMER, DO NOT LEAVE IT OUTSIDE, THANK YOU!!"
type textarea "PLEASE HAND FOOD DIRECTLY TO CUSTOMER, DO NOT LEAVE IT OUTSIDE, THANK YOU!!"
click at [981, 273] on input "text" at bounding box center [914, 262] width 229 height 34
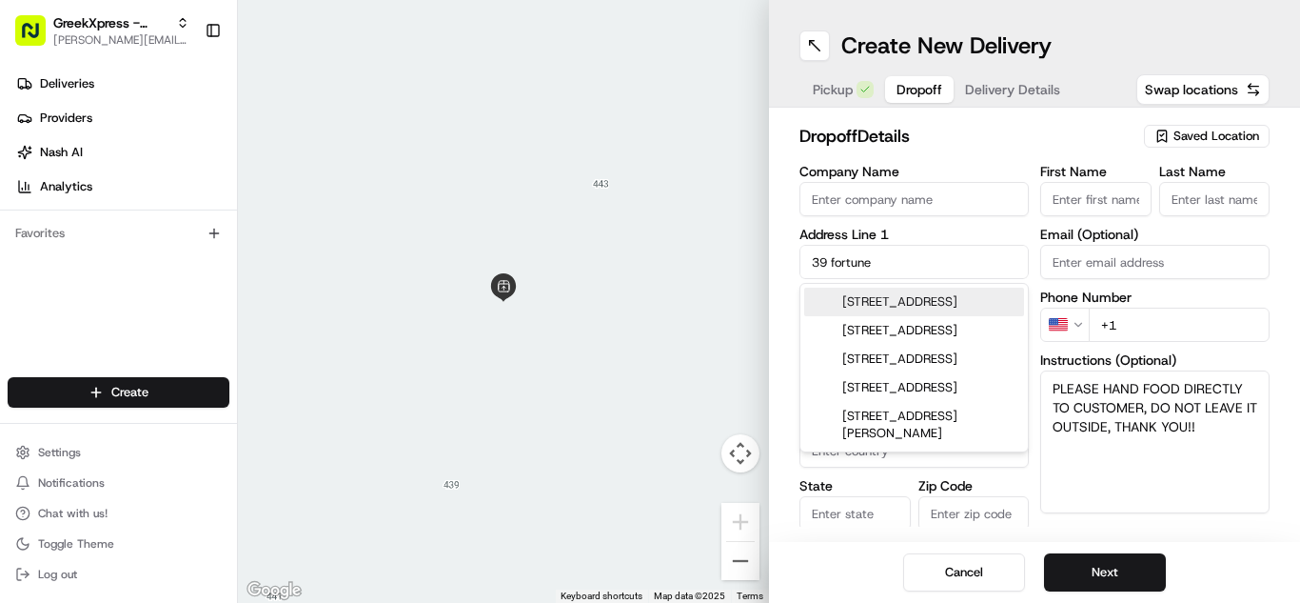
click at [995, 293] on div "[STREET_ADDRESS]" at bounding box center [914, 301] width 220 height 29
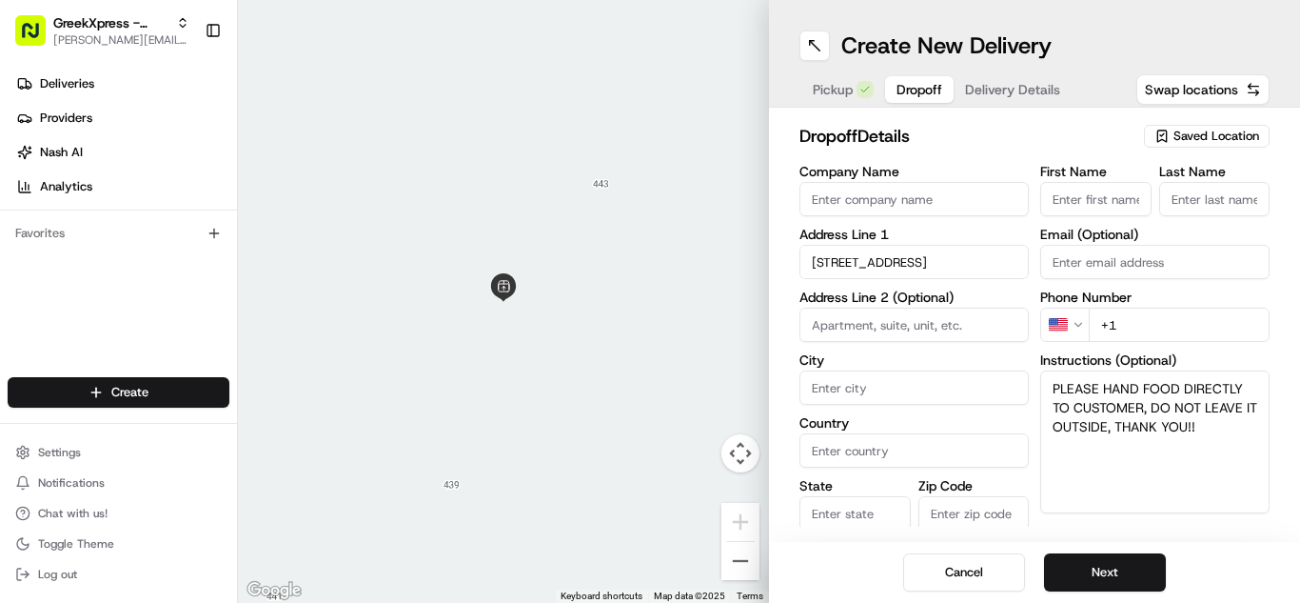
type input "[STREET_ADDRESS]"
type input "Jericho"
type input "[GEOGRAPHIC_DATA]"
type input "NY"
type input "11753"
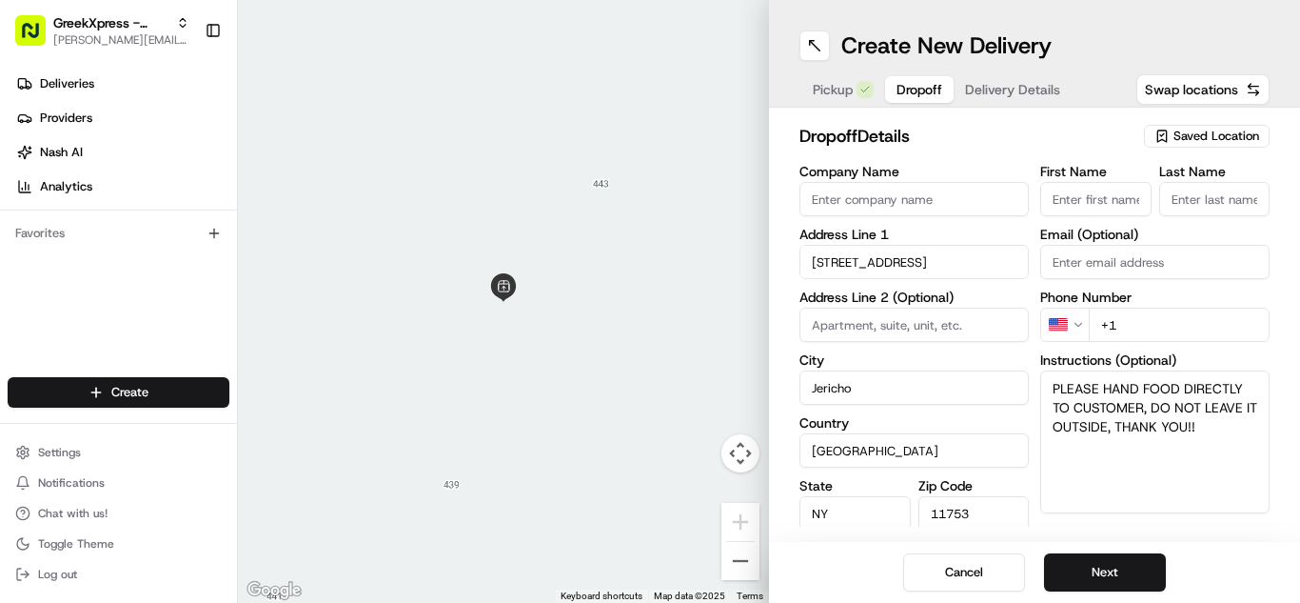
type input "[STREET_ADDRESS]"
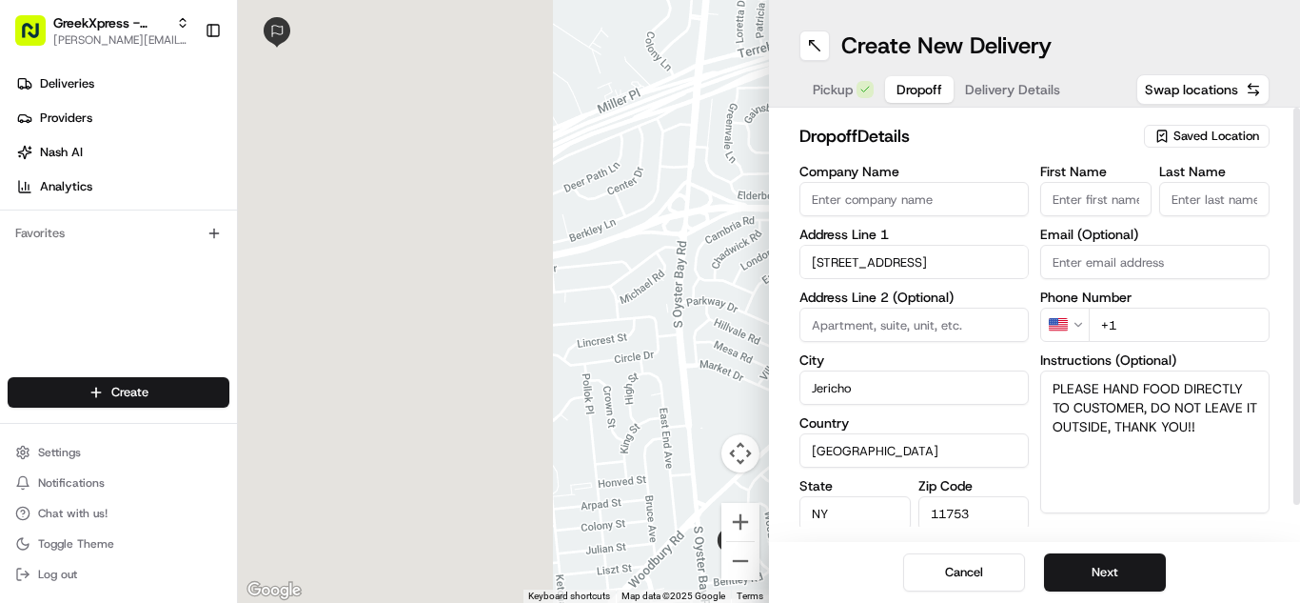
click at [1017, 151] on div "dropoff Details Saved Location" at bounding box center [1035, 140] width 470 height 34
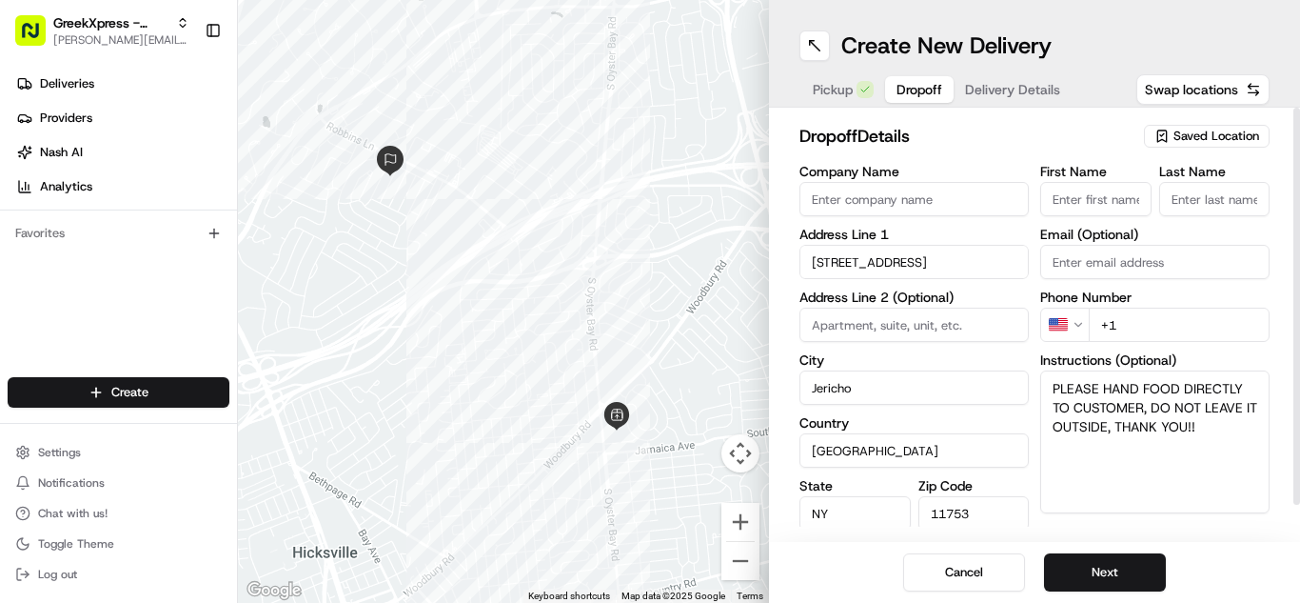
click at [1119, 195] on input "First Name" at bounding box center [1095, 199] width 111 height 34
type input "[PERSON_NAME]"
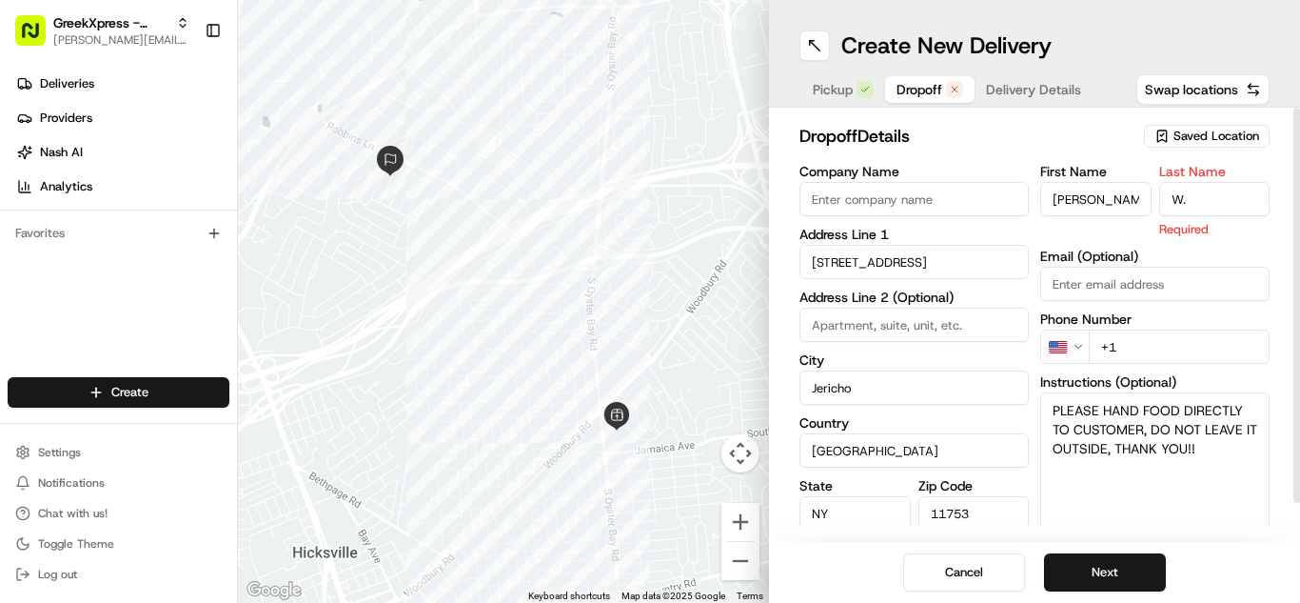
type input "W."
click at [1132, 125] on div "dropoff Details Saved Location" at bounding box center [1035, 140] width 470 height 34
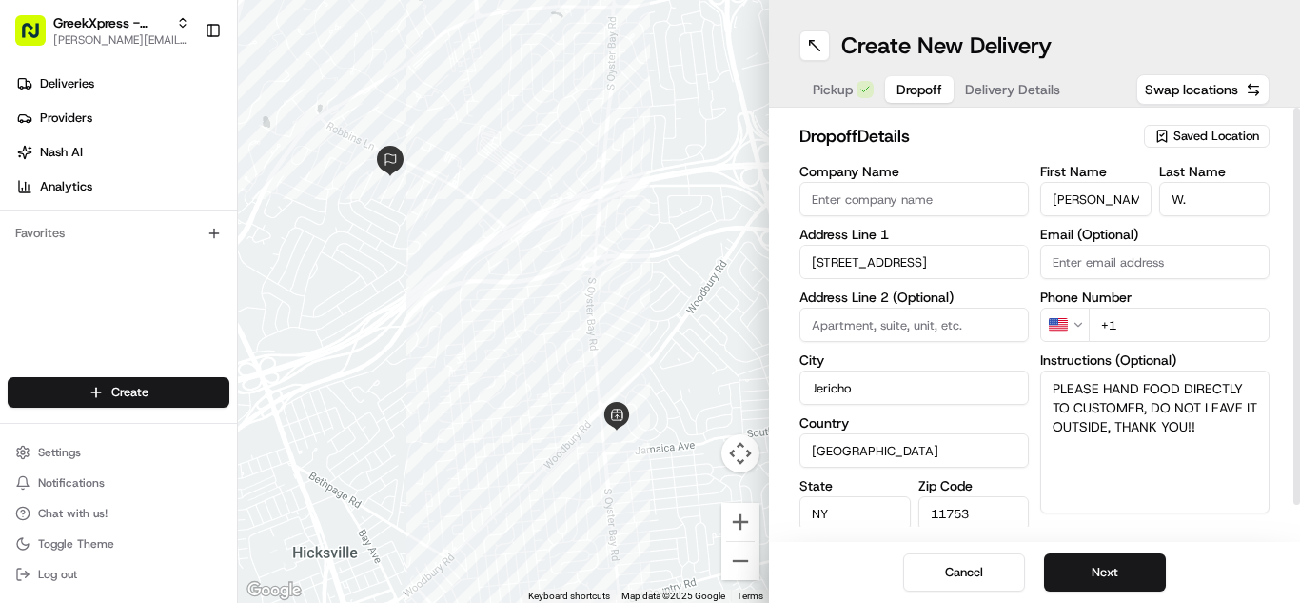
click at [1197, 310] on input "+1" at bounding box center [1179, 324] width 181 height 34
type input "[PHONE_NUMBER]"
click at [1084, 577] on button "Next" at bounding box center [1105, 572] width 122 height 38
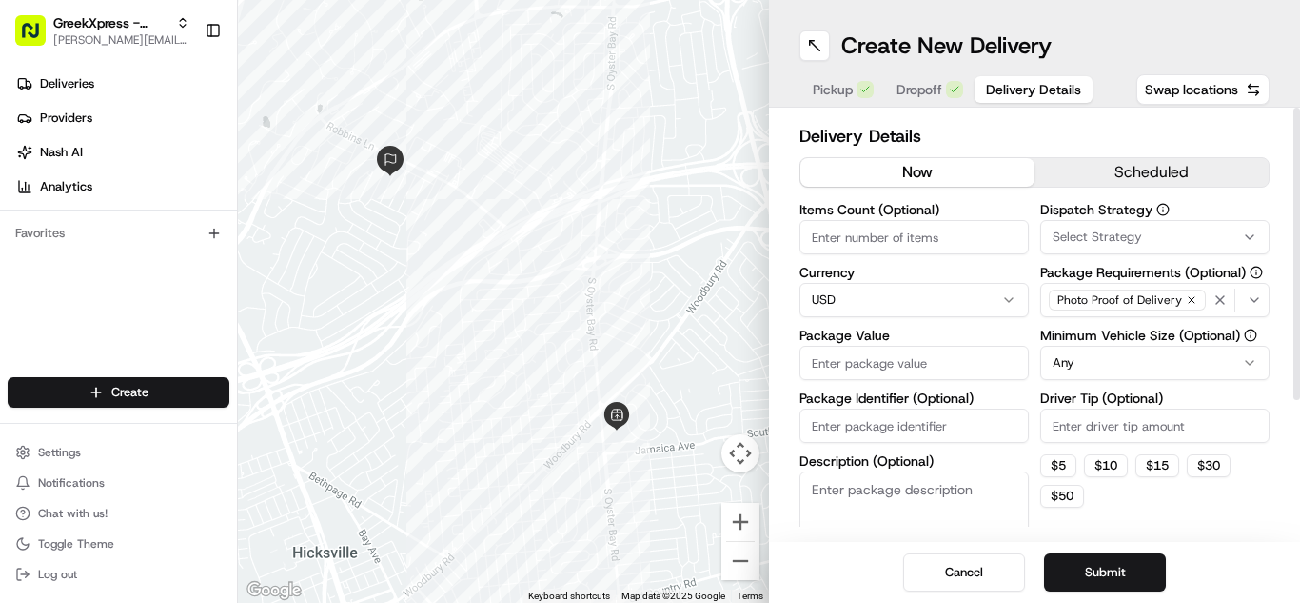
click at [909, 381] on div "Items Count (Optional) Currency USD Package Value Package Identifier (Optional)…" at bounding box center [914, 390] width 229 height 375
click at [939, 370] on input "Package Value" at bounding box center [914, 363] width 229 height 34
type input "22.80"
click at [1198, 382] on div "Dispatch Strategy Select Strategy Package Requirements (Optional) Photo Proof o…" at bounding box center [1154, 390] width 229 height 375
click at [1198, 360] on html "GreekXpress - Plainview [EMAIL_ADDRESS][DOMAIN_NAME] Toggle Sidebar Deliveries …" at bounding box center [650, 301] width 1300 height 603
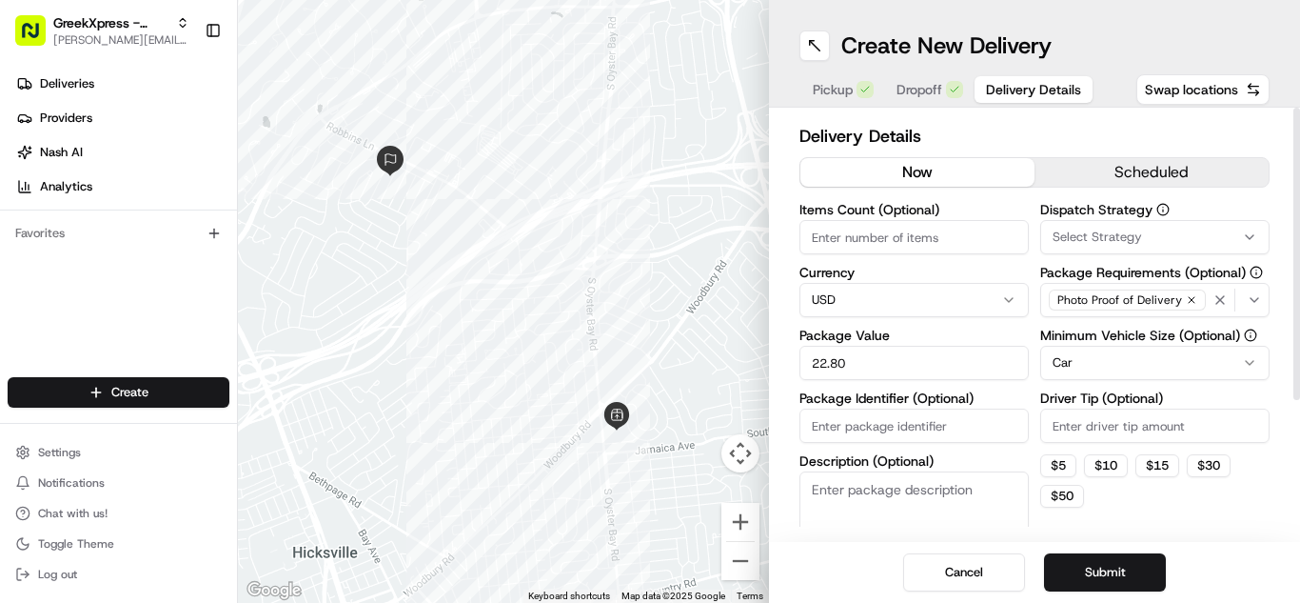
click at [1185, 430] on input "Driver Tip (Optional)" at bounding box center [1154, 425] width 229 height 34
type input "3.00"
click at [1087, 569] on button "Submit" at bounding box center [1105, 572] width 122 height 38
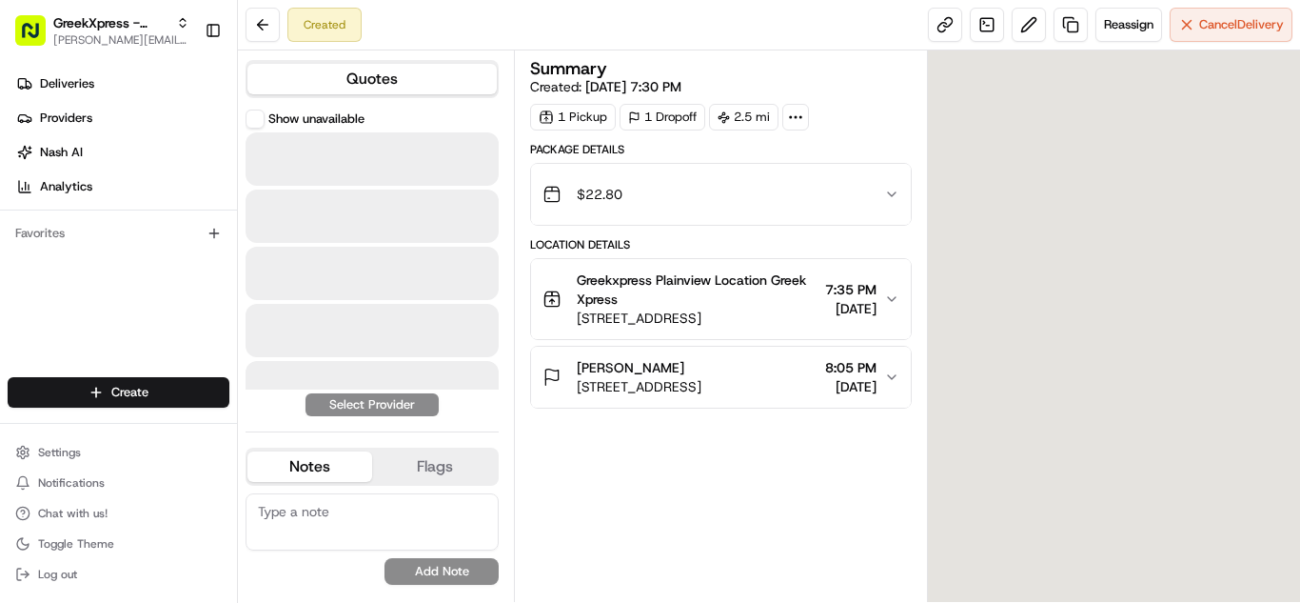
click at [438, 172] on div at bounding box center [372, 158] width 253 height 53
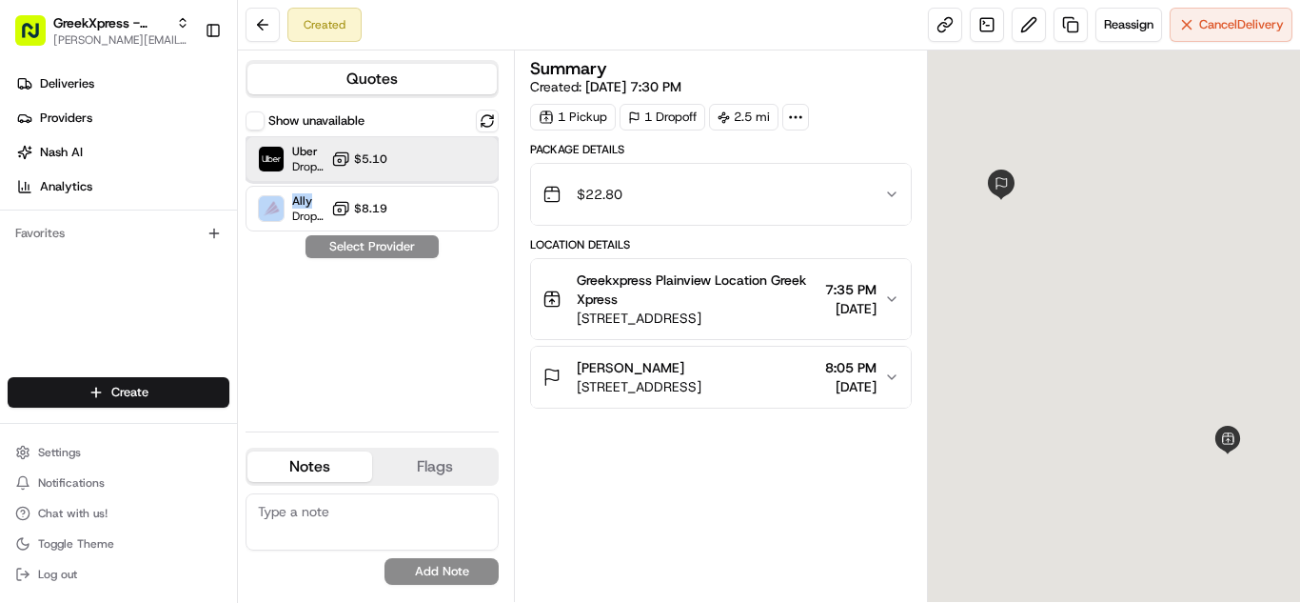
click at [438, 172] on div "Uber Dropoff ETA 18 minutes $5.10" at bounding box center [372, 159] width 253 height 46
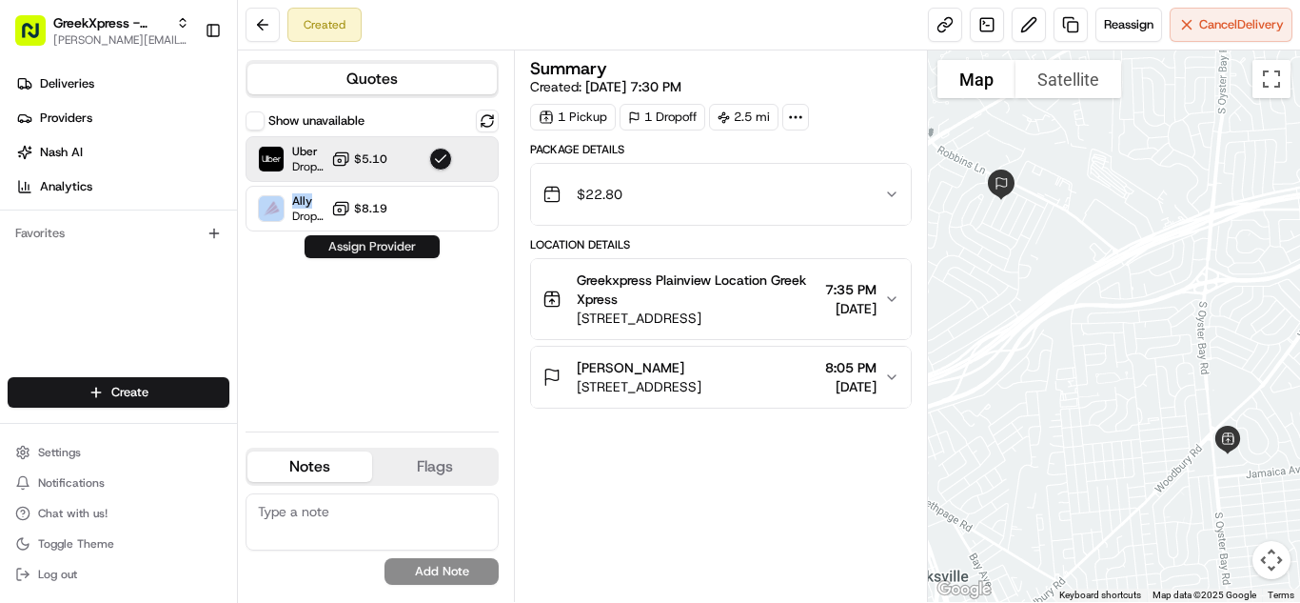
click at [403, 255] on button "Assign Provider" at bounding box center [372, 246] width 135 height 23
